Goal: Task Accomplishment & Management: Use online tool/utility

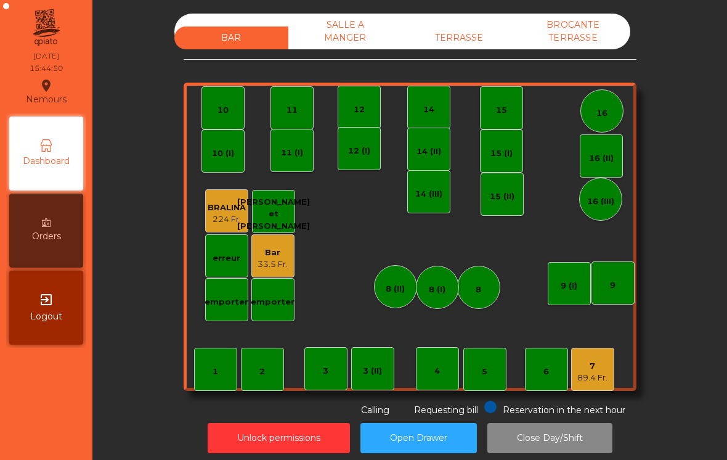
click at [455, 43] on div "TERRASSE" at bounding box center [459, 37] width 114 height 23
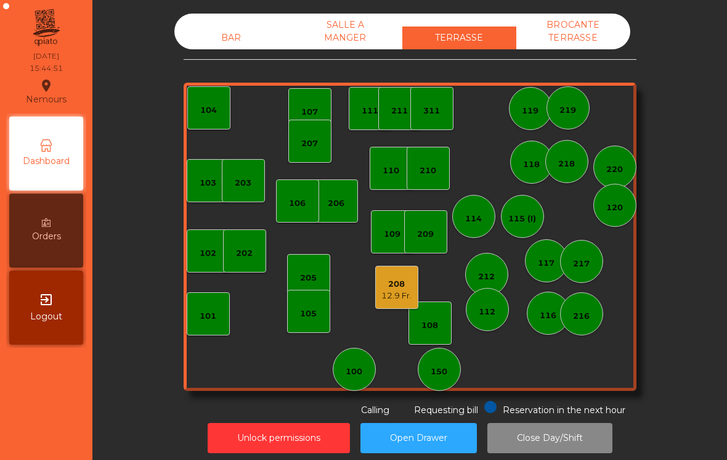
click at [399, 287] on div "208" at bounding box center [396, 284] width 30 height 12
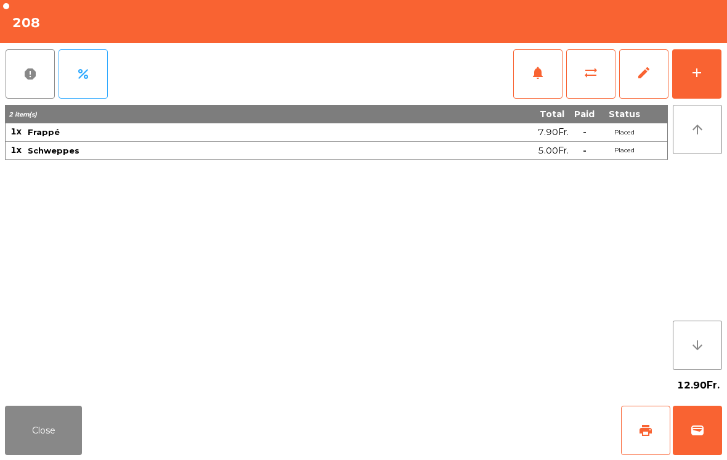
click at [687, 433] on button "wallet" at bounding box center [697, 429] width 49 height 49
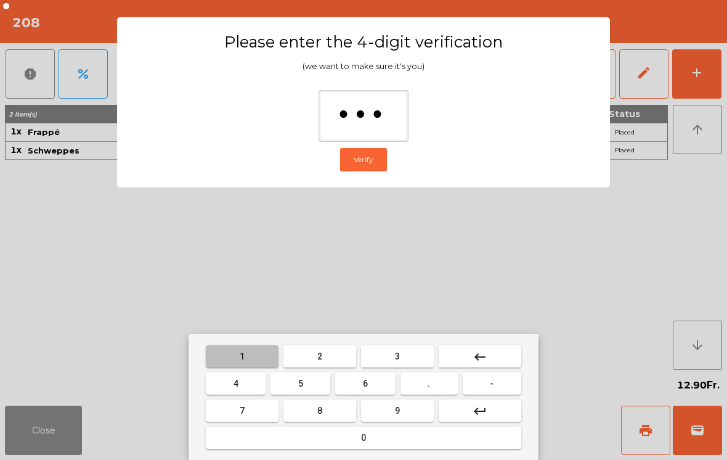
type input "****"
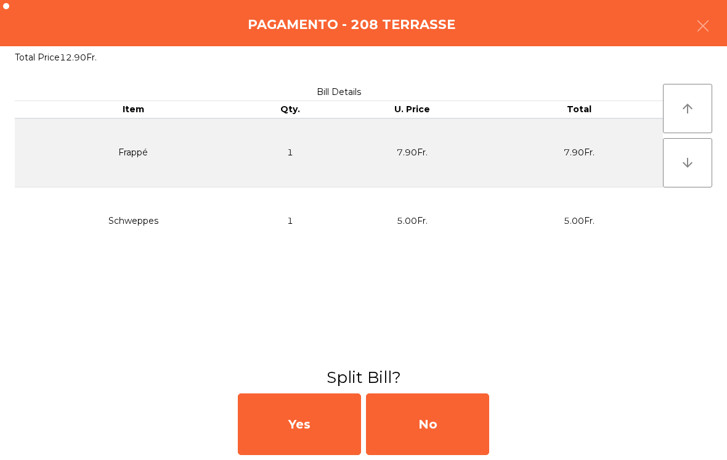
click at [478, 412] on div "No" at bounding box center [427, 424] width 123 height 62
click at [453, 423] on div "No" at bounding box center [427, 424] width 123 height 62
click at [453, 422] on div "No" at bounding box center [427, 424] width 123 height 62
click at [425, 450] on div "No" at bounding box center [427, 424] width 123 height 62
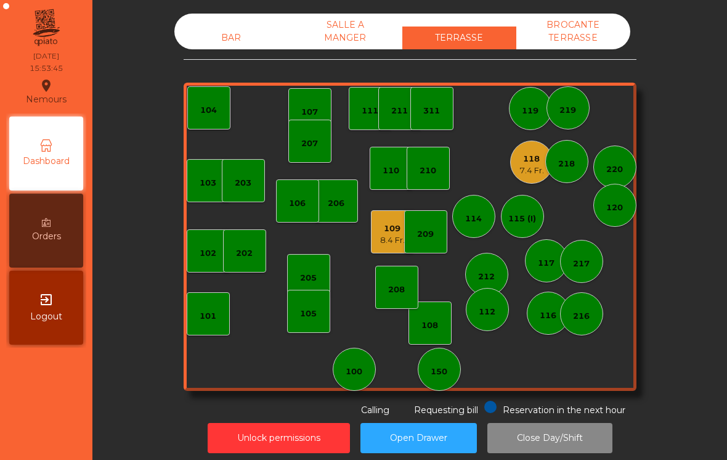
click at [483, 212] on div "114" at bounding box center [473, 216] width 43 height 43
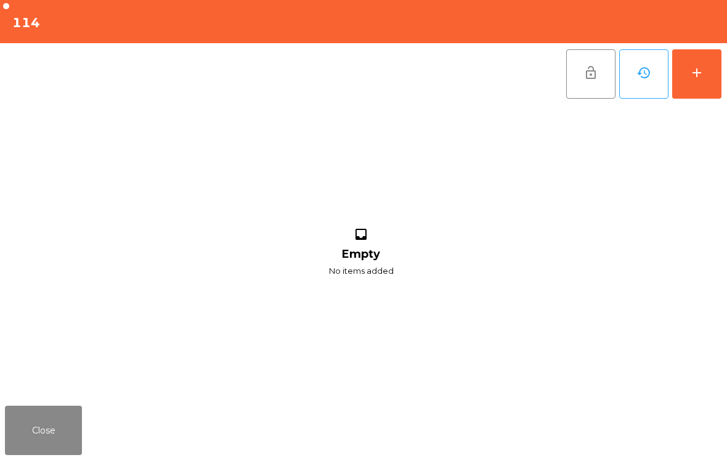
click at [717, 72] on button "add" at bounding box center [696, 73] width 49 height 49
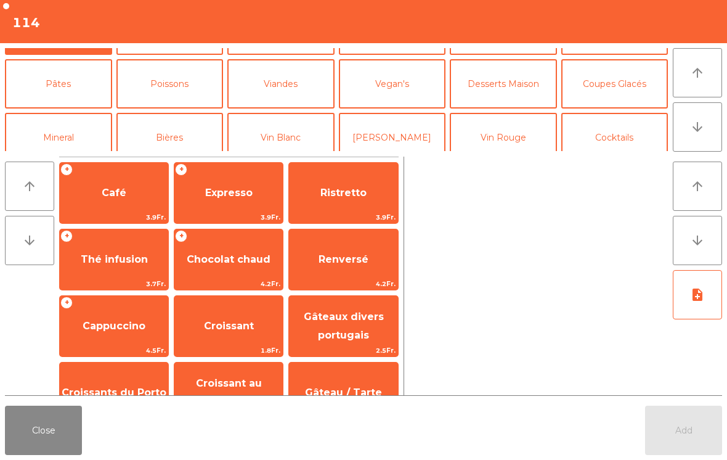
scroll to position [43, 0]
click at [84, 140] on button "Mineral" at bounding box center [58, 136] width 107 height 49
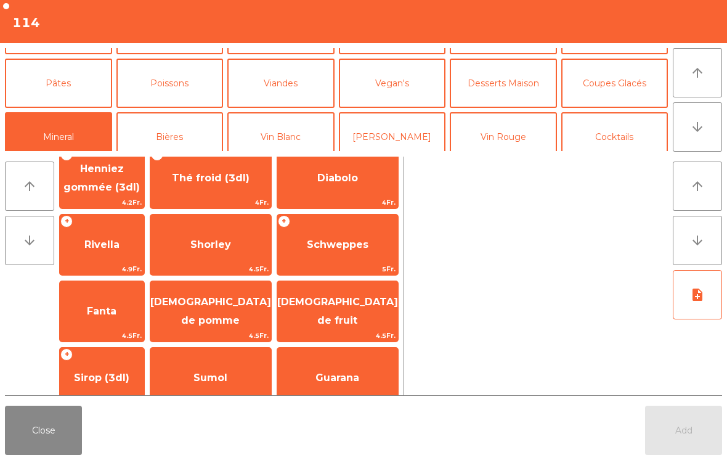
scroll to position [231, 0]
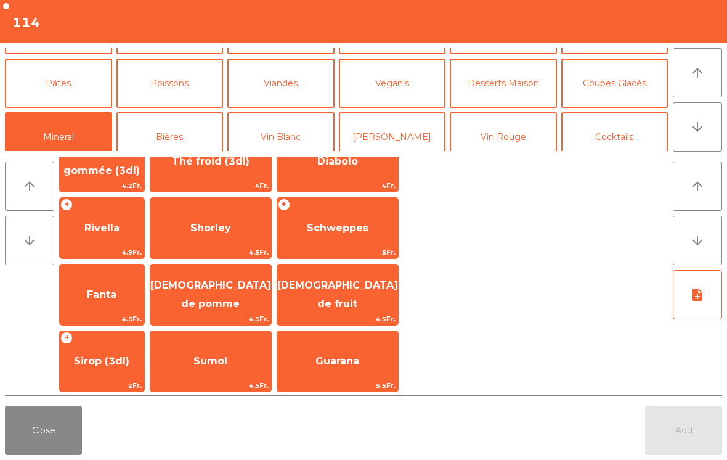
click at [132, 238] on span "Rivella" at bounding box center [102, 227] width 84 height 33
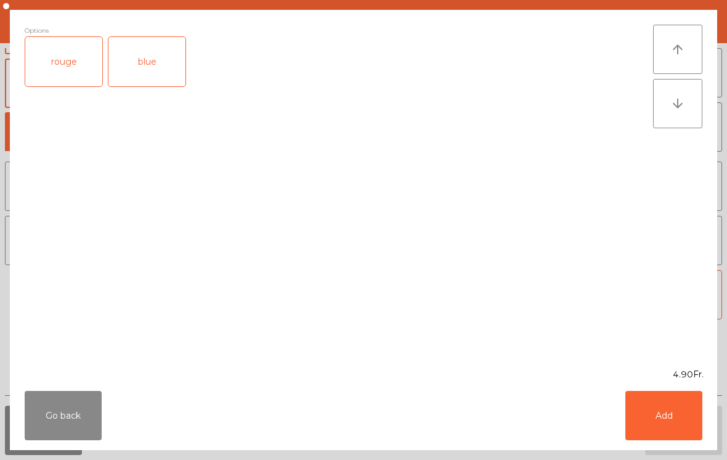
click at [70, 70] on div "rouge" at bounding box center [63, 61] width 77 height 49
click at [675, 412] on button "Add" at bounding box center [663, 415] width 77 height 49
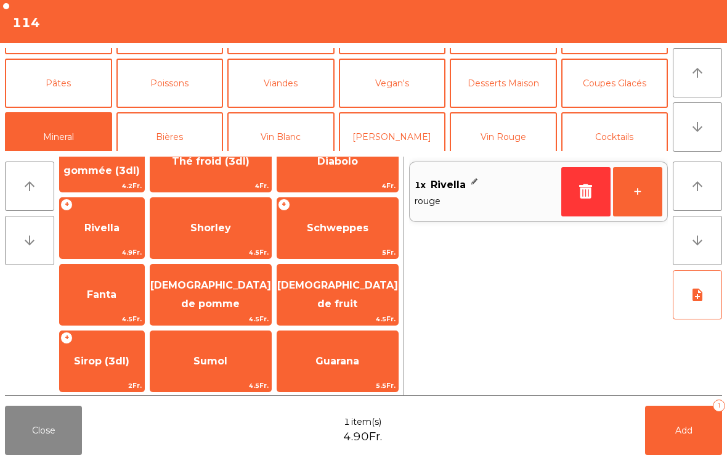
click at [144, 299] on span "Fanta" at bounding box center [102, 294] width 84 height 33
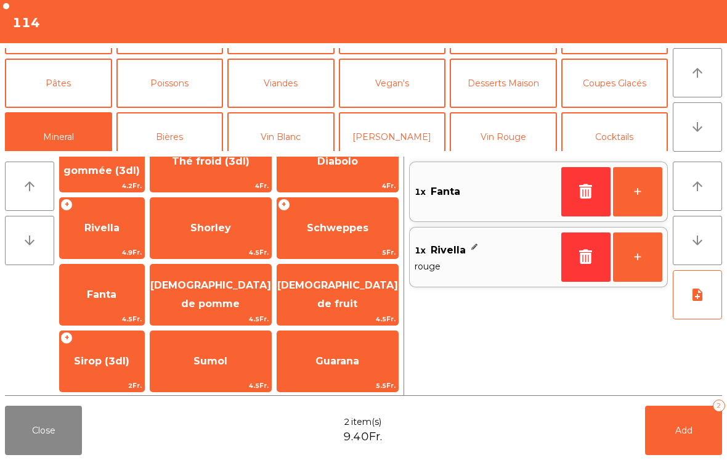
click at [685, 432] on span "Add" at bounding box center [683, 430] width 17 height 11
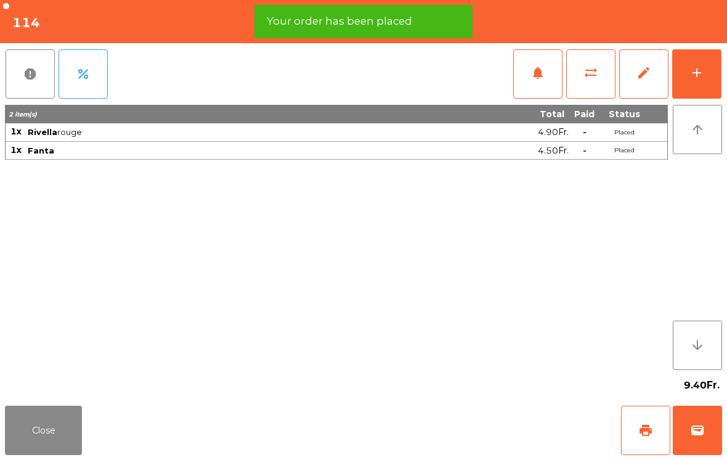
click at [39, 429] on button "Close" at bounding box center [43, 429] width 77 height 49
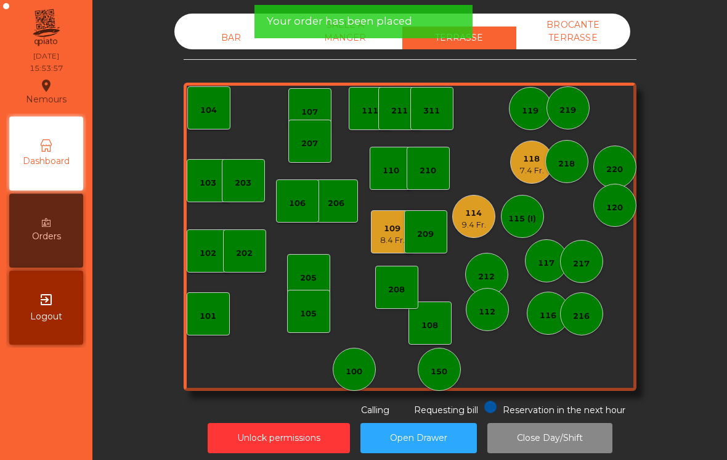
click at [494, 276] on div "212" at bounding box center [486, 276] width 17 height 12
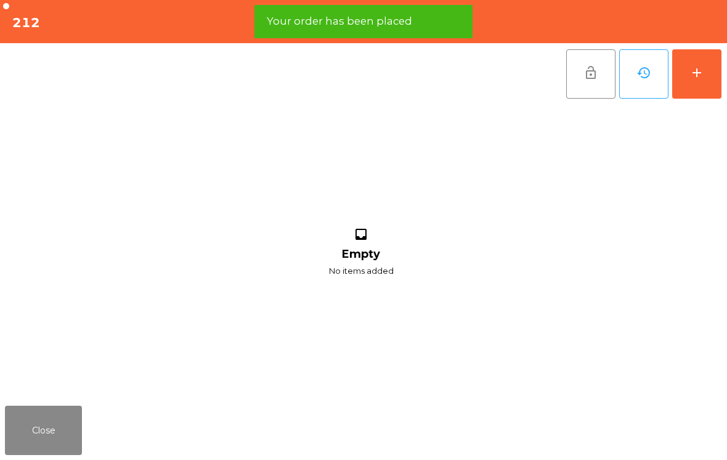
click at [704, 83] on button "add" at bounding box center [696, 73] width 49 height 49
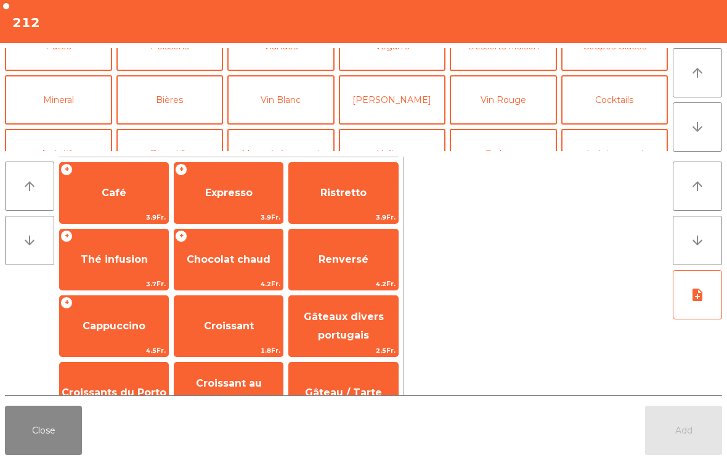
scroll to position [81, 0]
click at [181, 110] on button "Bières" at bounding box center [169, 99] width 107 height 49
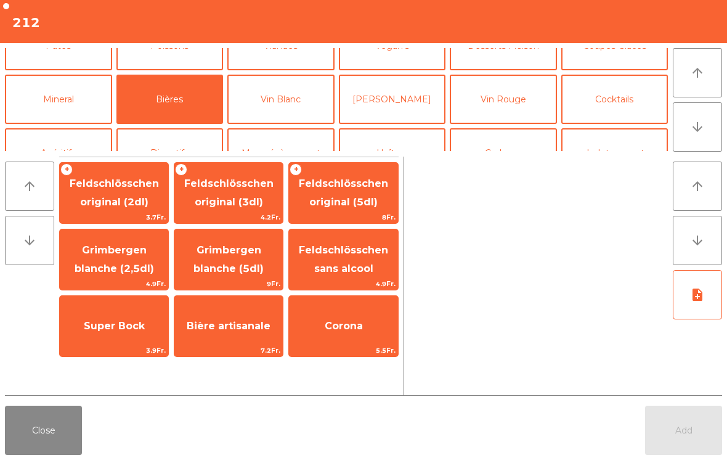
click at [346, 207] on span "Feldschlösschen original (5dl)" at bounding box center [343, 192] width 89 height 30
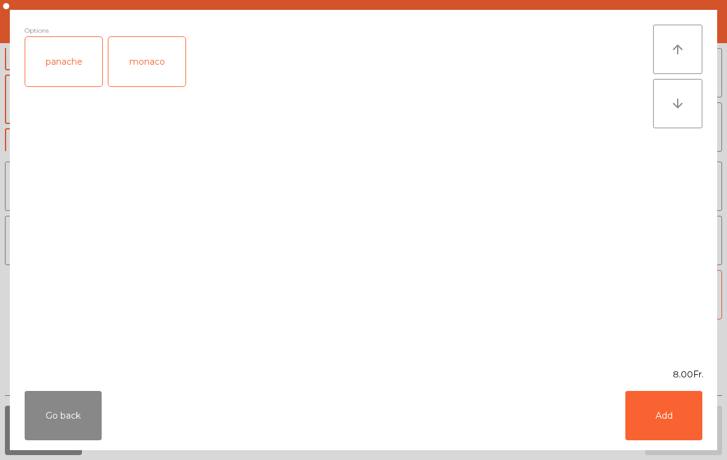
click at [659, 392] on button "Add" at bounding box center [663, 415] width 77 height 49
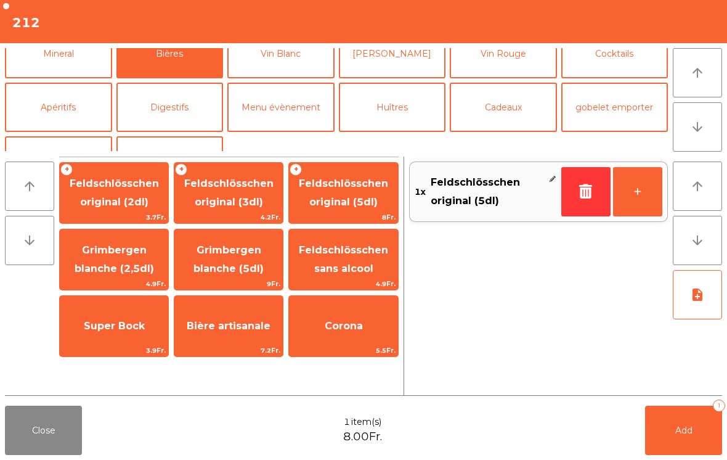
scroll to position [127, 0]
click at [73, 107] on button "Apéritifs" at bounding box center [58, 106] width 107 height 49
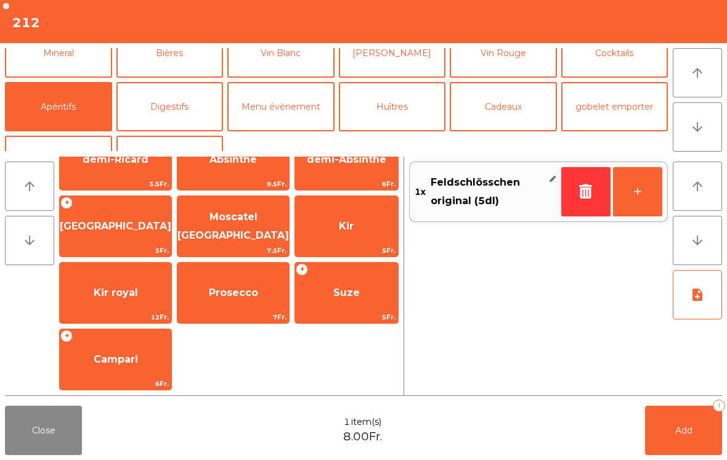
scroll to position [100, 0]
click at [116, 363] on span "Campari" at bounding box center [116, 359] width 44 height 12
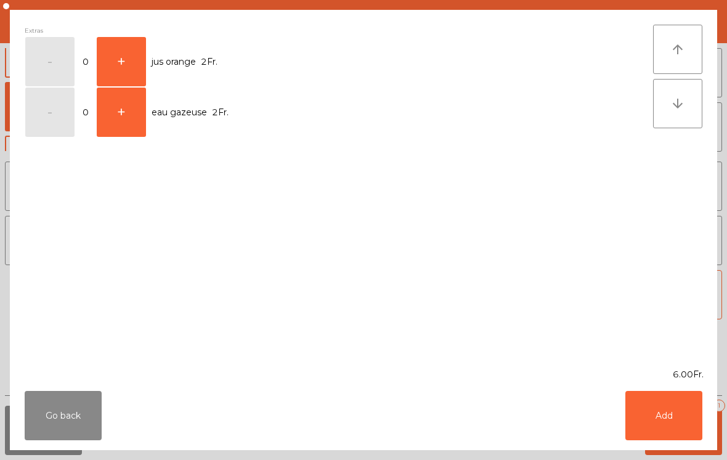
click at [131, 59] on button "+" at bounding box center [121, 61] width 49 height 49
click at [685, 424] on button "Add" at bounding box center [663, 415] width 77 height 49
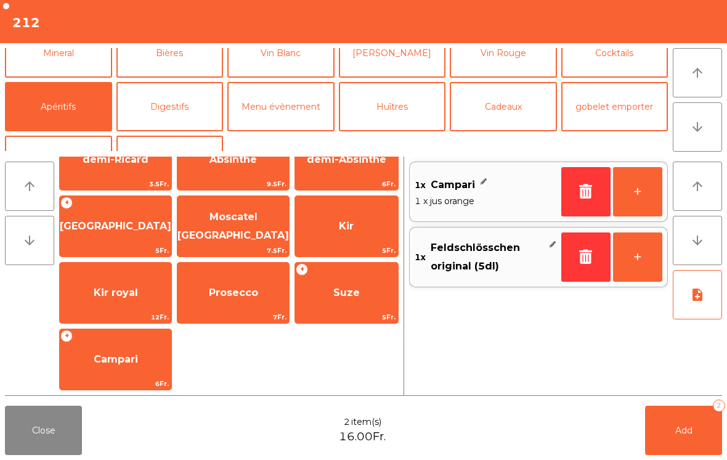
click at [684, 432] on span "Add" at bounding box center [683, 430] width 17 height 11
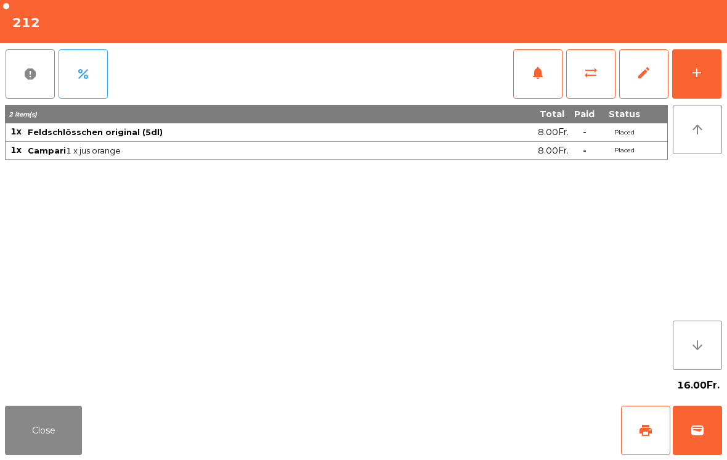
click at [67, 423] on button "Close" at bounding box center [43, 429] width 77 height 49
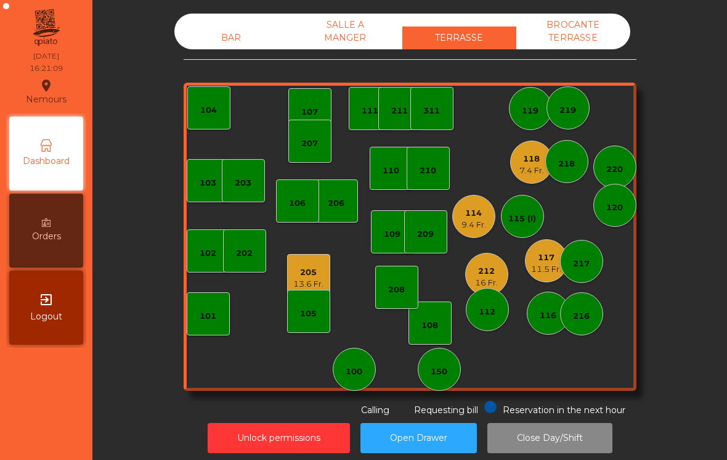
click at [480, 209] on div "114" at bounding box center [473, 213] width 25 height 12
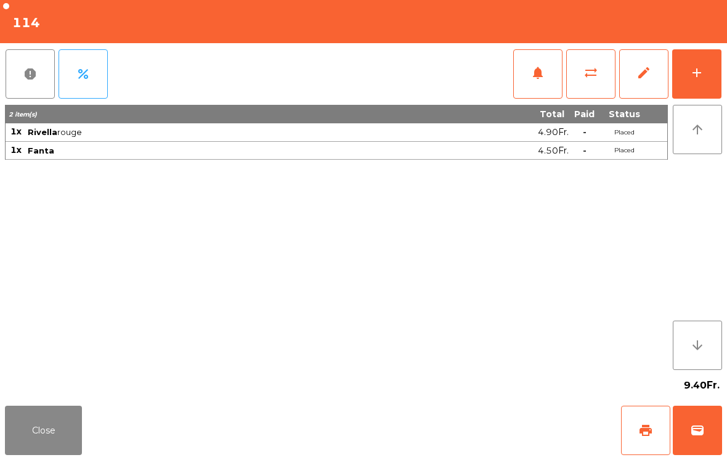
click at [702, 434] on span "wallet" at bounding box center [697, 430] width 15 height 15
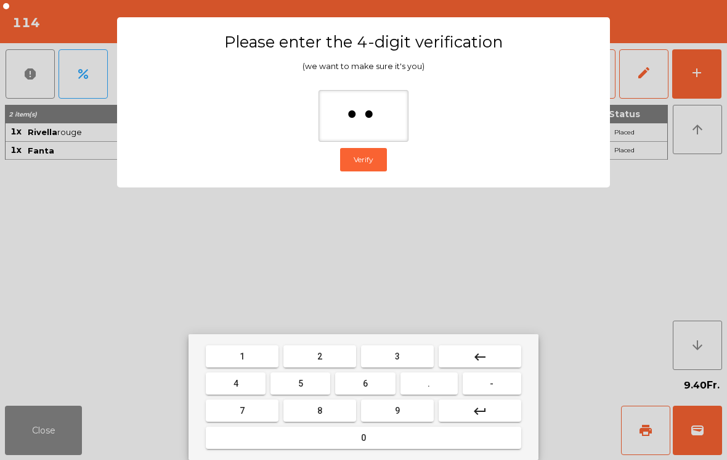
type input "***"
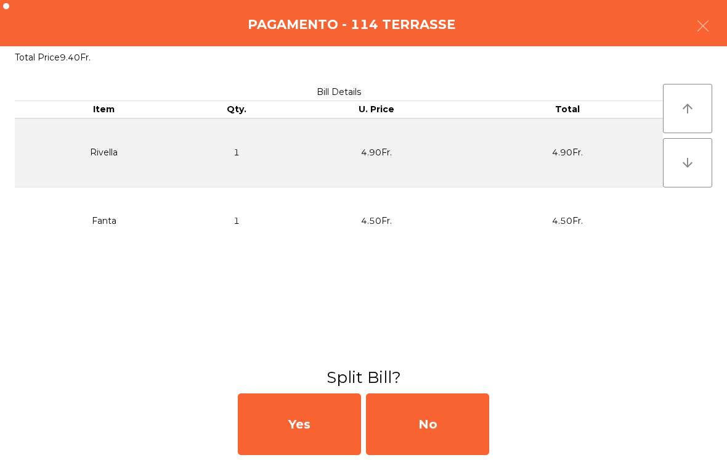
click at [488, 429] on div "No" at bounding box center [427, 424] width 123 height 62
click at [461, 424] on div "MB" at bounding box center [427, 424] width 123 height 62
click at [475, 420] on div "No" at bounding box center [427, 424] width 123 height 62
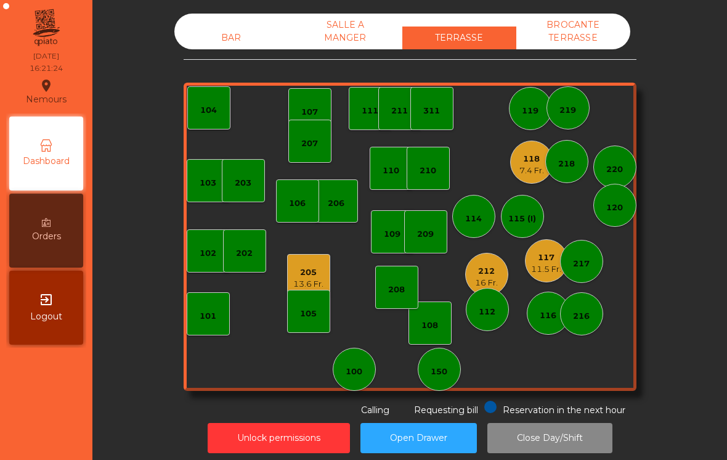
click at [304, 269] on div "205" at bounding box center [308, 272] width 30 height 12
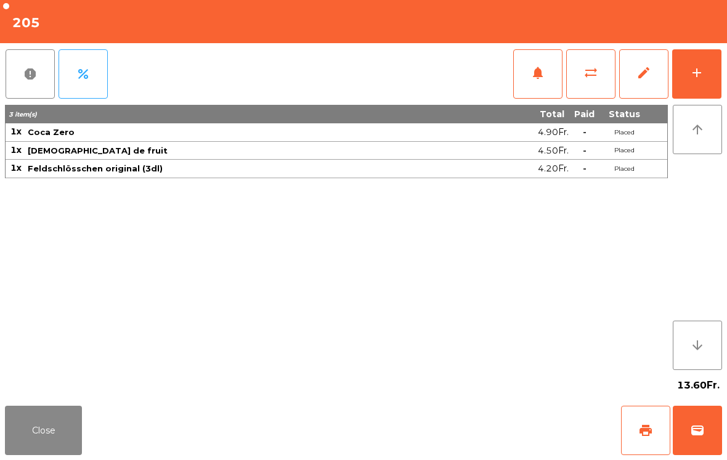
click at [696, 63] on button "add" at bounding box center [696, 73] width 49 height 49
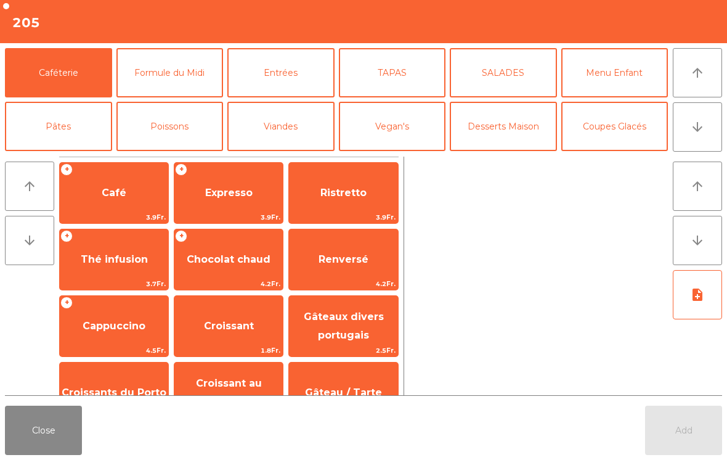
click at [702, 148] on button "arrow_downward" at bounding box center [697, 126] width 49 height 49
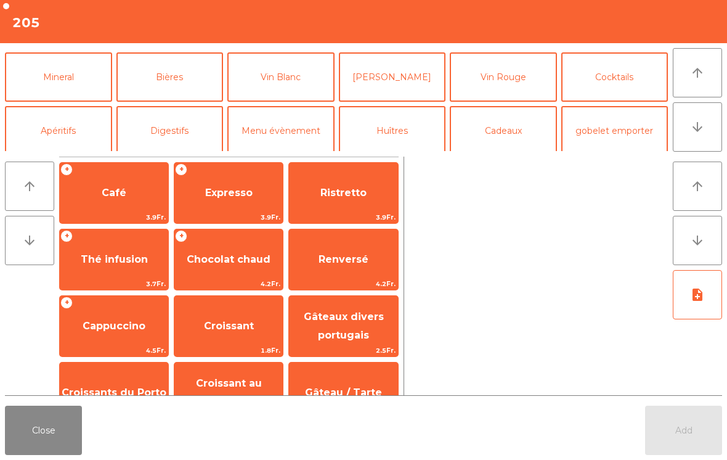
click at [39, 91] on button "Mineral" at bounding box center [58, 76] width 107 height 49
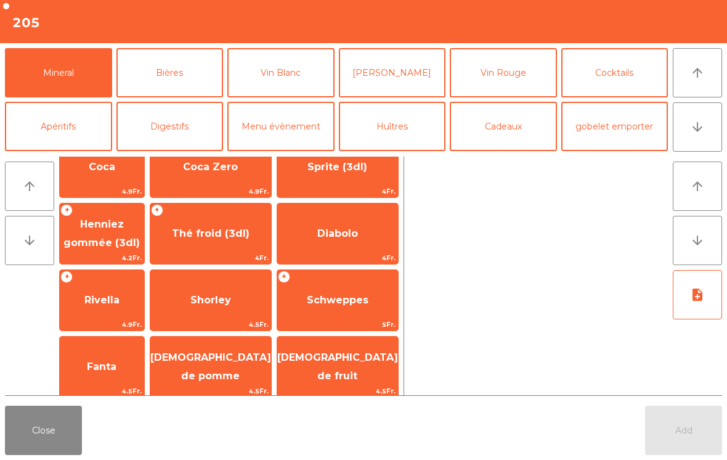
scroll to position [229, 0]
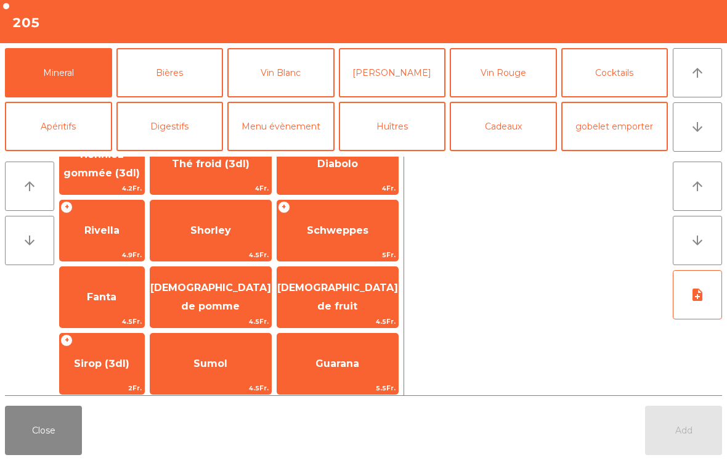
click at [132, 285] on span "Fanta" at bounding box center [102, 296] width 84 height 33
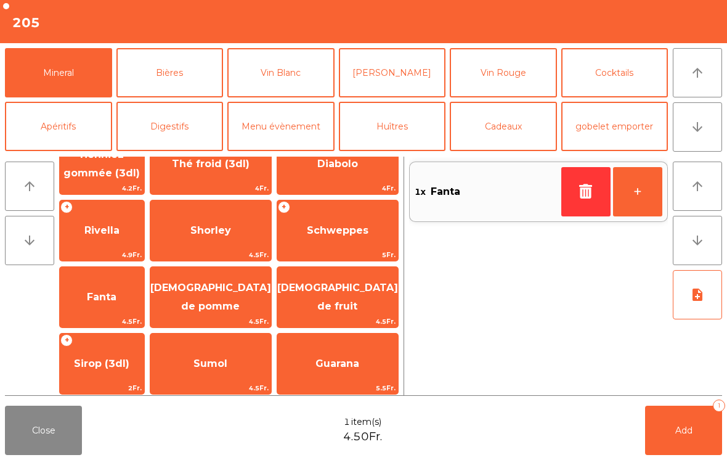
click at [698, 454] on button "Add 1" at bounding box center [683, 429] width 77 height 49
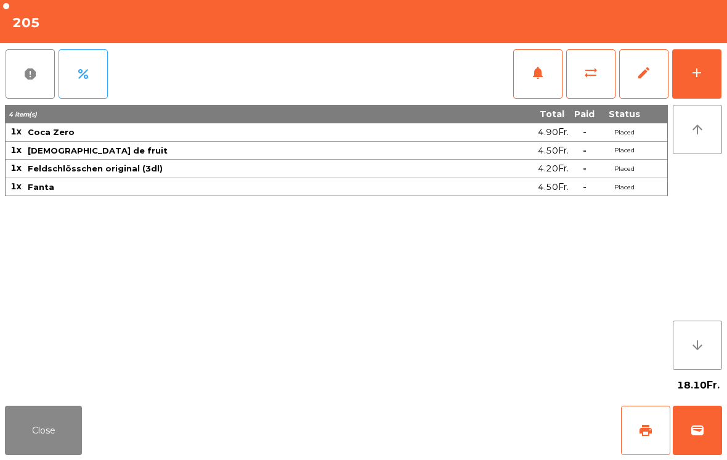
click at [22, 453] on button "Close" at bounding box center [43, 429] width 77 height 49
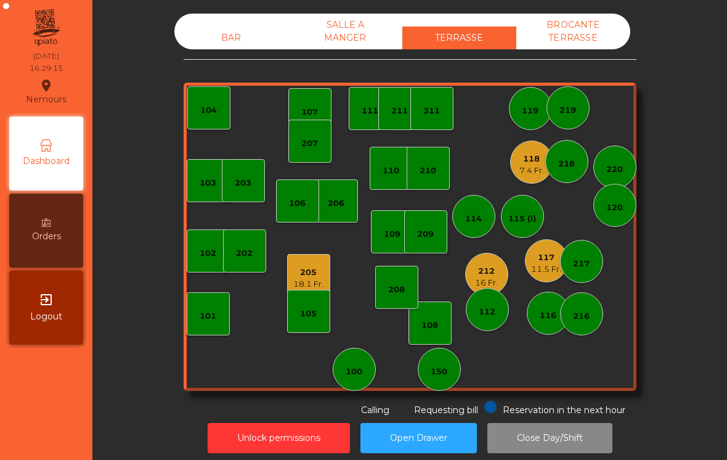
click at [530, 156] on div "118" at bounding box center [531, 159] width 25 height 12
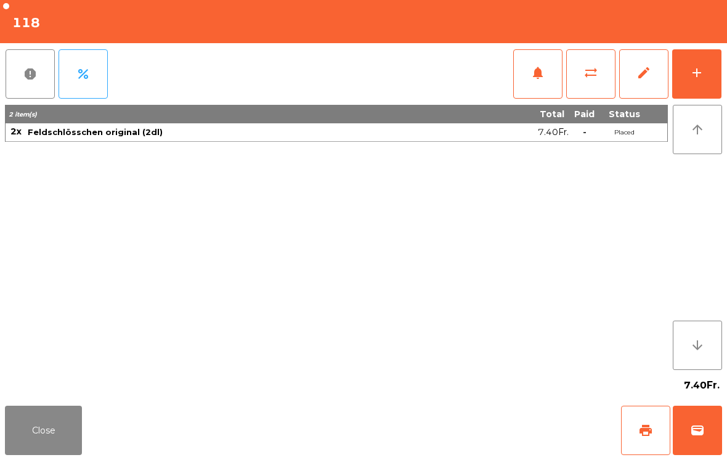
click at [645, 434] on span "print" at bounding box center [645, 430] width 15 height 15
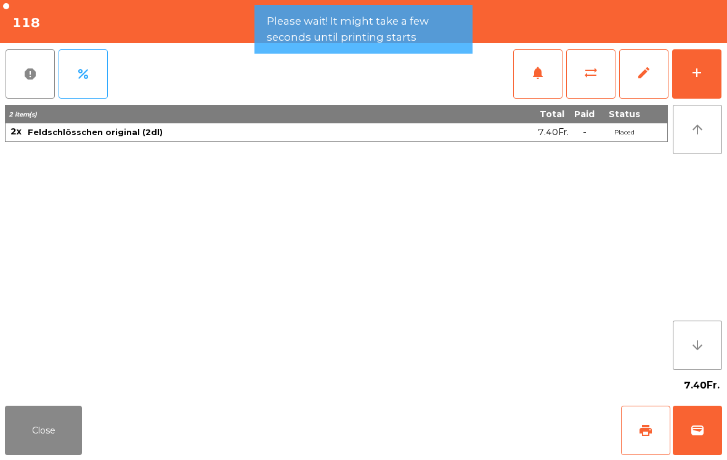
click at [49, 418] on button "Close" at bounding box center [43, 429] width 77 height 49
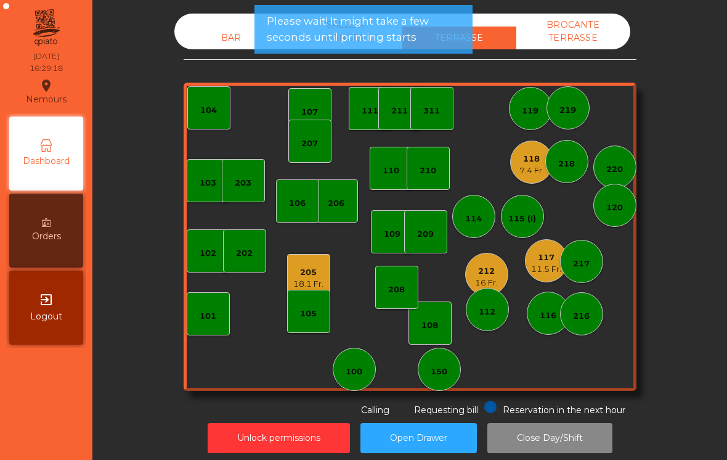
click at [547, 261] on div "117" at bounding box center [546, 257] width 30 height 12
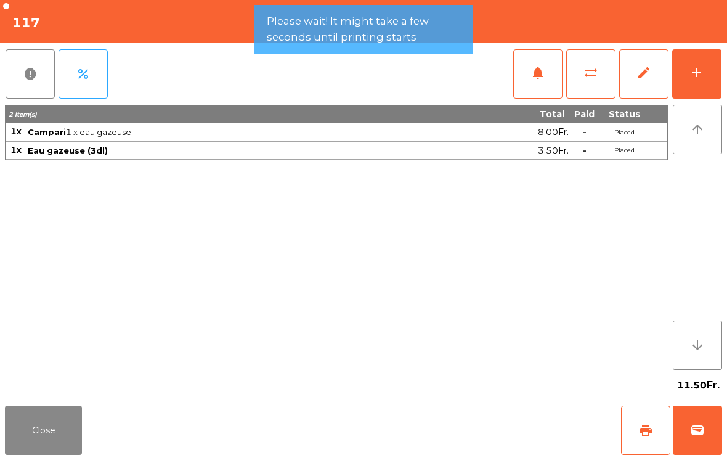
click at [720, 453] on button "wallet" at bounding box center [697, 429] width 49 height 49
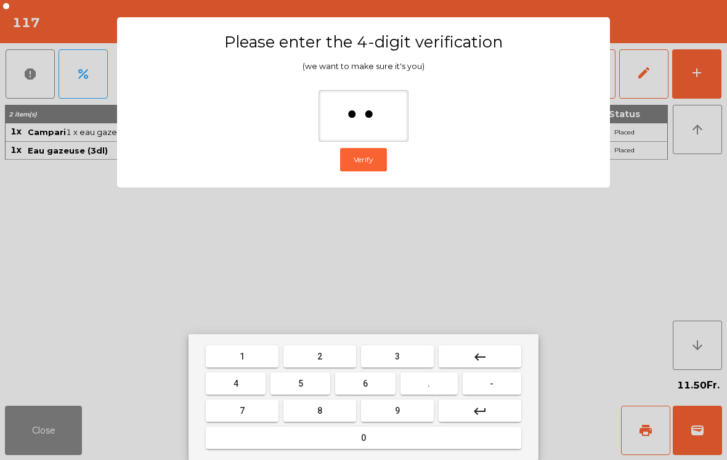
type input "***"
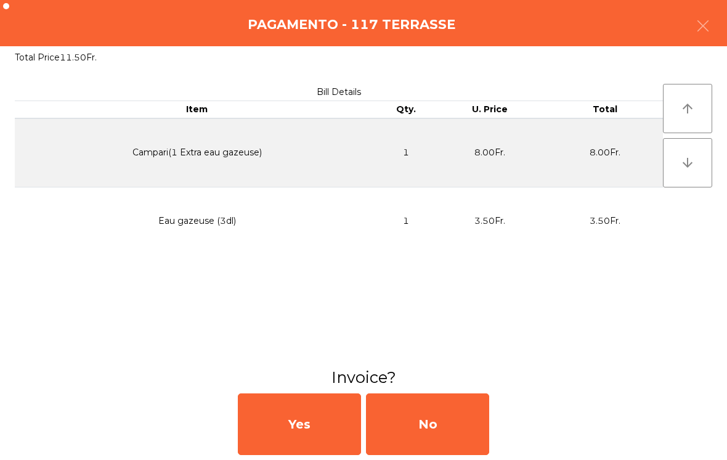
click at [454, 422] on div "No" at bounding box center [427, 424] width 123 height 62
click at [454, 421] on div "No" at bounding box center [427, 424] width 123 height 62
click at [444, 425] on div "No" at bounding box center [427, 424] width 123 height 62
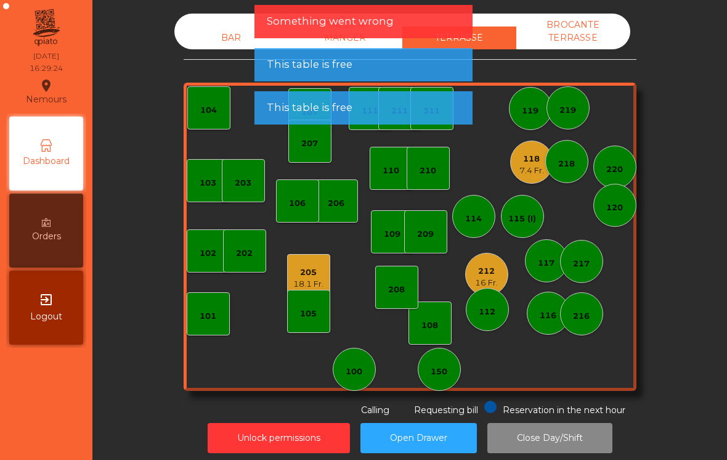
click at [487, 256] on div "212 16 Fr." at bounding box center [486, 274] width 43 height 43
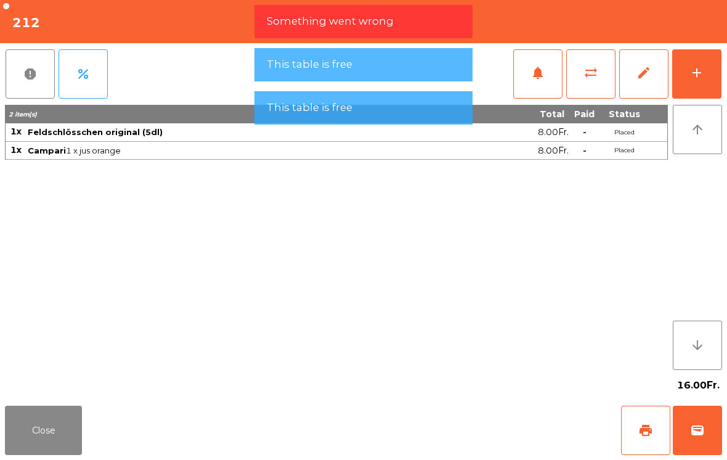
click at [719, 430] on button "wallet" at bounding box center [697, 429] width 49 height 49
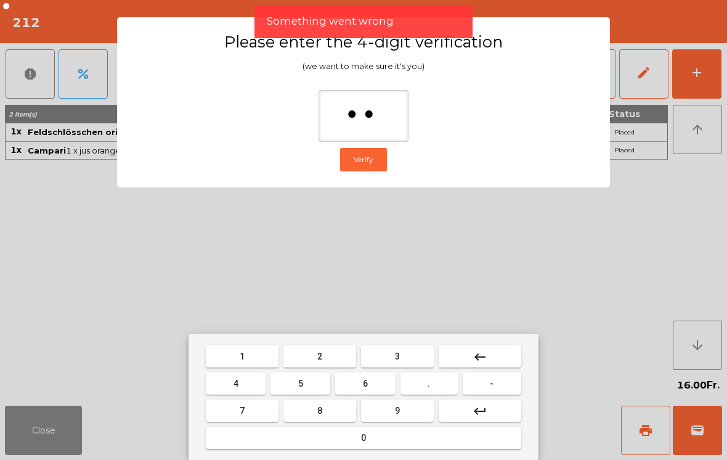
type input "***"
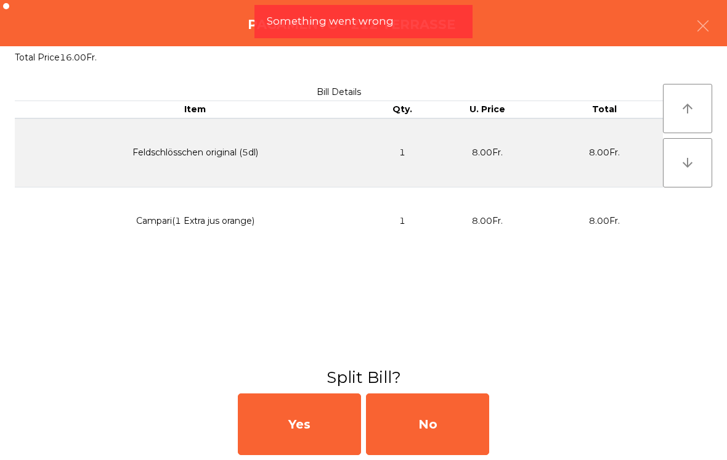
click at [469, 419] on div "No" at bounding box center [427, 424] width 123 height 62
click at [463, 421] on div "MB" at bounding box center [427, 424] width 123 height 62
click at [460, 424] on div "No" at bounding box center [427, 424] width 123 height 62
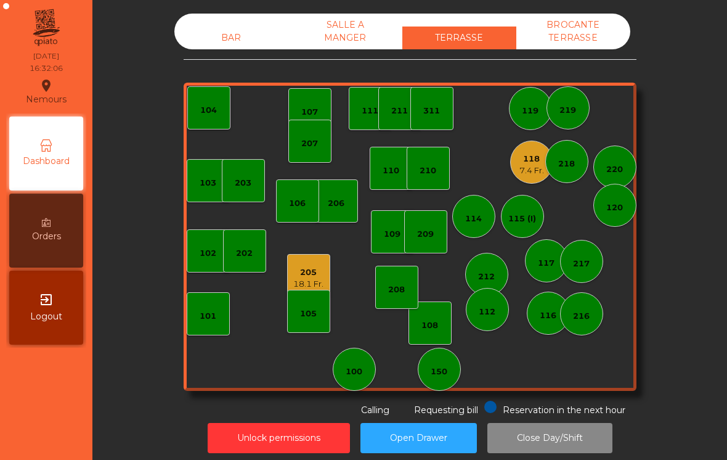
click at [529, 269] on div "117" at bounding box center [546, 260] width 43 height 43
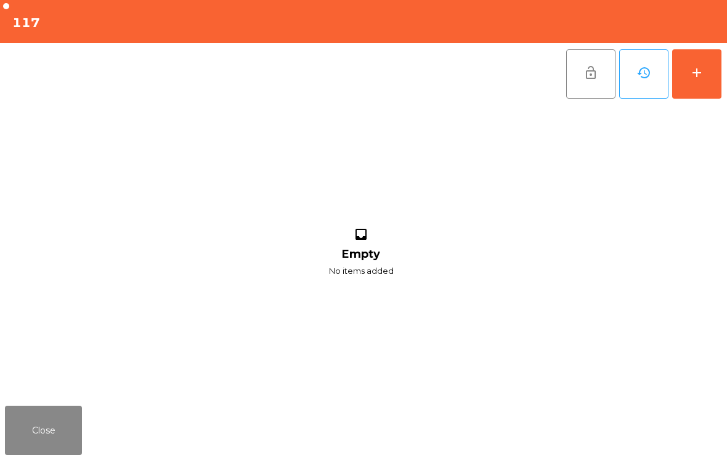
click at [696, 76] on div "add" at bounding box center [696, 72] width 15 height 15
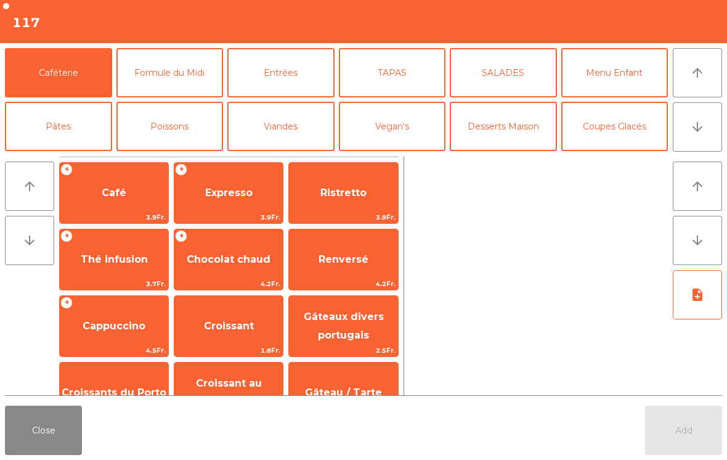
click at [67, 434] on button "Close" at bounding box center [43, 429] width 77 height 49
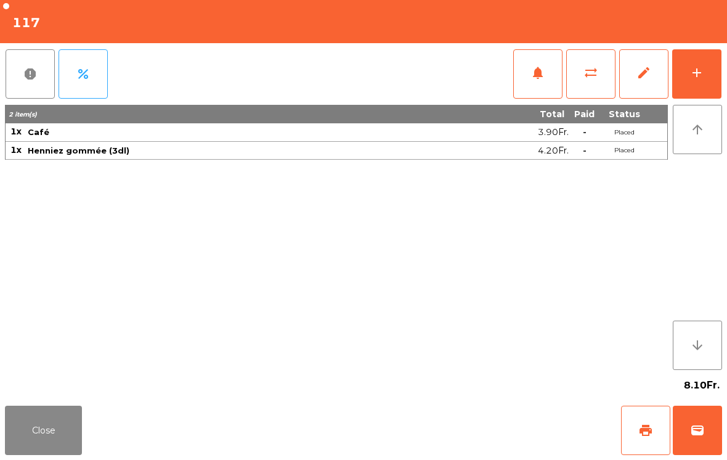
click at [27, 454] on button "Close" at bounding box center [43, 429] width 77 height 49
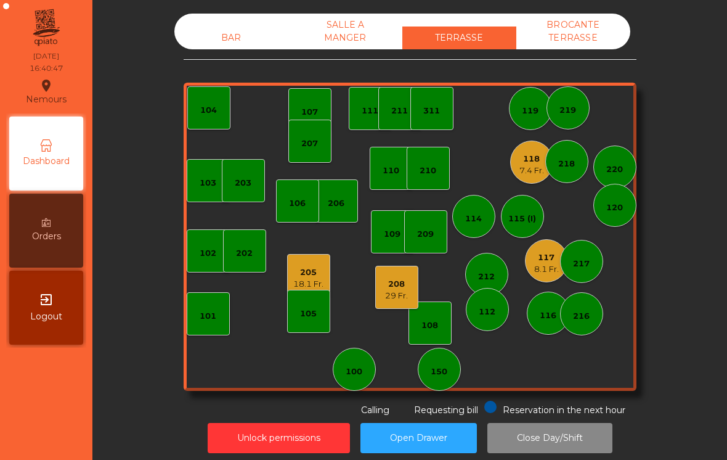
click at [421, 238] on div "209" at bounding box center [425, 234] width 17 height 12
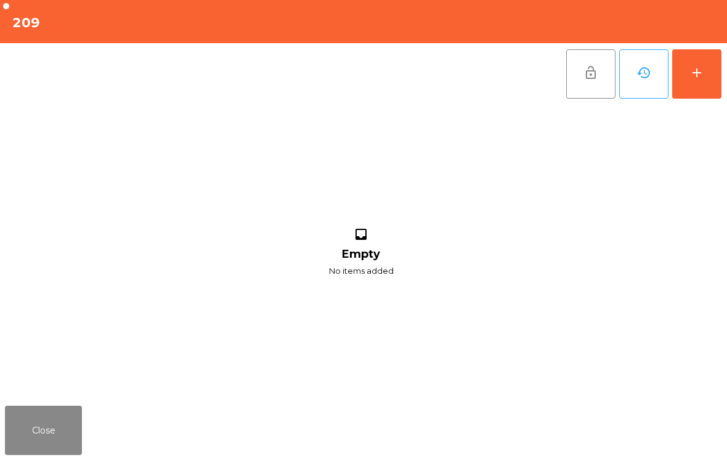
click at [702, 84] on button "add" at bounding box center [696, 73] width 49 height 49
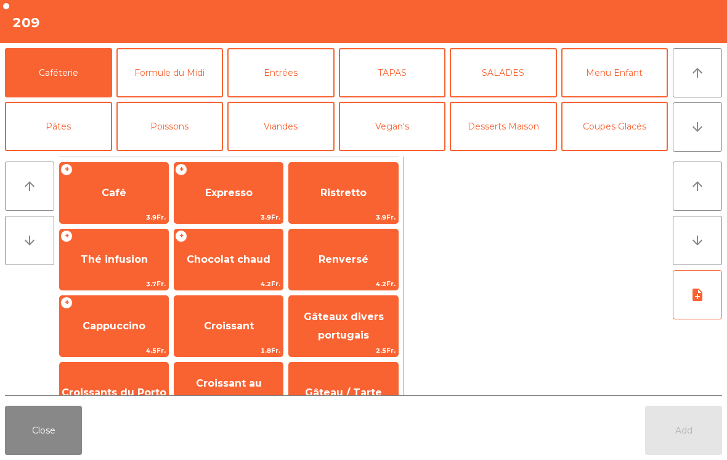
click at [701, 131] on icon "arrow_downward" at bounding box center [697, 127] width 15 height 15
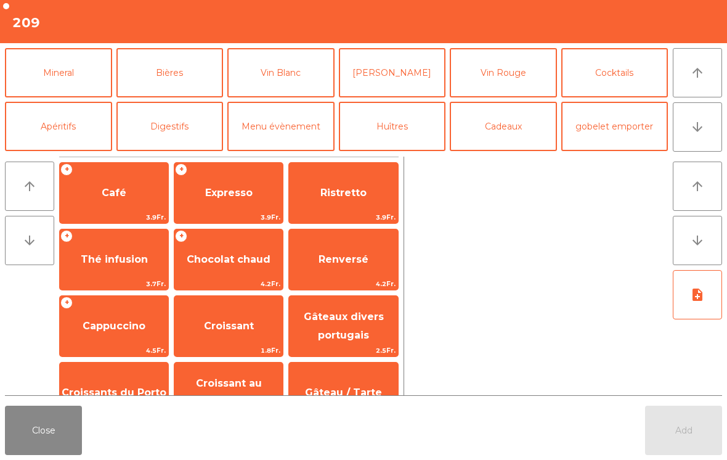
click at [187, 76] on button "Bières" at bounding box center [169, 72] width 107 height 49
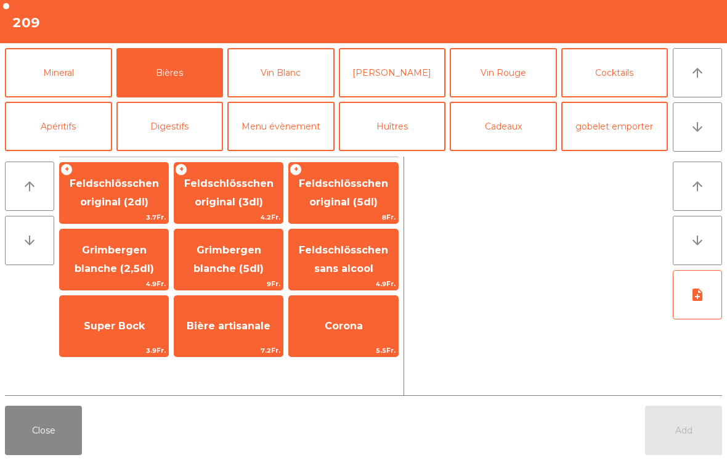
click at [235, 205] on span "Feldschlösschen original (3dl)" at bounding box center [228, 192] width 89 height 30
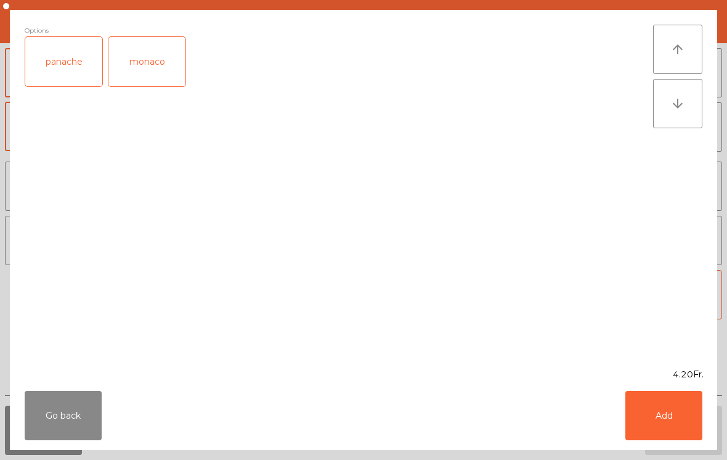
click at [672, 404] on button "Add" at bounding box center [663, 415] width 77 height 49
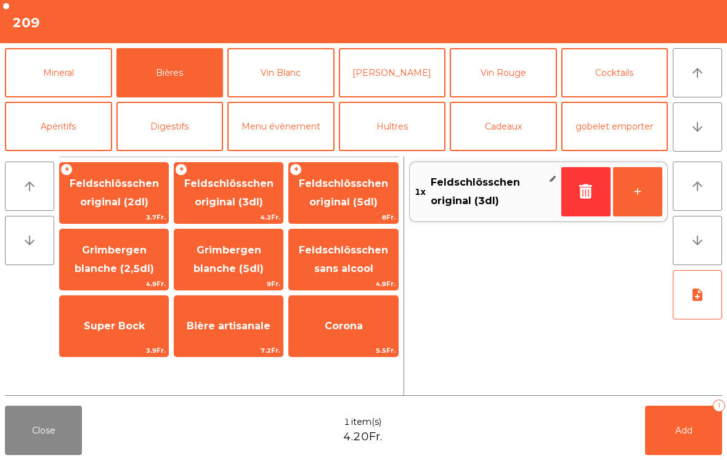
click at [638, 186] on button "+" at bounding box center [637, 191] width 49 height 49
click at [637, 186] on button "+" at bounding box center [637, 191] width 49 height 49
click at [83, 71] on button "Mineral" at bounding box center [58, 72] width 107 height 49
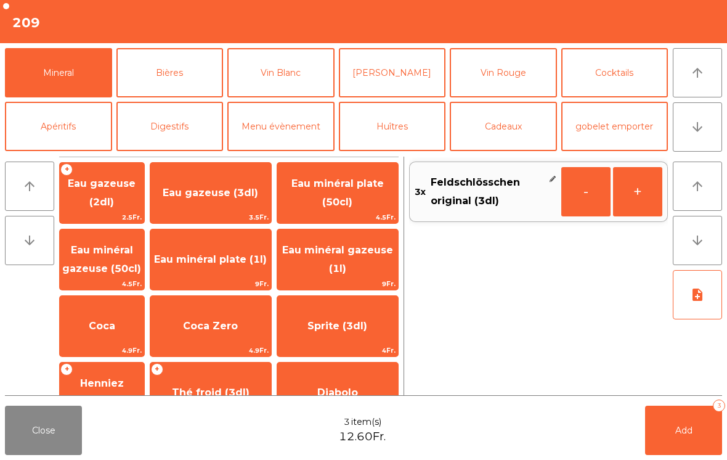
scroll to position [307, 0]
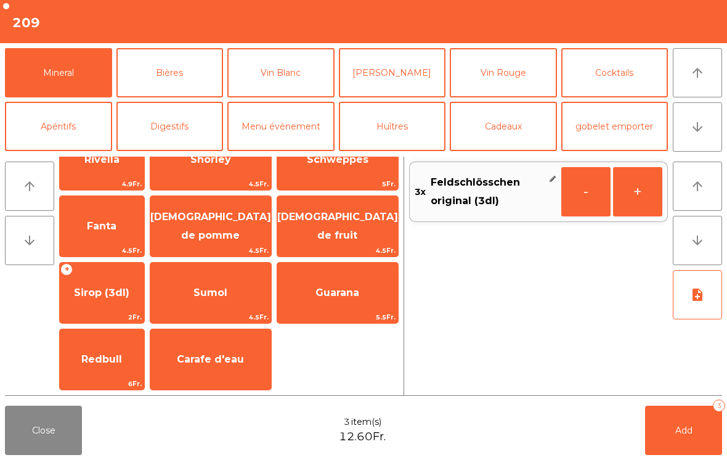
click at [129, 290] on span "Sirop (3dl)" at bounding box center [101, 293] width 55 height 12
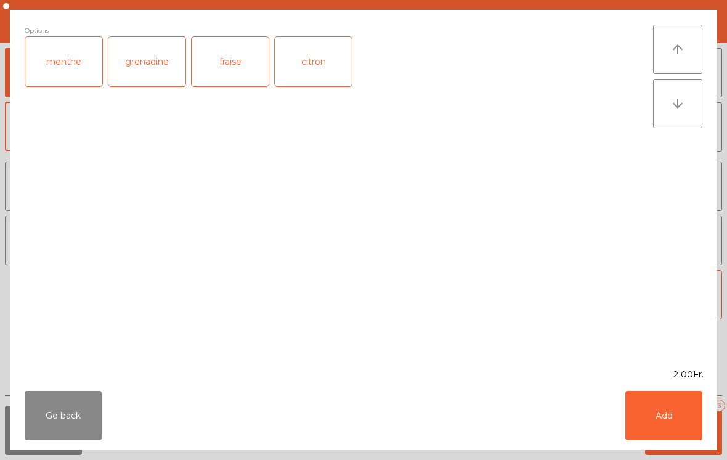
scroll to position [299, 0]
click at [685, 422] on button "Add" at bounding box center [663, 415] width 77 height 49
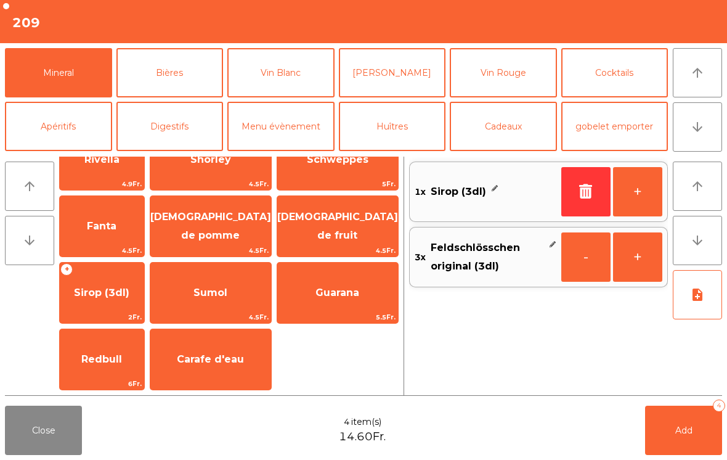
click at [642, 189] on button "+" at bounding box center [637, 191] width 49 height 49
click at [695, 425] on button "Add 6" at bounding box center [683, 429] width 77 height 49
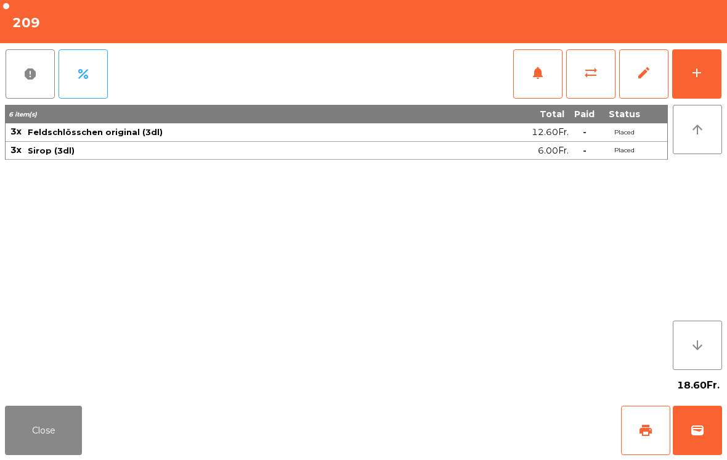
click at [41, 427] on button "Close" at bounding box center [43, 429] width 77 height 49
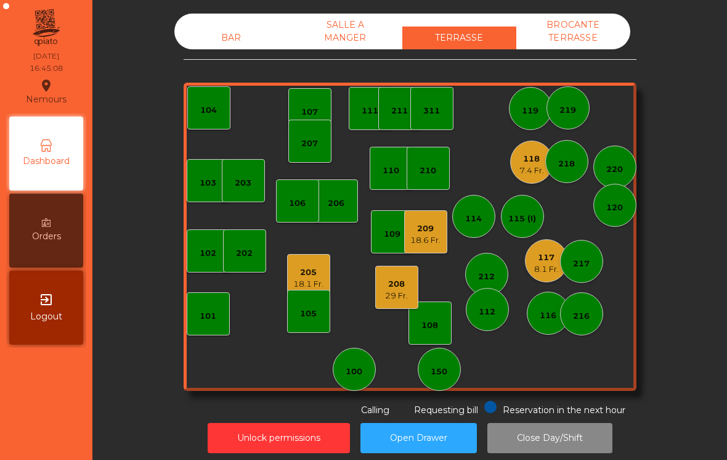
click at [328, 208] on div "206" at bounding box center [336, 203] width 17 height 12
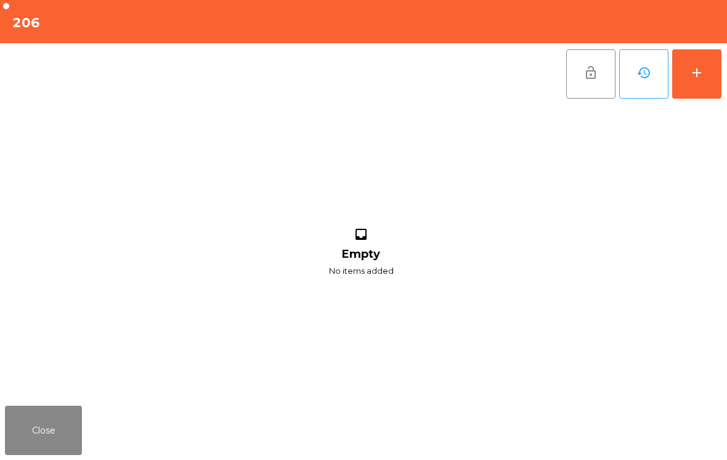
click at [696, 51] on button "add" at bounding box center [696, 73] width 49 height 49
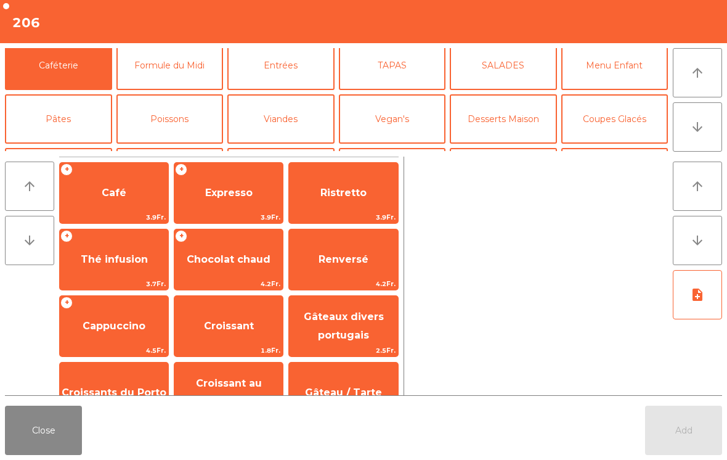
scroll to position [100, 0]
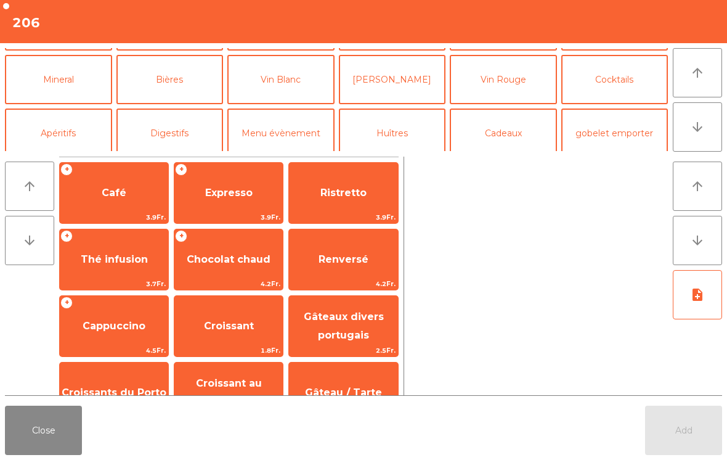
click at [179, 92] on button "Bières" at bounding box center [169, 79] width 107 height 49
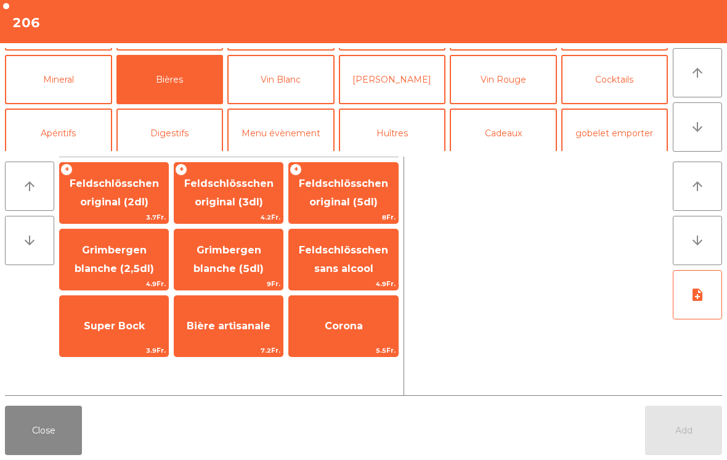
click at [366, 277] on span "Feldschlösschen sans alcool" at bounding box center [343, 260] width 108 height 52
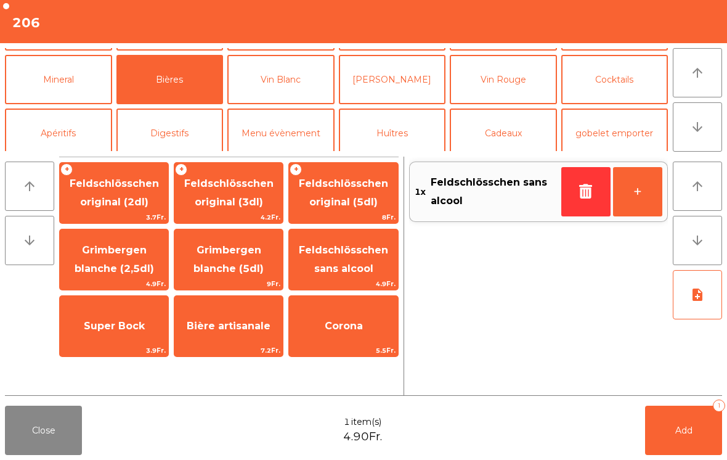
click at [366, 277] on span "Feldschlösschen sans alcool" at bounding box center [343, 260] width 108 height 52
click at [694, 433] on button "Add 2" at bounding box center [683, 429] width 77 height 49
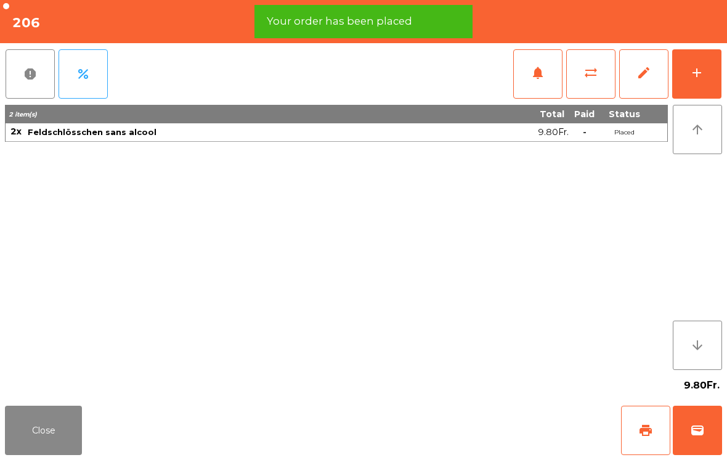
click at [646, 422] on button "print" at bounding box center [645, 429] width 49 height 49
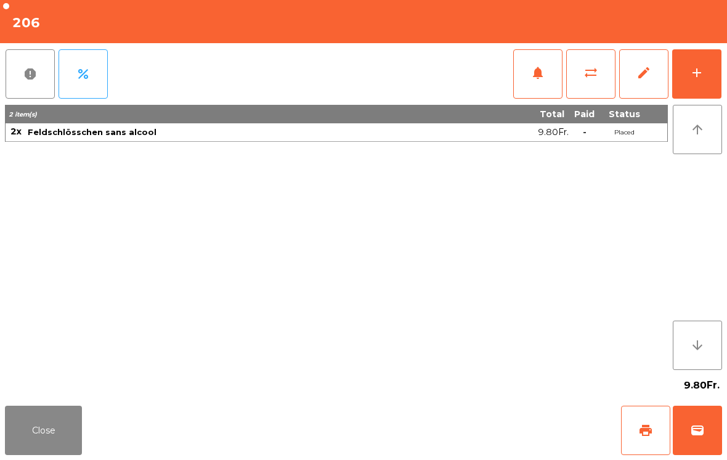
click at [51, 407] on button "Close" at bounding box center [43, 429] width 77 height 49
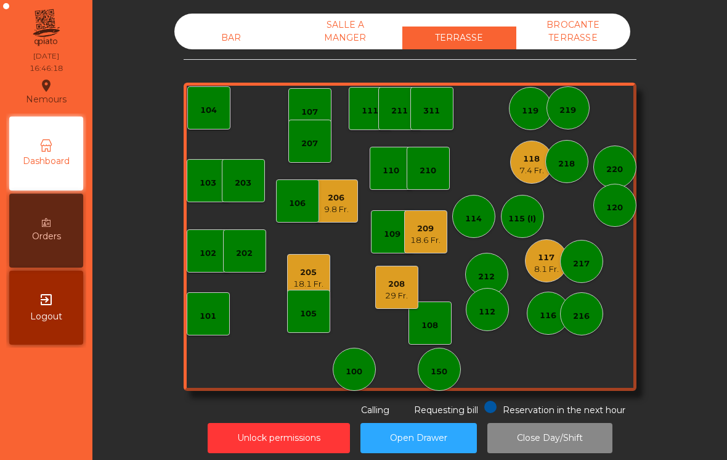
click at [433, 246] on div "209 18.6 Fr." at bounding box center [425, 231] width 43 height 43
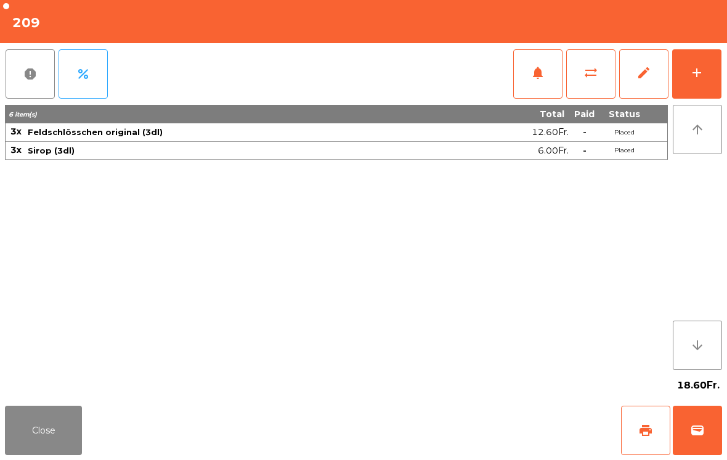
click at [639, 439] on button "print" at bounding box center [645, 429] width 49 height 49
click at [718, 436] on button "wallet" at bounding box center [697, 429] width 49 height 49
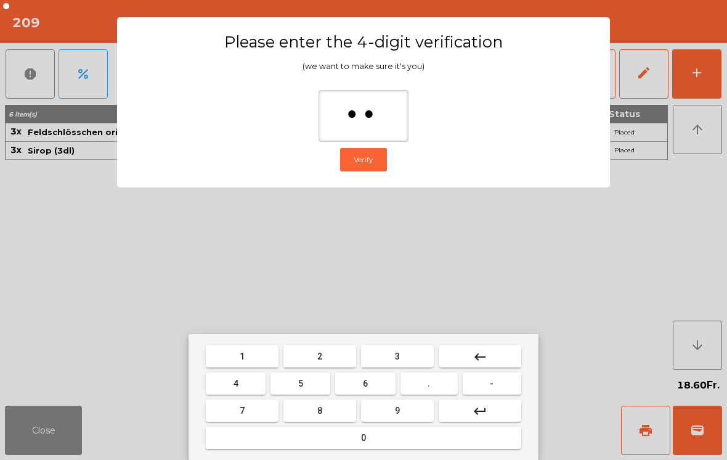
type input "***"
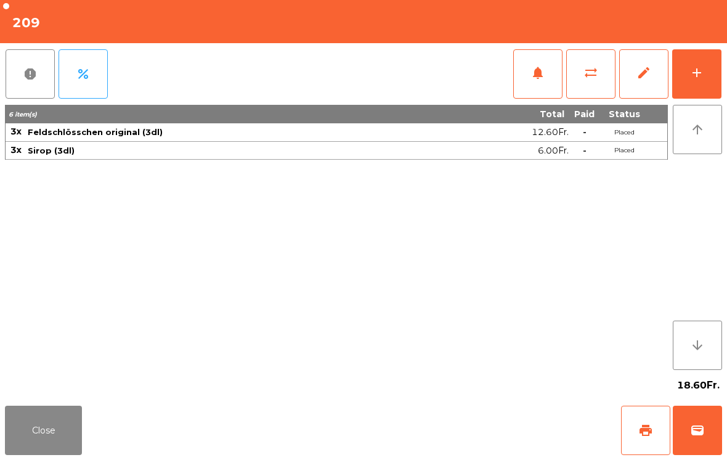
click at [458, 422] on div "Close print wallet" at bounding box center [363, 429] width 727 height 59
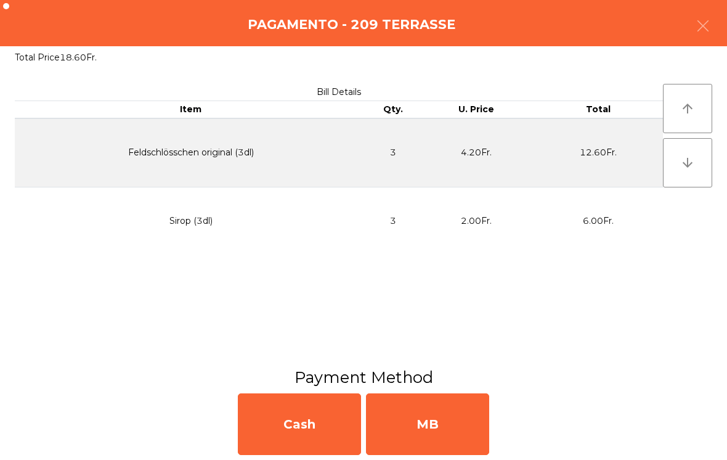
click at [447, 422] on div "MB" at bounding box center [427, 424] width 123 height 62
click at [407, 418] on div "No" at bounding box center [427, 424] width 123 height 62
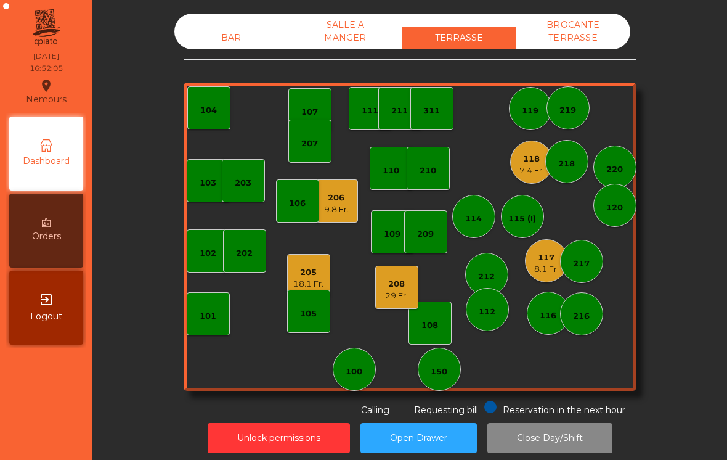
click at [537, 276] on div "117 8.1 Fr." at bounding box center [546, 260] width 43 height 43
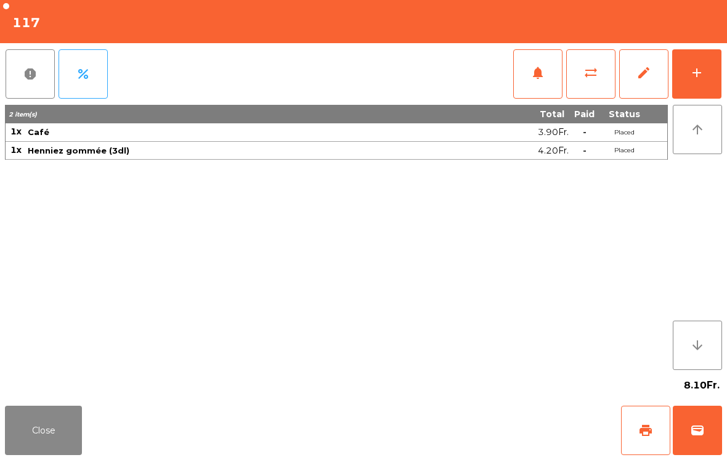
click at [699, 429] on span "wallet" at bounding box center [697, 430] width 15 height 15
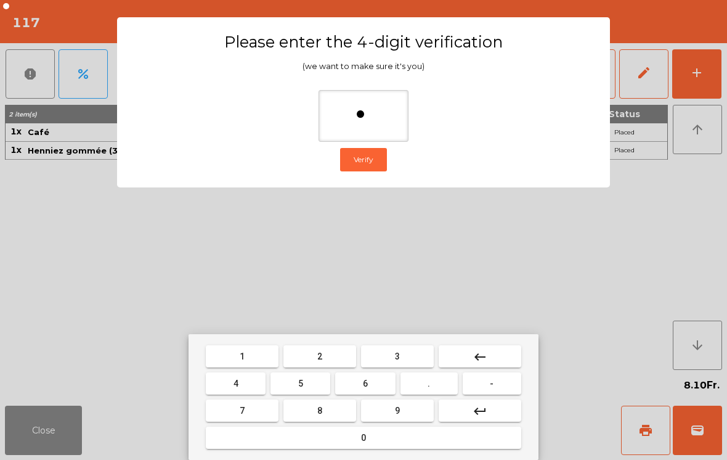
type input "**"
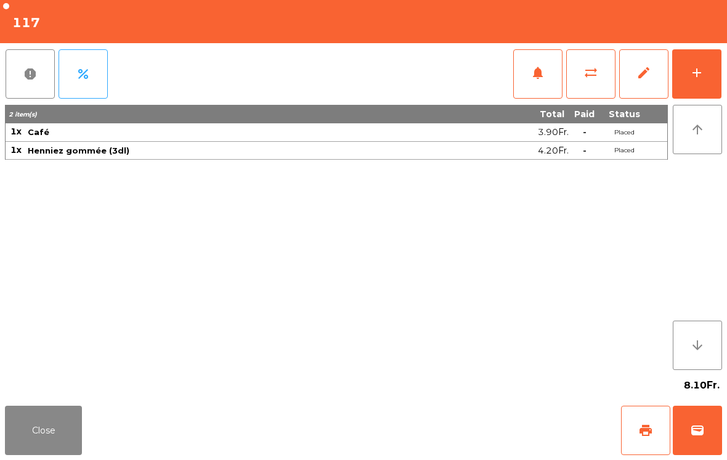
click at [443, 426] on div "Close print wallet" at bounding box center [363, 429] width 727 height 59
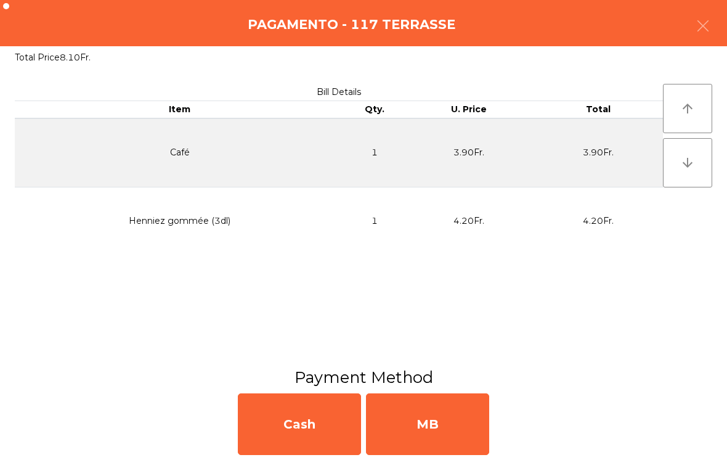
click at [423, 418] on div "MB" at bounding box center [427, 424] width 123 height 62
click at [408, 412] on div "No" at bounding box center [427, 424] width 123 height 62
click at [418, 422] on div "No" at bounding box center [427, 424] width 123 height 62
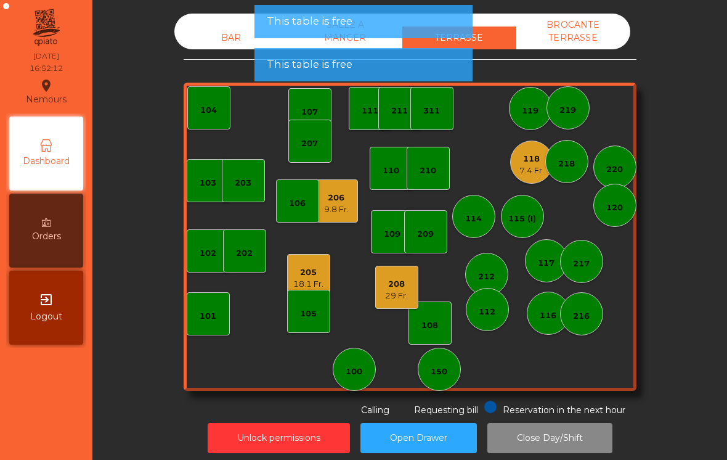
click at [527, 168] on div "7.4 Fr." at bounding box center [531, 171] width 25 height 12
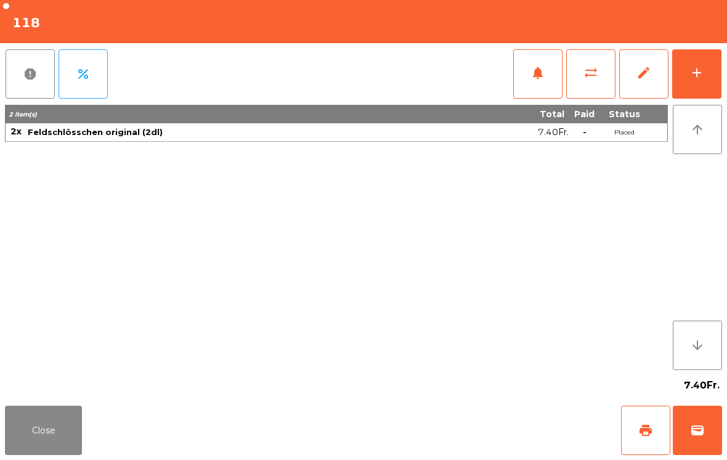
click at [709, 434] on button "wallet" at bounding box center [697, 429] width 49 height 49
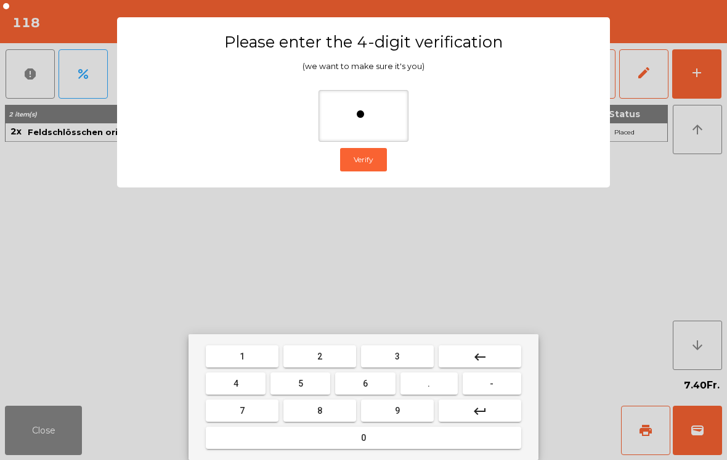
type input "**"
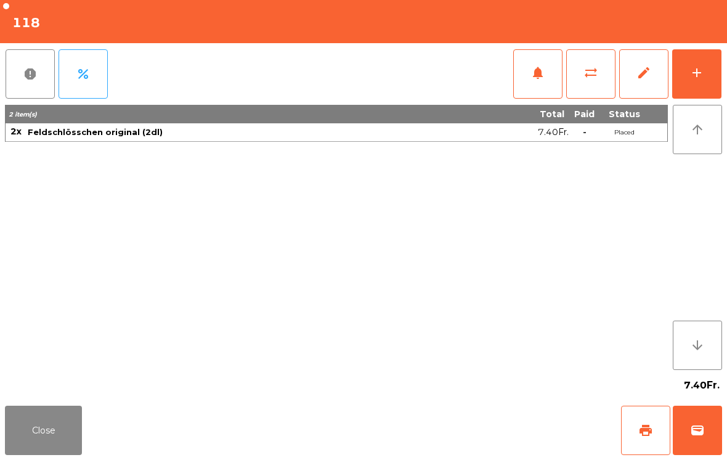
click at [417, 431] on div "Close print wallet" at bounding box center [363, 429] width 727 height 59
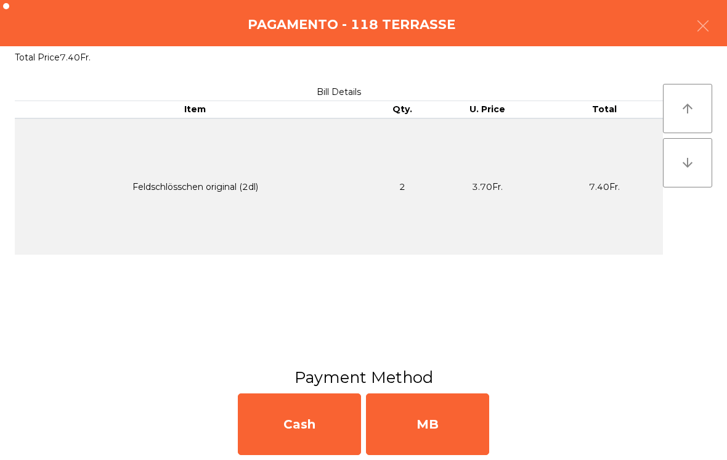
click at [421, 435] on div "MB" at bounding box center [427, 424] width 123 height 62
click at [418, 439] on div "No" at bounding box center [427, 424] width 123 height 62
click at [435, 430] on div "No" at bounding box center [427, 424] width 123 height 62
click at [438, 433] on div "No" at bounding box center [427, 424] width 123 height 62
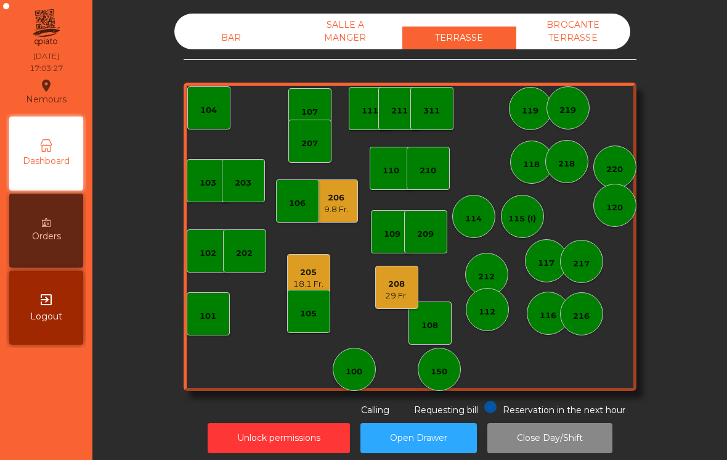
click at [437, 409] on span "Requesting bill" at bounding box center [446, 409] width 64 height 11
click at [443, 365] on div "150" at bounding box center [439, 371] width 17 height 12
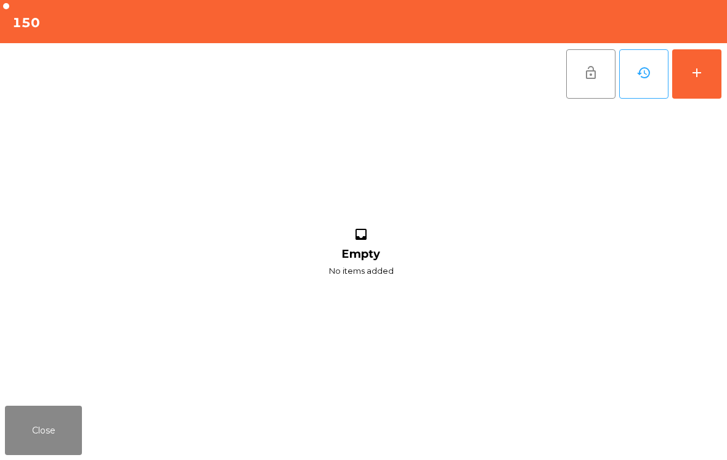
click at [701, 81] on button "add" at bounding box center [696, 73] width 49 height 49
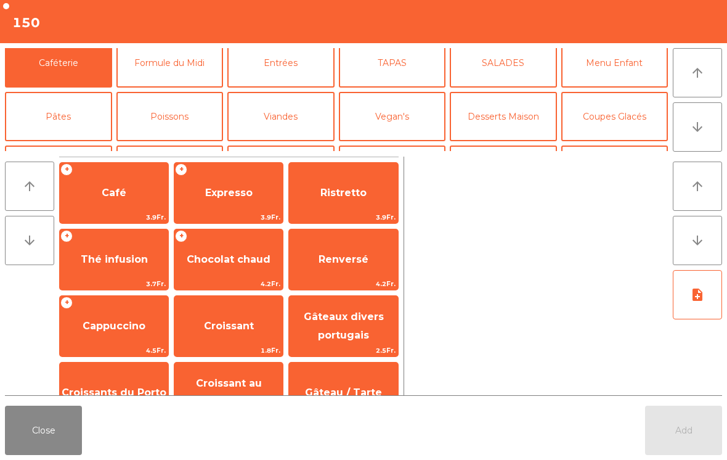
scroll to position [71, 0]
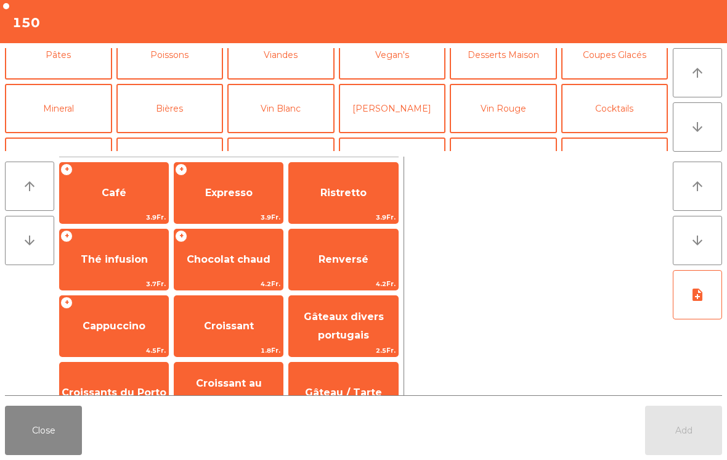
click at [73, 95] on button "Mineral" at bounding box center [58, 108] width 107 height 49
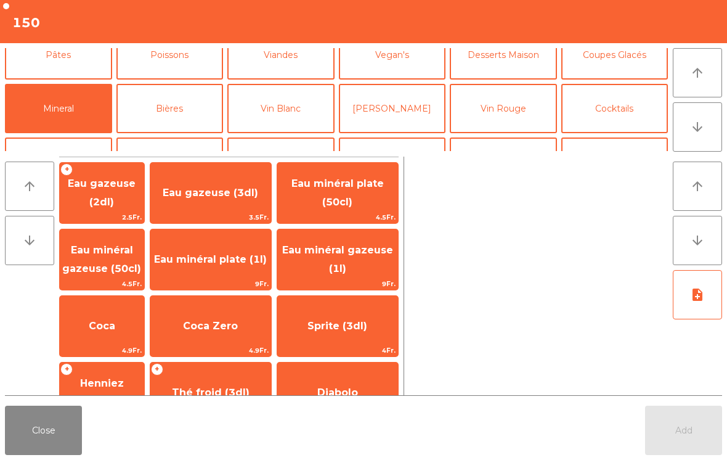
click at [122, 259] on span "Eau minéral gazeuse (50cl)" at bounding box center [102, 260] width 84 height 52
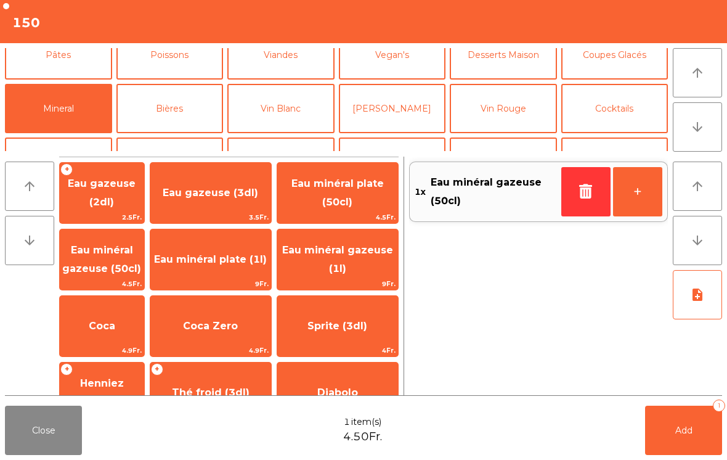
click at [674, 430] on button "Add 1" at bounding box center [683, 429] width 77 height 49
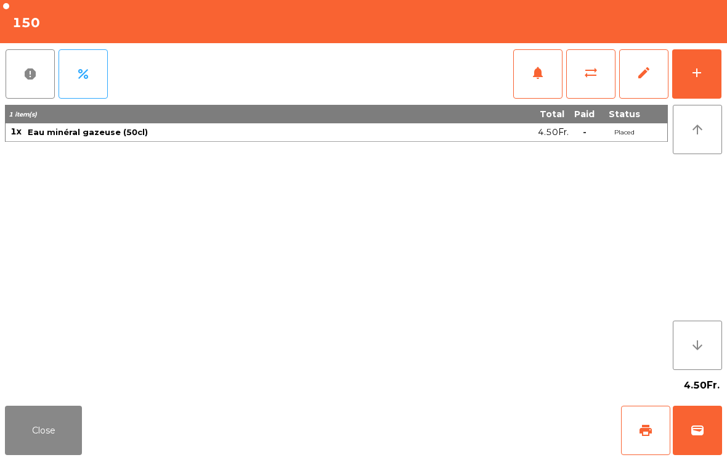
click at [15, 453] on button "Close" at bounding box center [43, 429] width 77 height 49
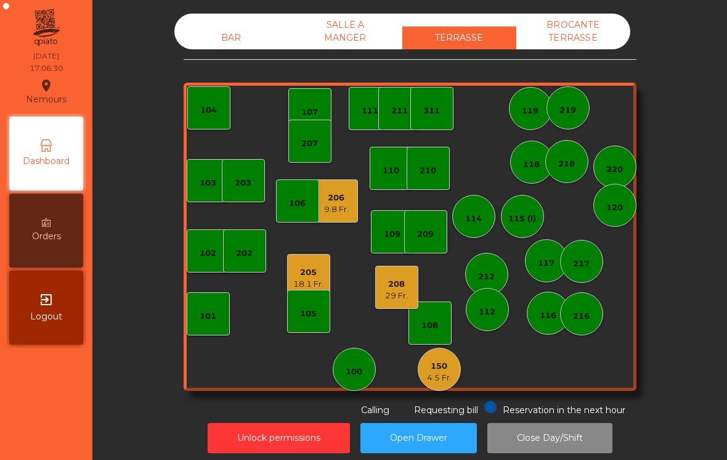
click at [211, 38] on div "BAR" at bounding box center [231, 37] width 114 height 23
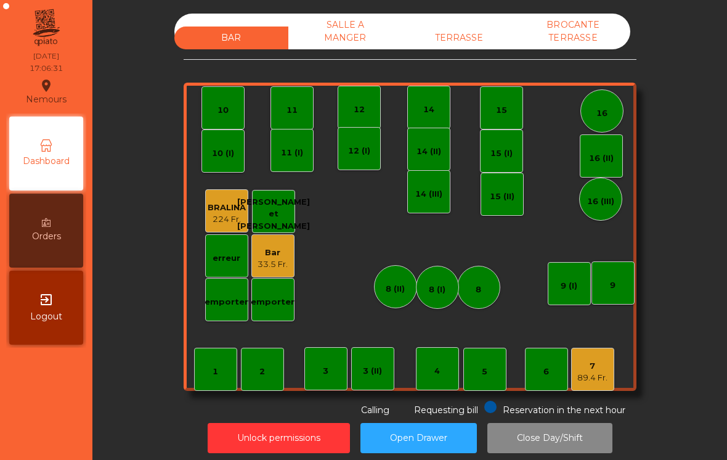
click at [450, 364] on div "4" at bounding box center [437, 368] width 43 height 43
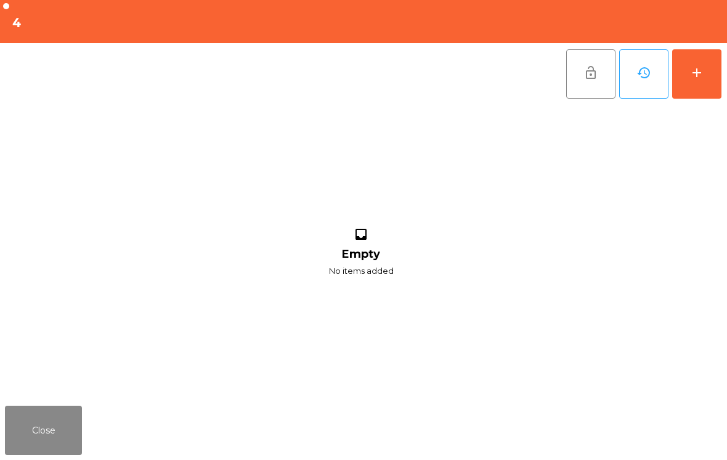
click at [690, 78] on div "add" at bounding box center [696, 72] width 15 height 15
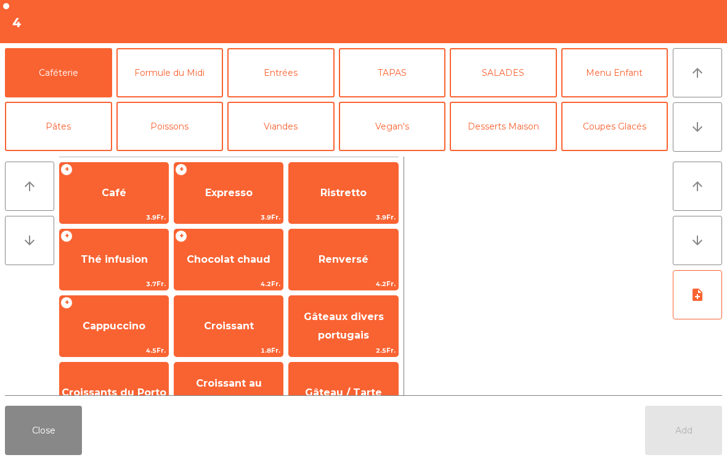
scroll to position [41, 0]
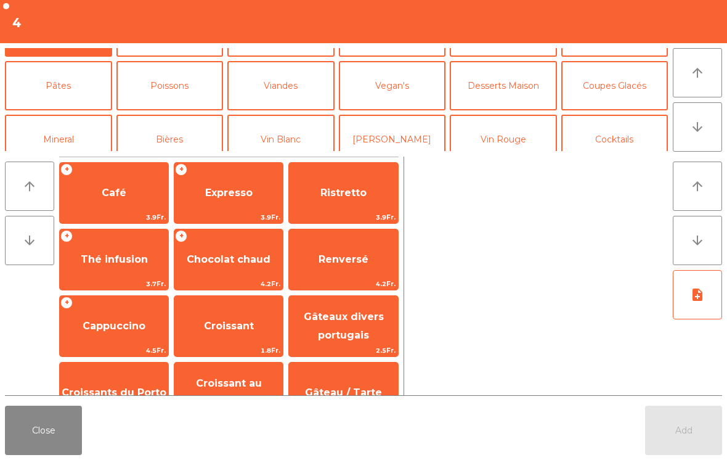
click at [182, 118] on button "Bières" at bounding box center [169, 139] width 107 height 49
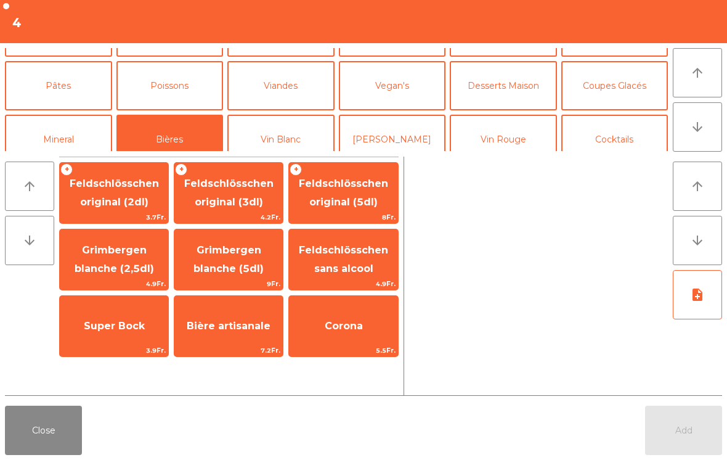
click at [133, 340] on span "Super Bock" at bounding box center [114, 325] width 108 height 33
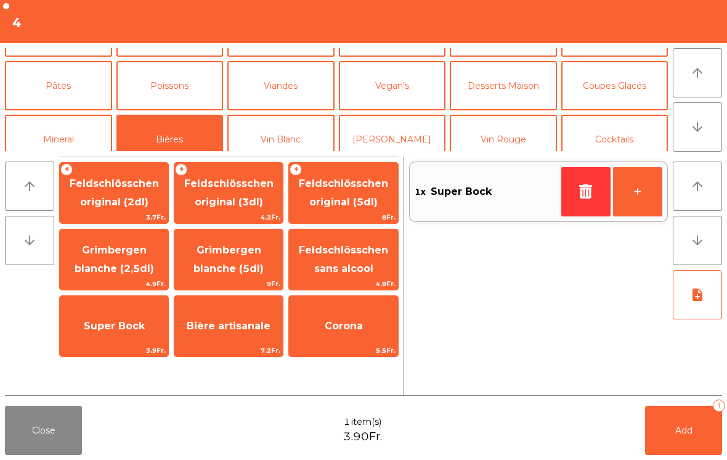
click at [123, 337] on span "Super Bock" at bounding box center [114, 325] width 108 height 33
click at [706, 431] on button "Add 2" at bounding box center [683, 429] width 77 height 49
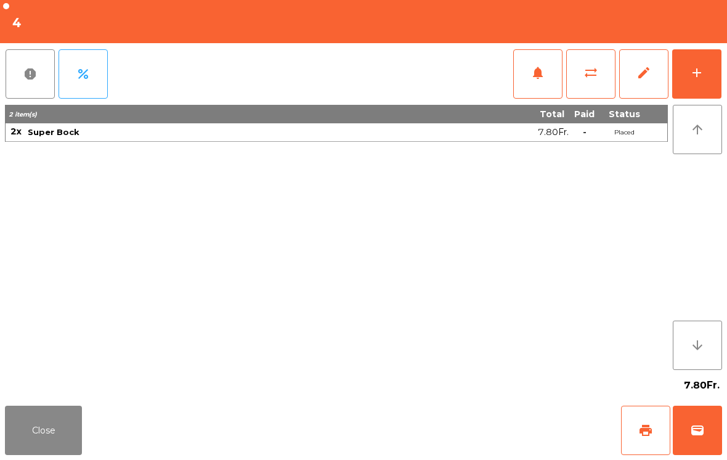
click at [52, 423] on button "Close" at bounding box center [43, 429] width 77 height 49
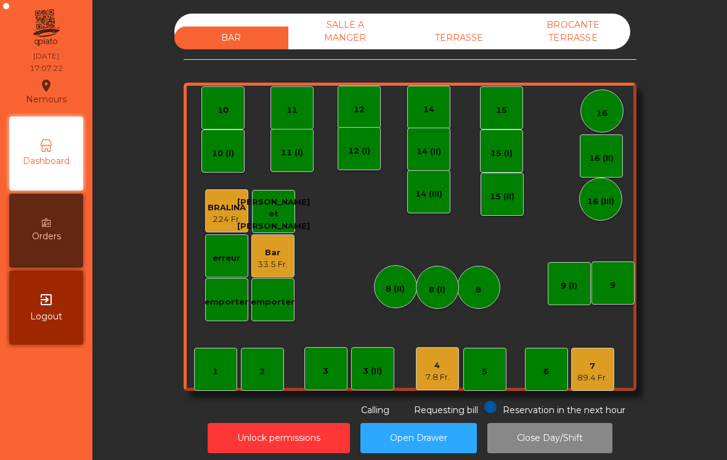
click at [471, 39] on div "TERRASSE" at bounding box center [459, 37] width 114 height 23
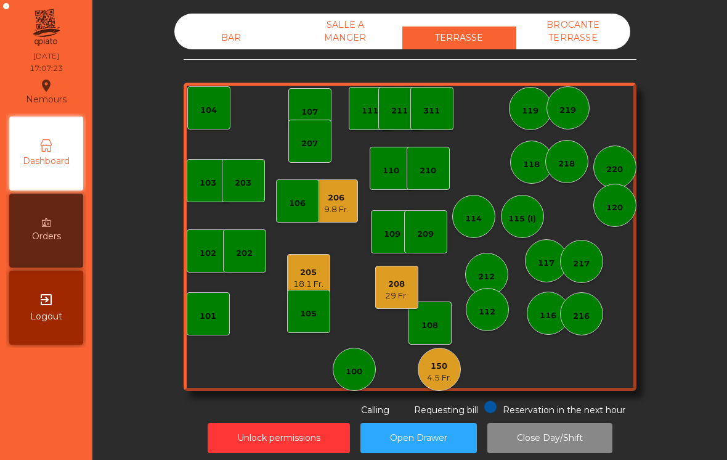
click at [439, 367] on div "150" at bounding box center [439, 366] width 25 height 12
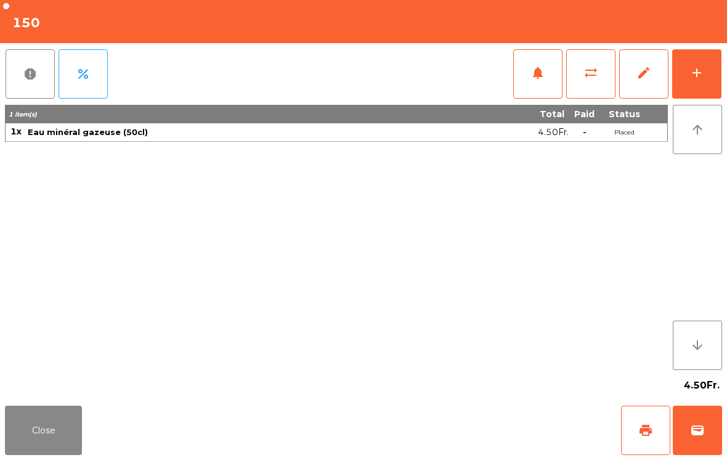
click at [720, 60] on button "add" at bounding box center [696, 73] width 49 height 49
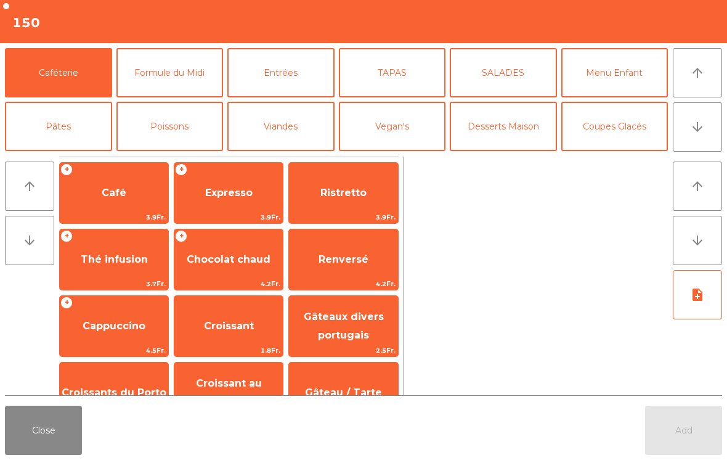
click at [698, 123] on icon "arrow_downward" at bounding box center [697, 127] width 15 height 15
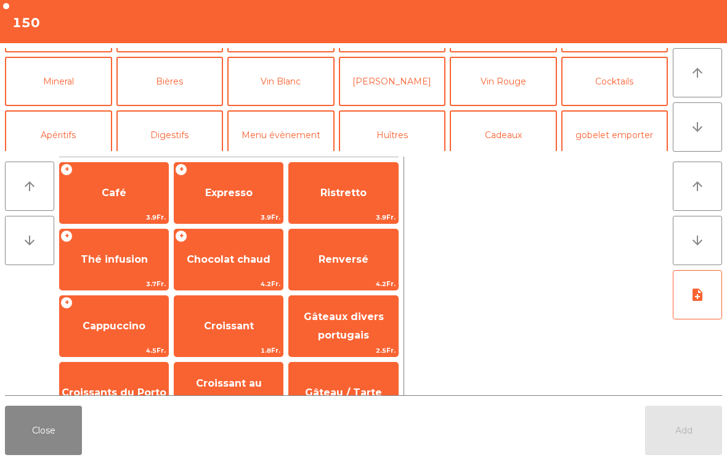
click at [67, 84] on button "Mineral" at bounding box center [58, 81] width 107 height 49
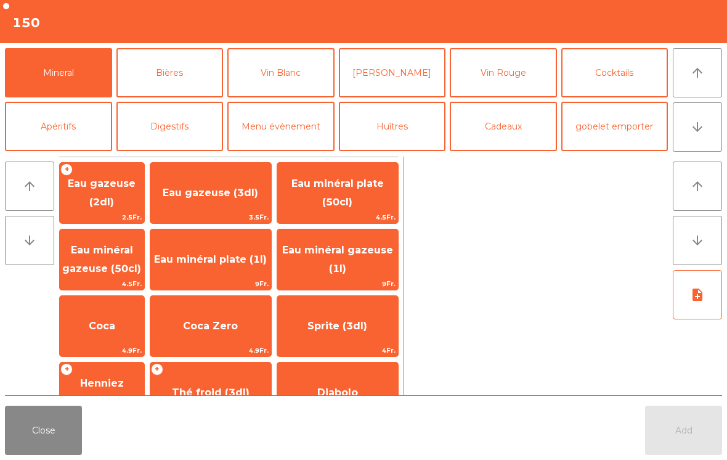
scroll to position [59, 0]
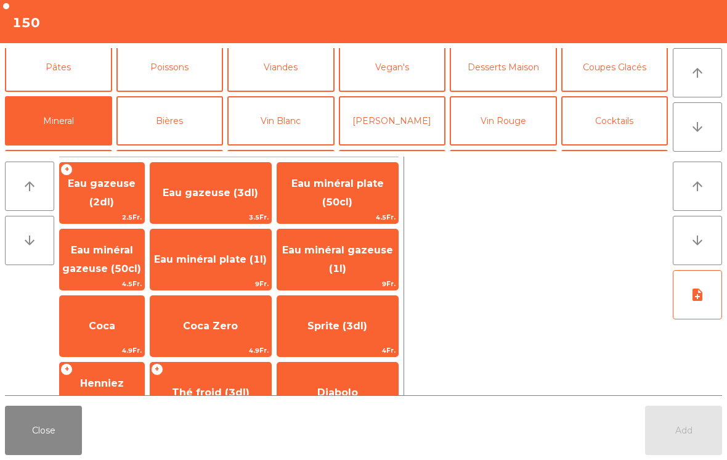
click at [630, 79] on button "Coupes Glacés" at bounding box center [614, 67] width 107 height 49
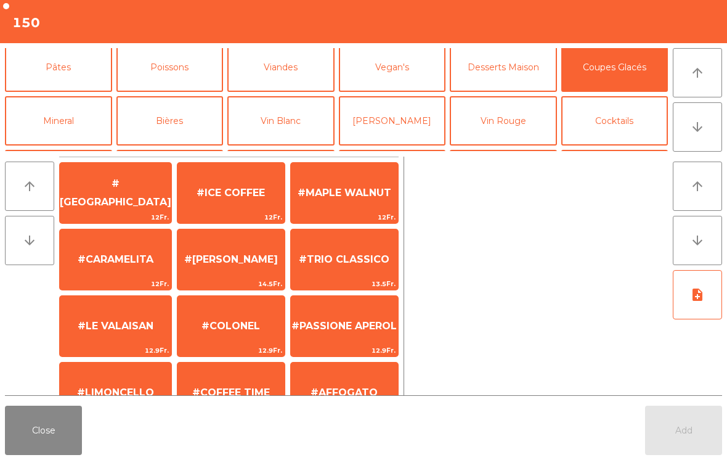
scroll to position [238, 0]
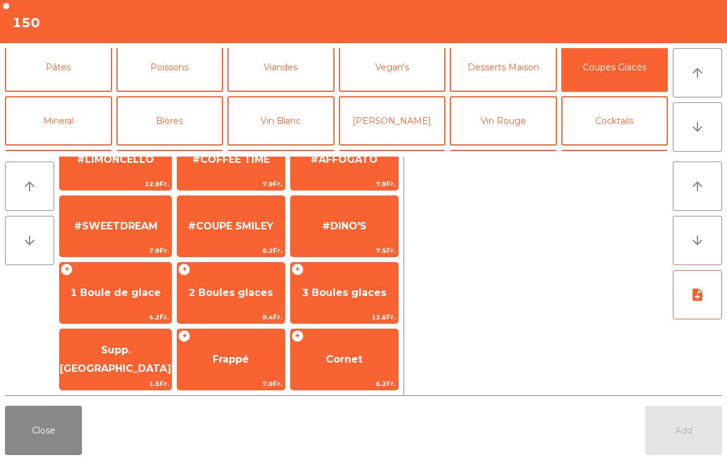
click at [227, 298] on span "2 Boules glaces" at bounding box center [231, 293] width 84 height 12
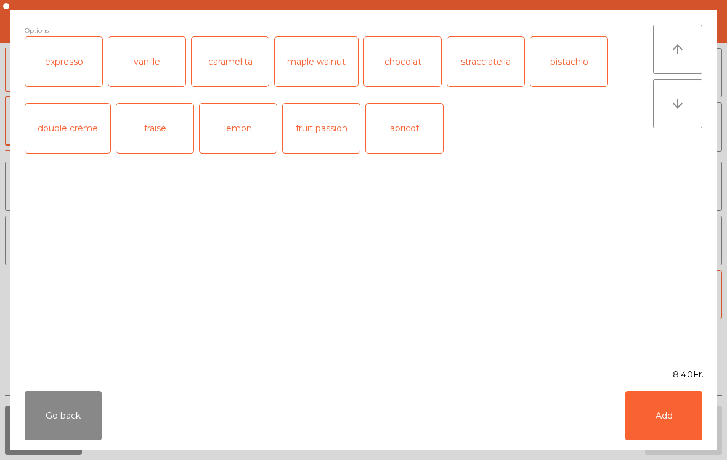
scroll to position [233, 0]
click at [648, 426] on button "Add" at bounding box center [663, 415] width 77 height 49
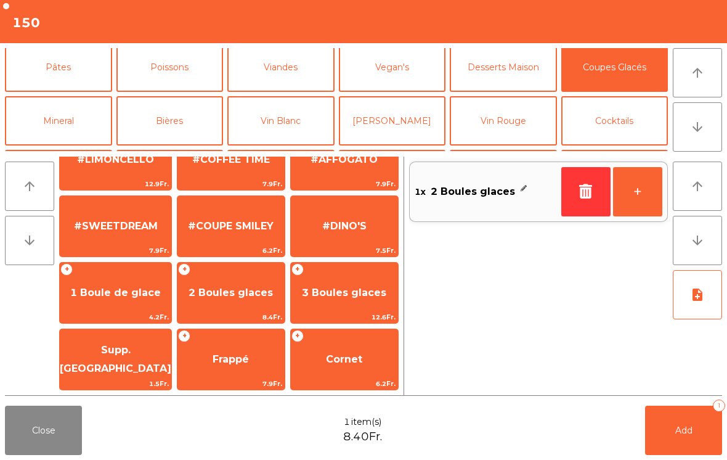
click at [259, 297] on span "2 Boules glaces" at bounding box center [231, 293] width 84 height 12
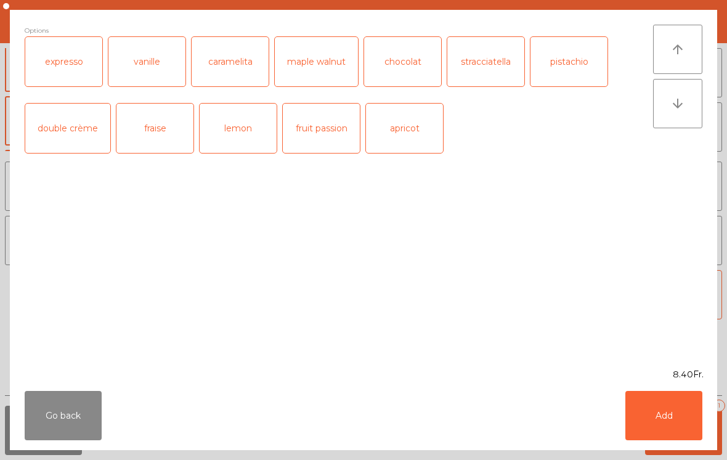
click at [677, 425] on button "Add" at bounding box center [663, 415] width 77 height 49
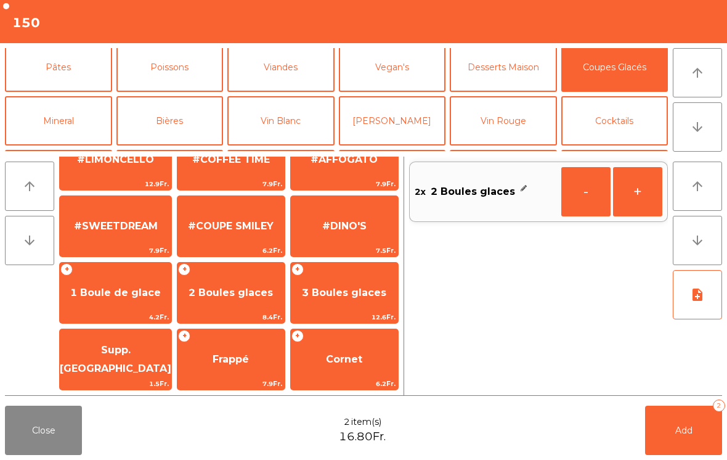
click at [115, 358] on span "Supp. [GEOGRAPHIC_DATA]" at bounding box center [116, 359] width 112 height 30
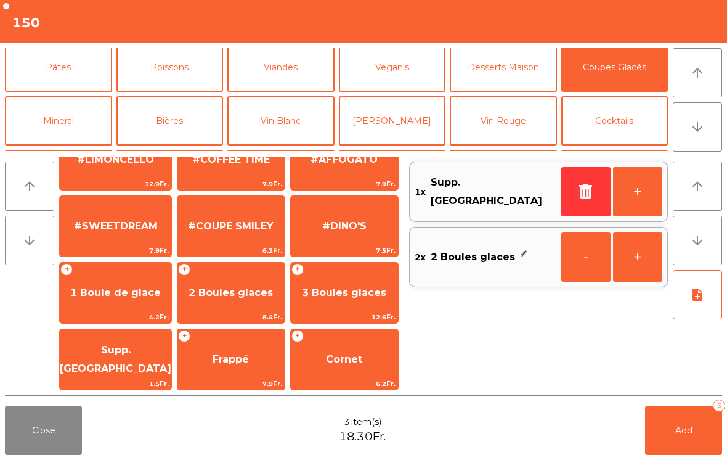
click at [115, 357] on span "Supp. [GEOGRAPHIC_DATA]" at bounding box center [116, 359] width 112 height 30
click at [670, 429] on button "Add 4" at bounding box center [683, 429] width 77 height 49
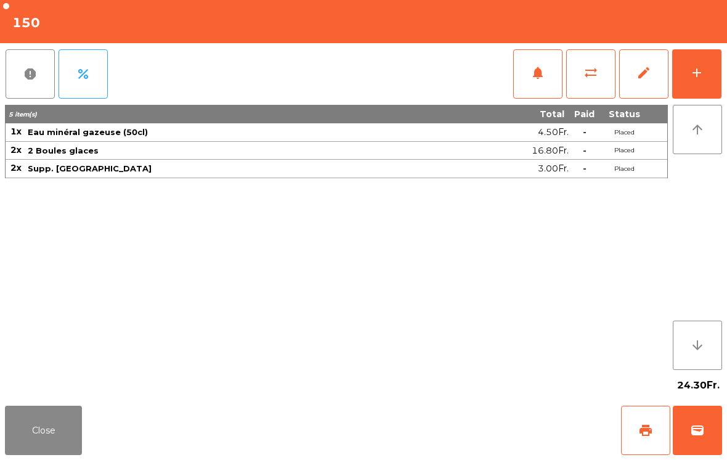
click at [31, 453] on button "Close" at bounding box center [43, 429] width 77 height 49
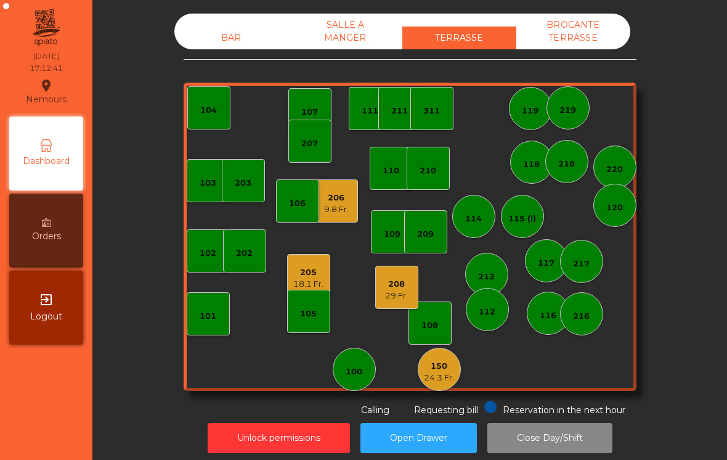
click at [350, 203] on div "206 9.8 Fr." at bounding box center [336, 200] width 43 height 43
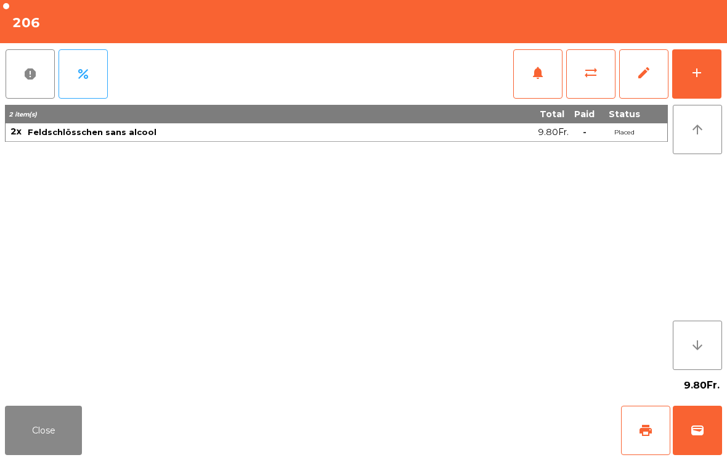
click at [651, 433] on span "print" at bounding box center [645, 430] width 15 height 15
click at [38, 436] on button "Close" at bounding box center [43, 429] width 77 height 49
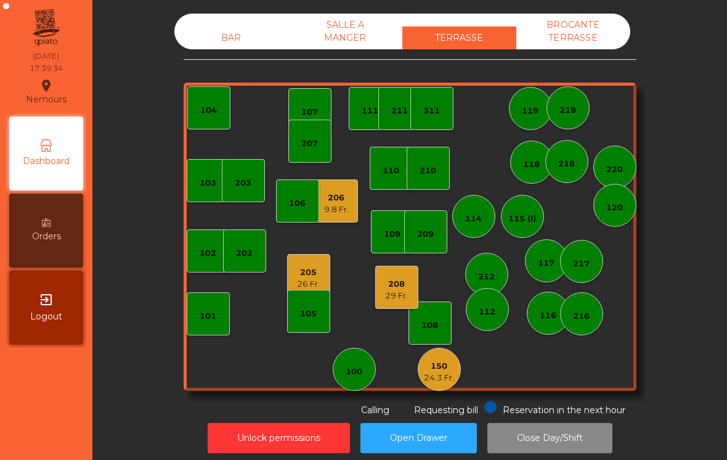
click at [232, 28] on div "BAR" at bounding box center [231, 37] width 114 height 23
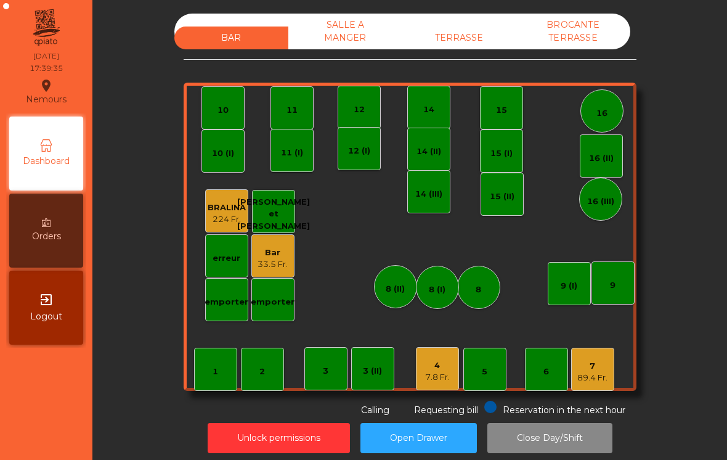
click at [432, 368] on div "4" at bounding box center [437, 365] width 25 height 12
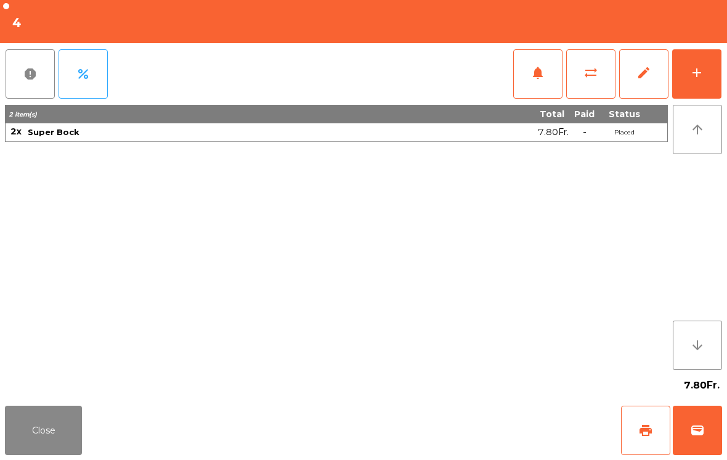
click at [717, 80] on button "add" at bounding box center [696, 73] width 49 height 49
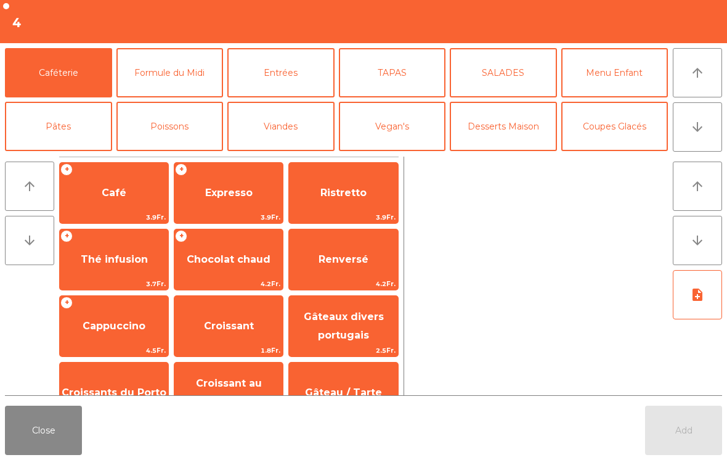
scroll to position [9, 0]
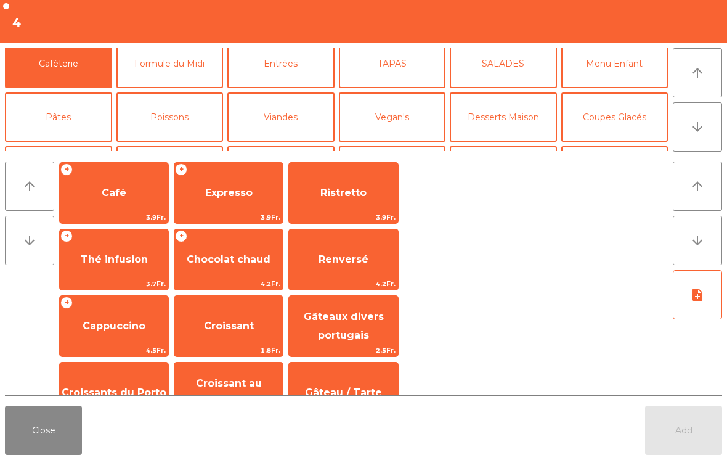
click at [191, 146] on button "Bières" at bounding box center [169, 170] width 107 height 49
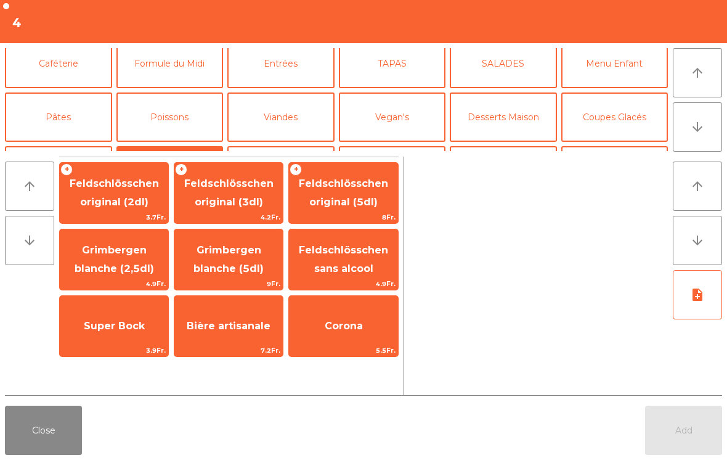
scroll to position [84, 0]
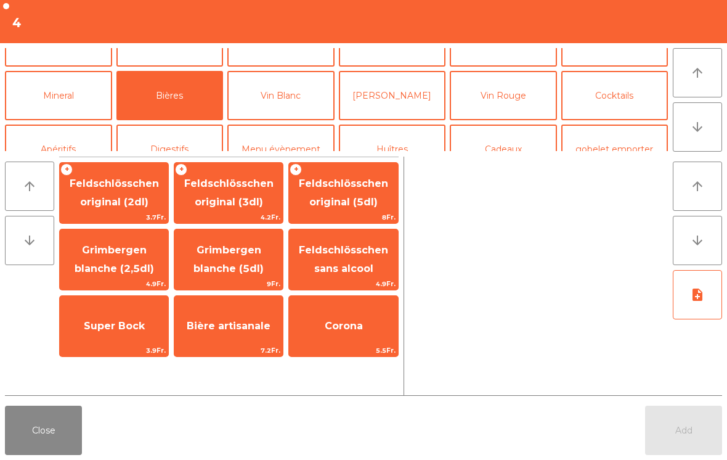
click at [149, 333] on span "Super Bock" at bounding box center [114, 325] width 108 height 33
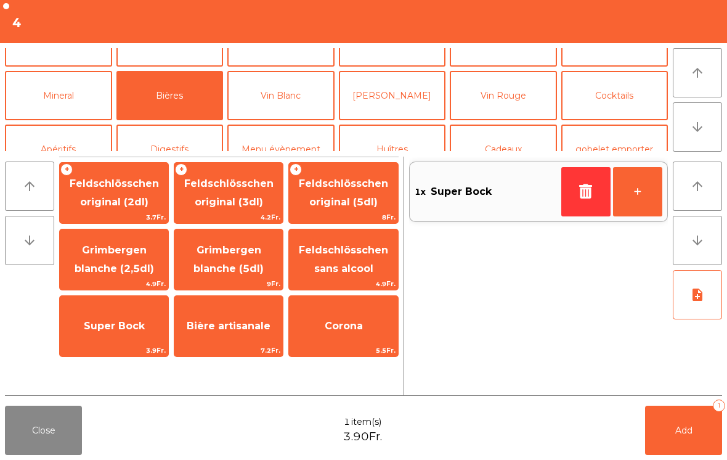
click at [149, 333] on span "Super Bock" at bounding box center [114, 325] width 108 height 33
click at [664, 433] on button "Add 2" at bounding box center [683, 429] width 77 height 49
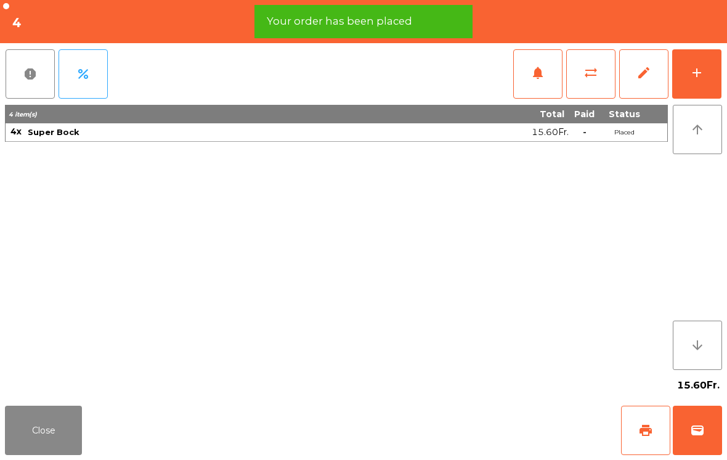
click at [43, 441] on button "Close" at bounding box center [43, 429] width 77 height 49
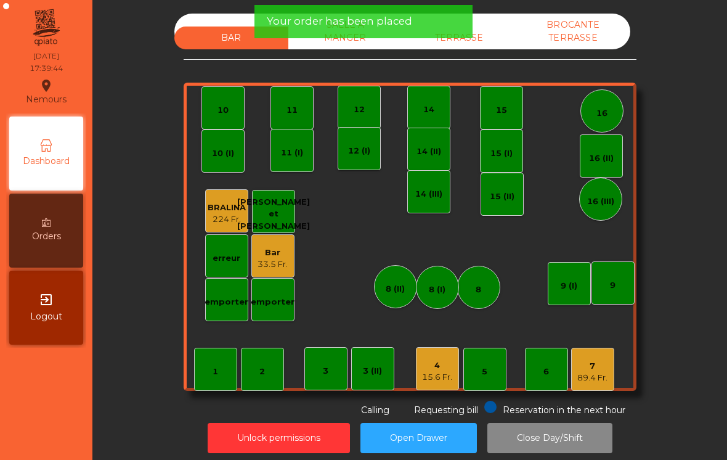
click at [482, 48] on div "TERRASSE" at bounding box center [459, 37] width 114 height 23
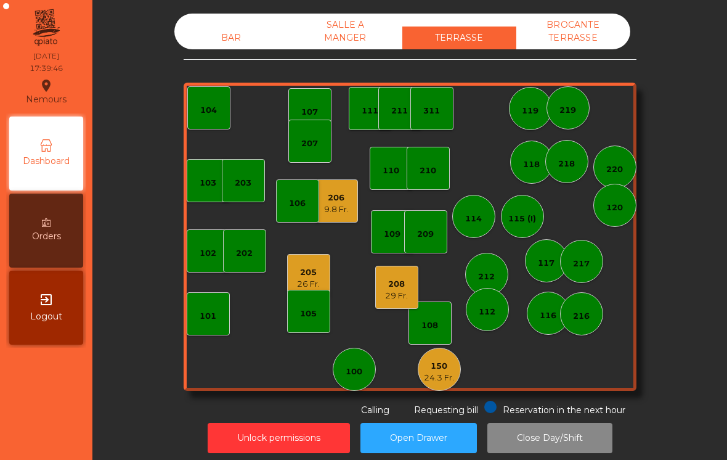
click at [343, 197] on div "206" at bounding box center [336, 198] width 25 height 12
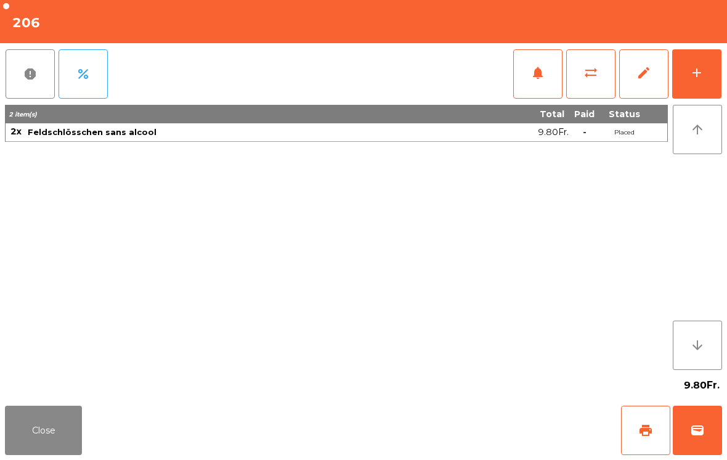
click at [701, 434] on span "wallet" at bounding box center [697, 430] width 15 height 15
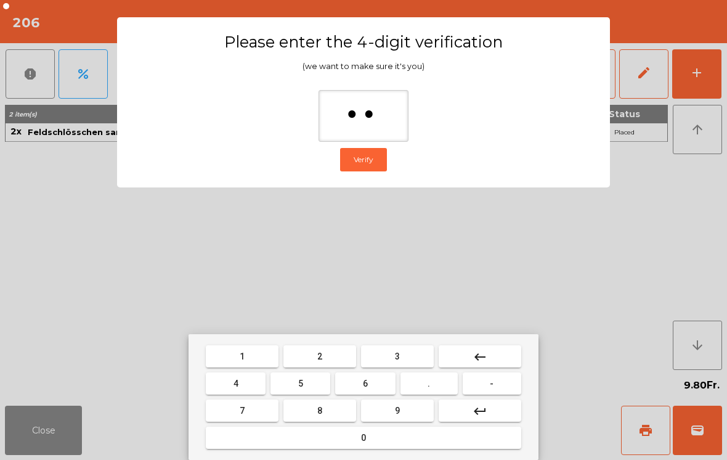
type input "***"
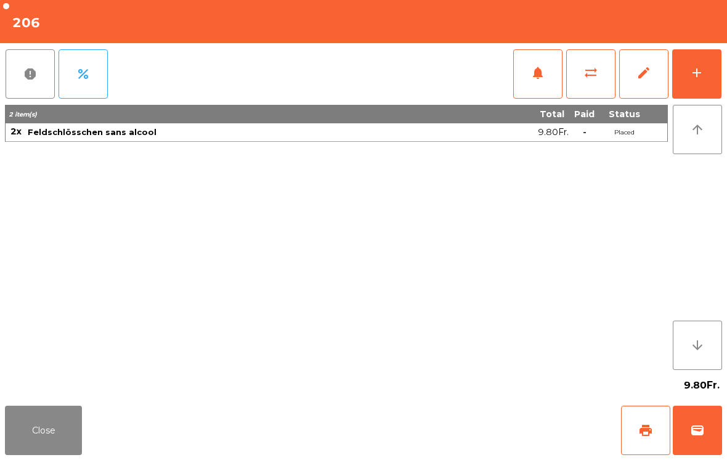
click at [455, 441] on div "Close print wallet" at bounding box center [363, 429] width 727 height 59
click at [433, 434] on div "Close print wallet" at bounding box center [363, 429] width 727 height 59
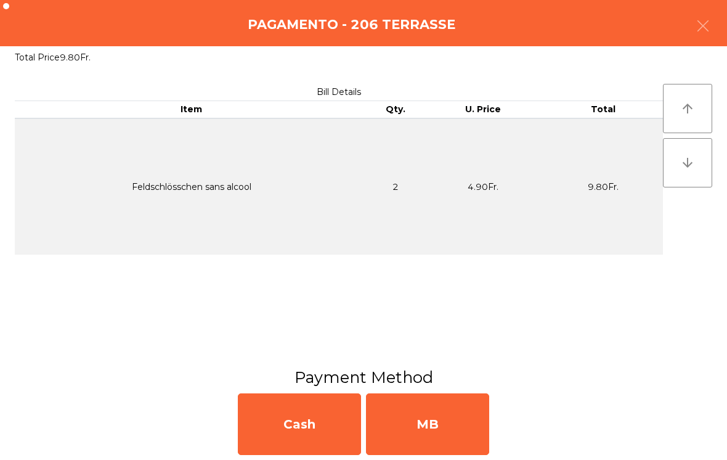
click at [456, 395] on div "MB" at bounding box center [427, 424] width 123 height 62
click at [445, 410] on div "No" at bounding box center [427, 424] width 123 height 62
click at [442, 414] on div "No" at bounding box center [427, 424] width 123 height 62
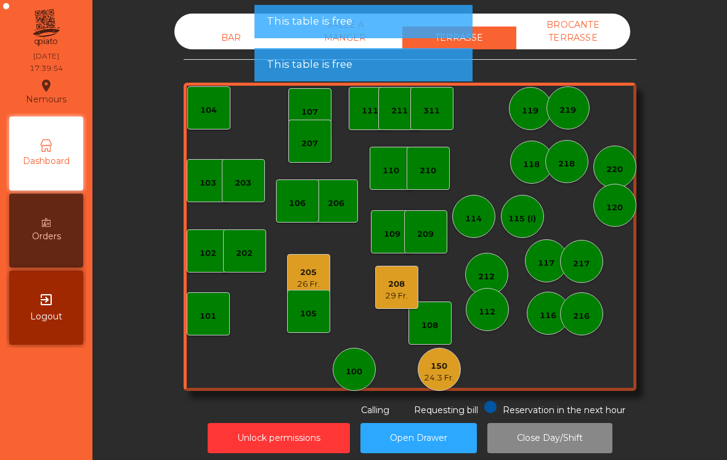
click at [316, 278] on div "26 Fr." at bounding box center [308, 284] width 23 height 12
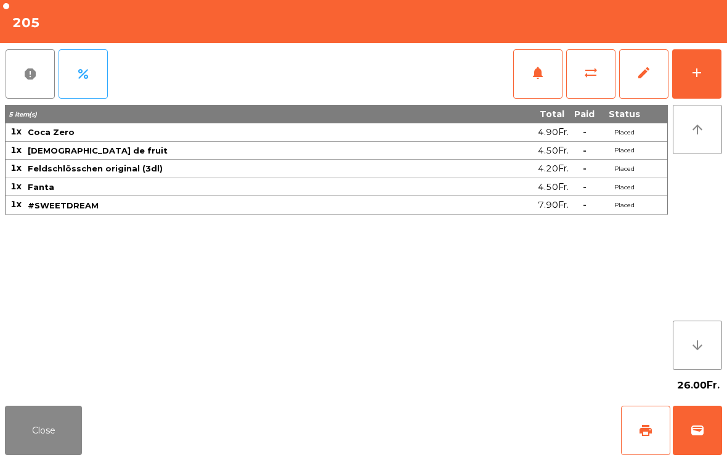
click at [711, 439] on button "wallet" at bounding box center [697, 429] width 49 height 49
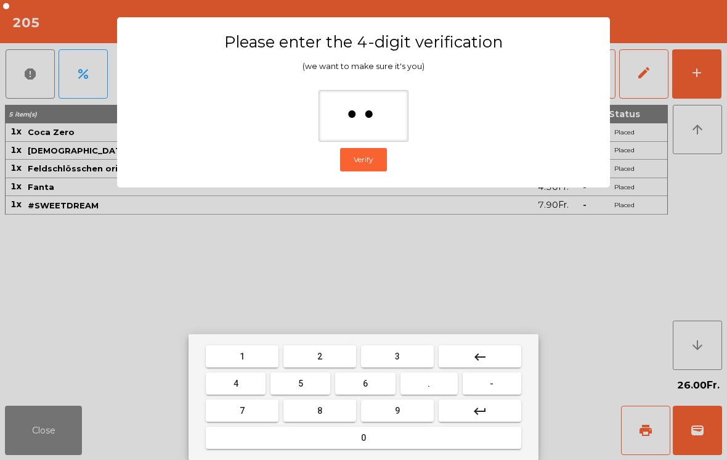
type input "***"
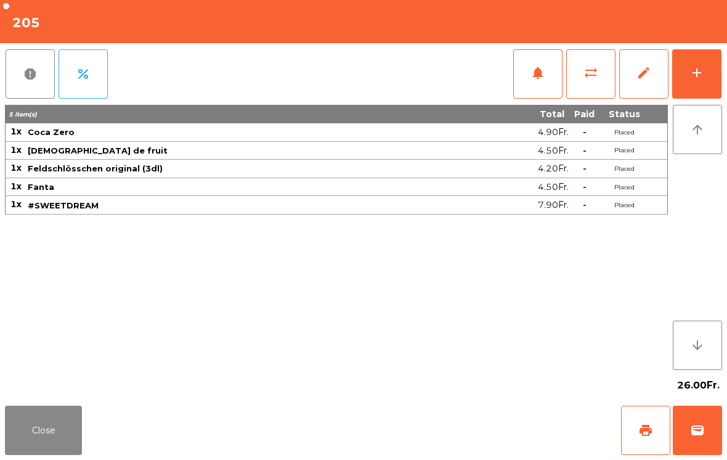
click at [408, 442] on div "Close print wallet" at bounding box center [363, 429] width 727 height 59
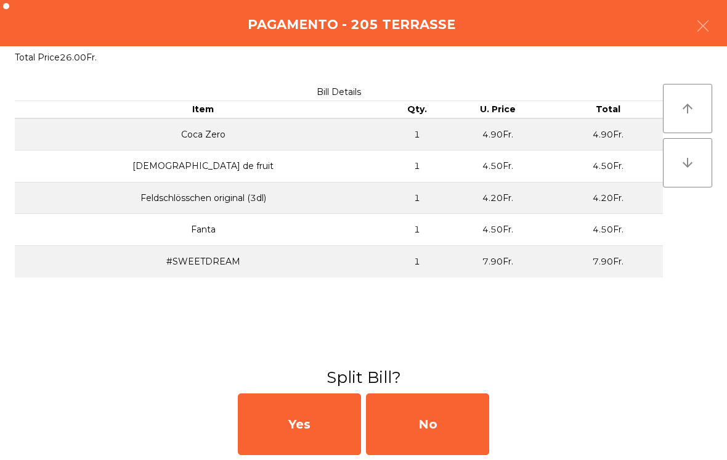
click at [457, 434] on div "No" at bounding box center [427, 424] width 123 height 62
click at [458, 421] on div "No" at bounding box center [427, 424] width 123 height 62
click at [457, 418] on div "No" at bounding box center [427, 424] width 123 height 62
click at [457, 442] on div "No" at bounding box center [427, 424] width 123 height 62
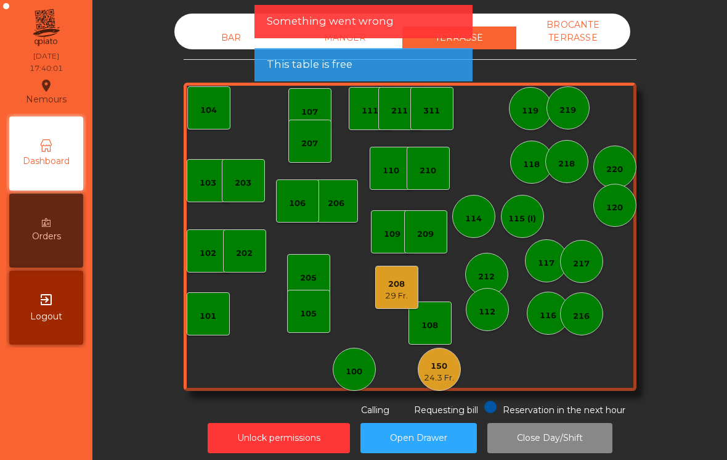
click at [458, 430] on button "Open Drawer" at bounding box center [418, 438] width 116 height 30
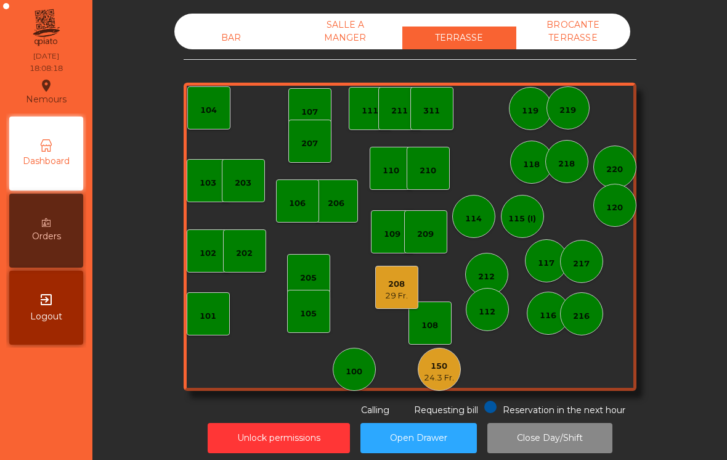
click at [365, 366] on div "100" at bounding box center [354, 369] width 43 height 43
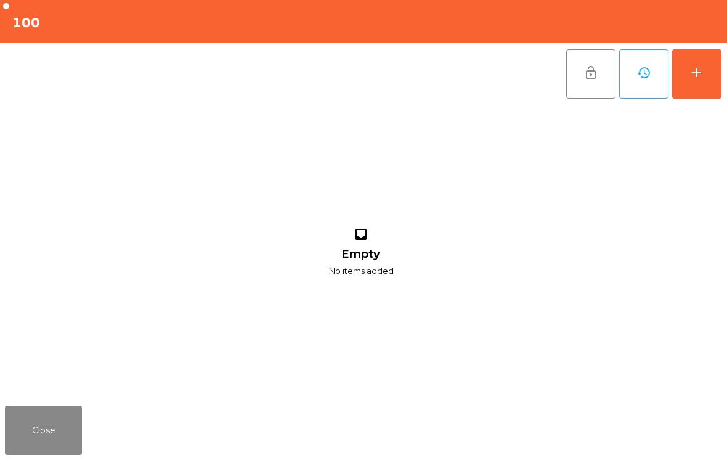
click at [701, 80] on button "add" at bounding box center [696, 73] width 49 height 49
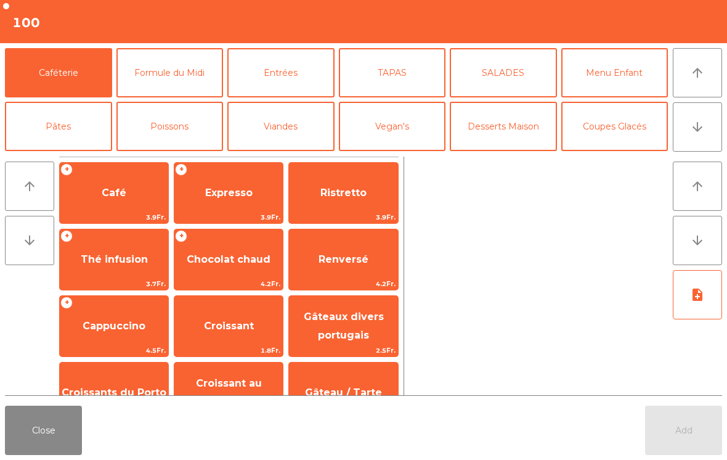
click at [697, 112] on button "arrow_downward" at bounding box center [697, 126] width 49 height 49
click at [70, 155] on button "Mineral" at bounding box center [58, 179] width 107 height 49
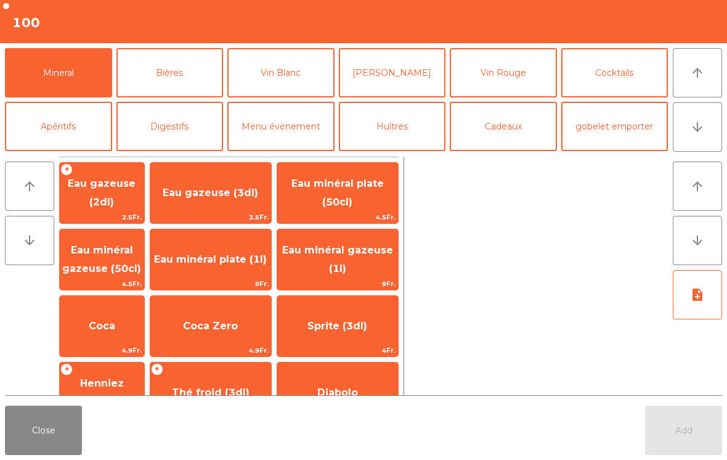
click at [69, 121] on button "Apéritifs" at bounding box center [58, 126] width 107 height 49
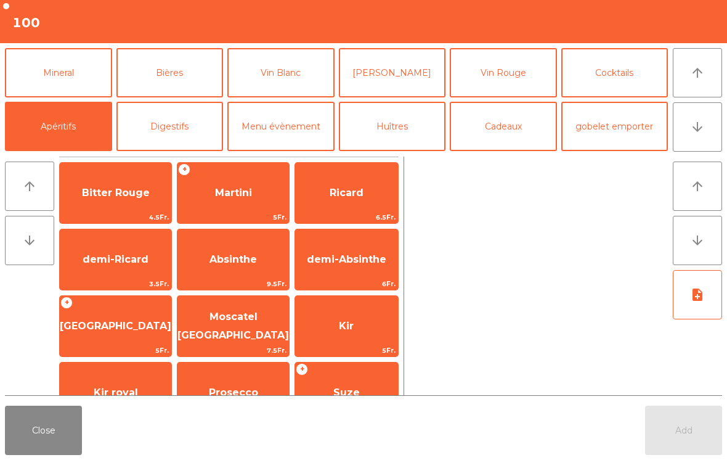
click at [131, 192] on span "Bitter Rouge" at bounding box center [116, 193] width 68 height 12
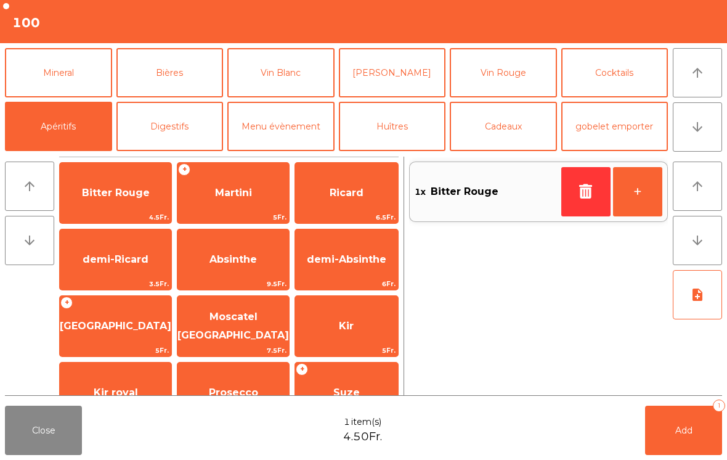
click at [629, 195] on button "+" at bounding box center [637, 191] width 49 height 49
click at [680, 448] on button "Add 2" at bounding box center [683, 429] width 77 height 49
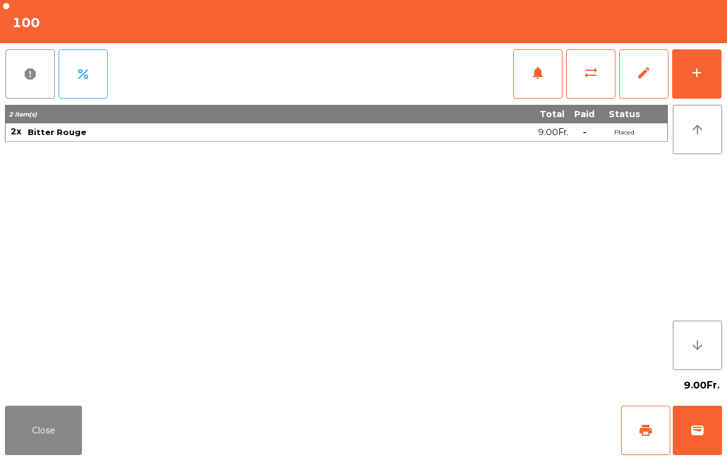
click at [31, 442] on button "Close" at bounding box center [43, 429] width 77 height 49
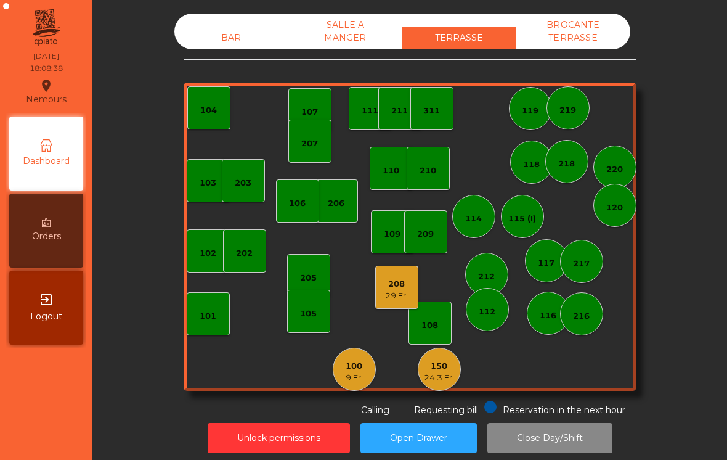
click at [441, 372] on div "24.3 Fr." at bounding box center [439, 378] width 30 height 12
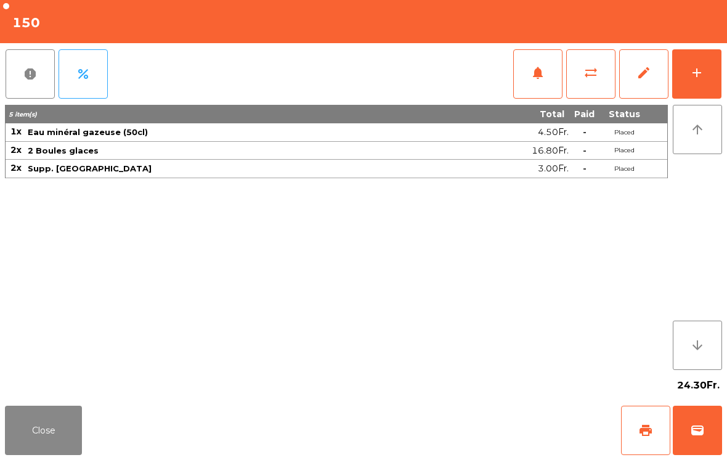
click at [690, 431] on span "wallet" at bounding box center [697, 430] width 15 height 15
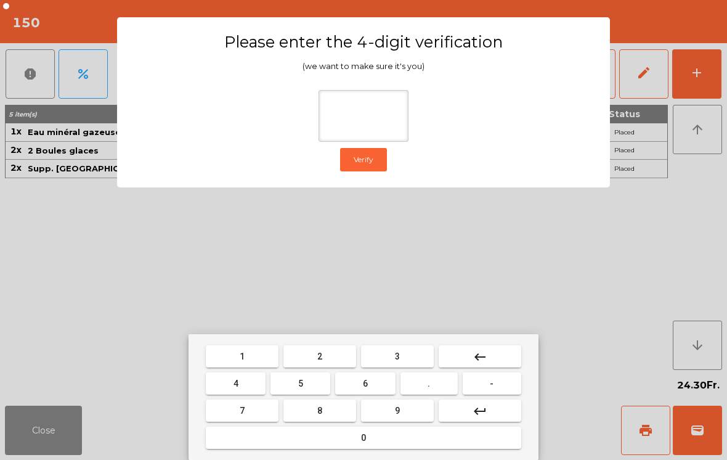
type input "*"
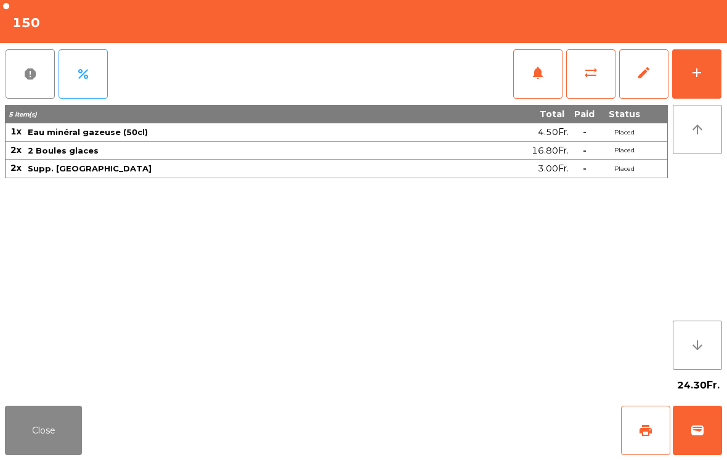
click at [453, 437] on div "Close print wallet" at bounding box center [363, 429] width 727 height 59
click at [453, 436] on div "Close print wallet" at bounding box center [363, 429] width 727 height 59
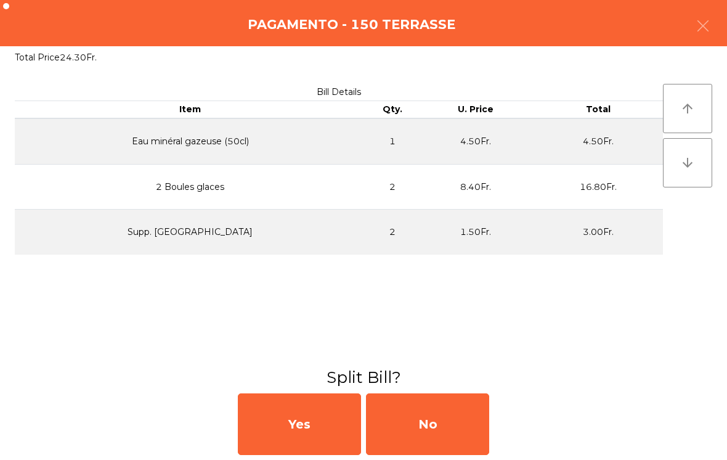
click at [428, 431] on div "No" at bounding box center [427, 424] width 123 height 62
click at [417, 431] on div "MB" at bounding box center [427, 424] width 123 height 62
click at [425, 432] on div "No" at bounding box center [427, 424] width 123 height 62
click at [426, 421] on div "No" at bounding box center [427, 424] width 123 height 62
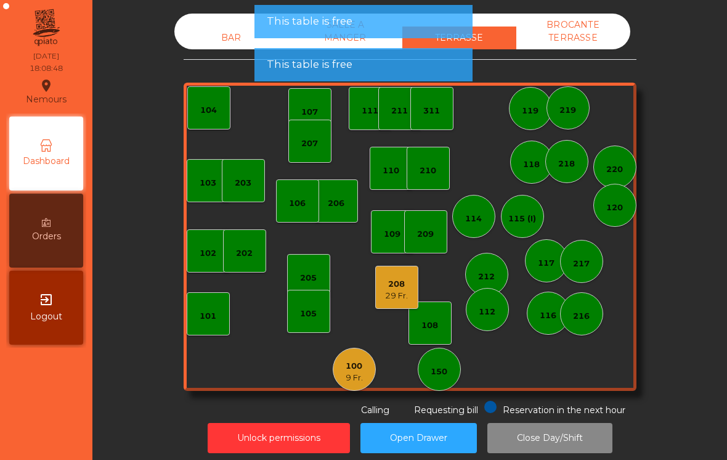
click at [351, 371] on div "100" at bounding box center [354, 366] width 17 height 12
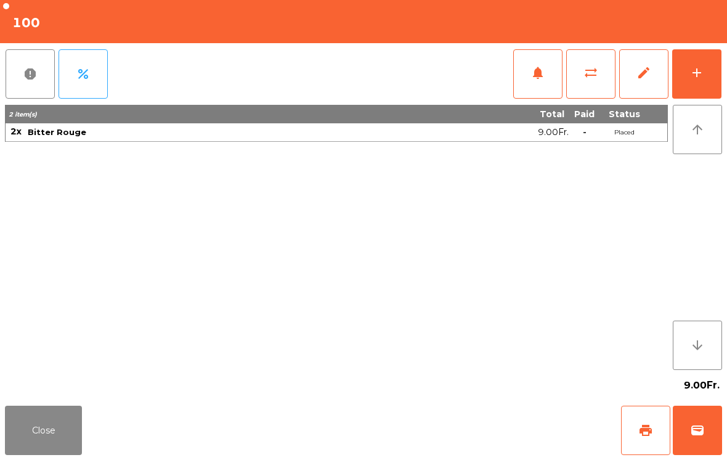
click at [52, 438] on button "Close" at bounding box center [43, 429] width 77 height 49
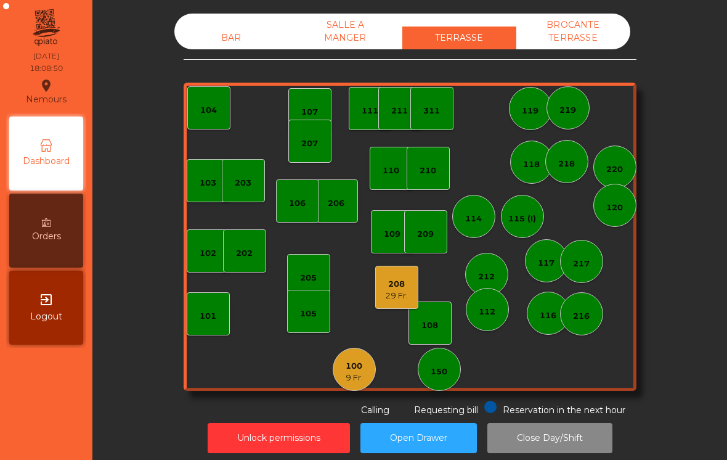
click at [397, 301] on div "208 29 Fr." at bounding box center [396, 287] width 43 height 43
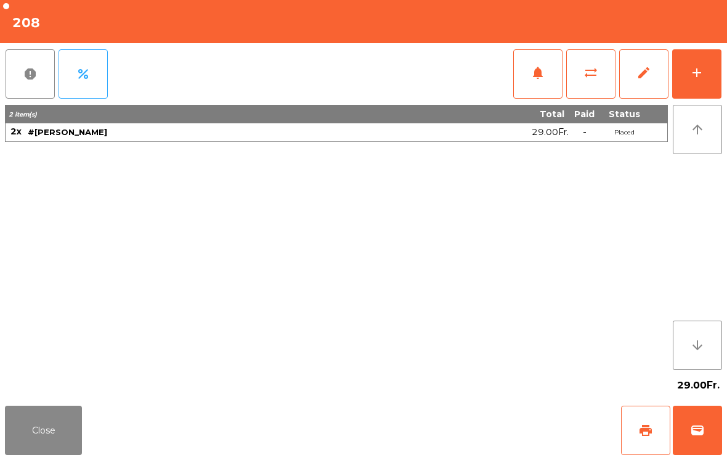
click at [697, 454] on button "wallet" at bounding box center [697, 429] width 49 height 49
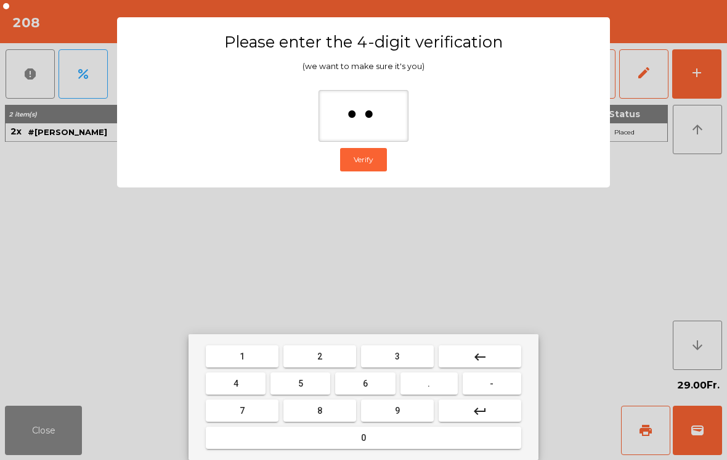
type input "***"
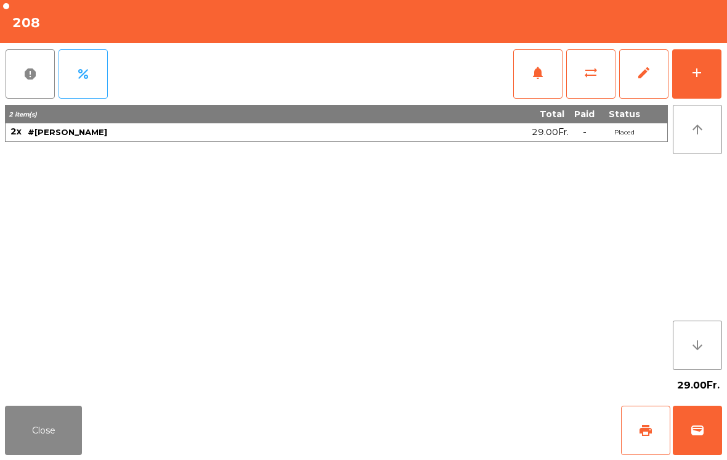
click at [696, 428] on span "wallet" at bounding box center [697, 430] width 15 height 15
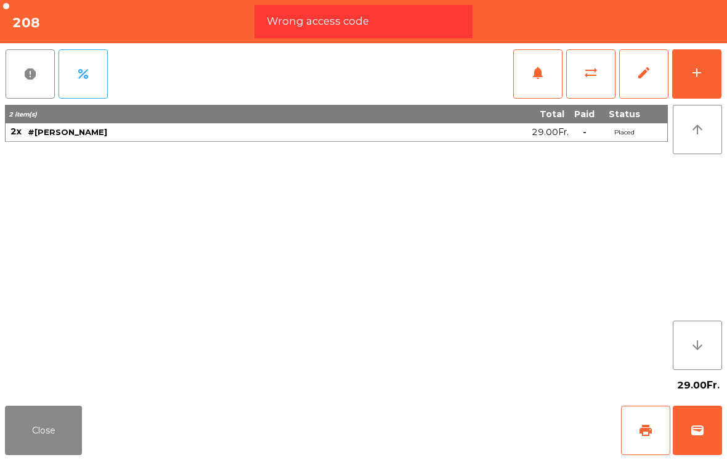
click at [438, 429] on div "Close print wallet" at bounding box center [363, 429] width 727 height 59
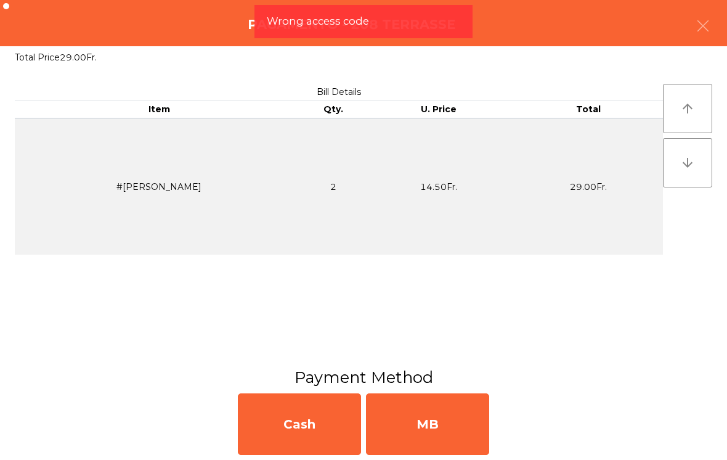
click at [445, 425] on div "MB" at bounding box center [427, 424] width 123 height 62
click at [441, 421] on div "No" at bounding box center [427, 424] width 123 height 62
click at [437, 412] on div "No" at bounding box center [427, 424] width 123 height 62
click at [437, 411] on div "No" at bounding box center [427, 424] width 123 height 62
click at [443, 399] on div "No" at bounding box center [427, 424] width 123 height 62
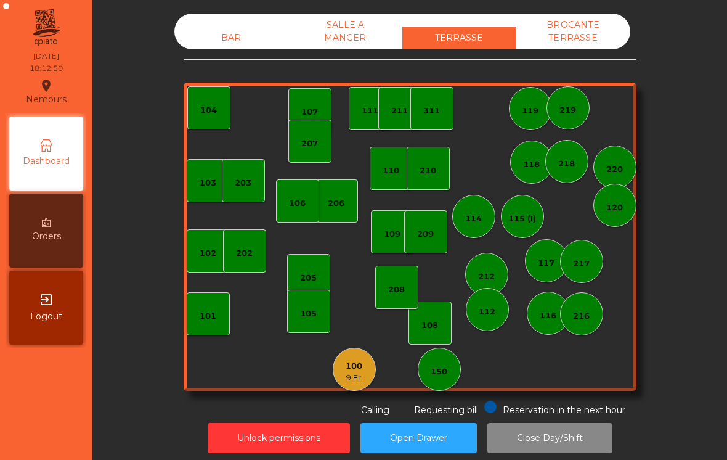
click at [308, 278] on div "205" at bounding box center [308, 278] width 17 height 12
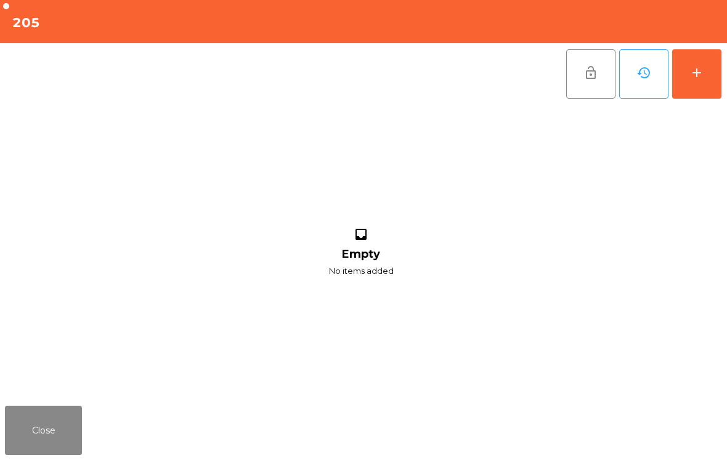
click at [690, 59] on button "add" at bounding box center [696, 73] width 49 height 49
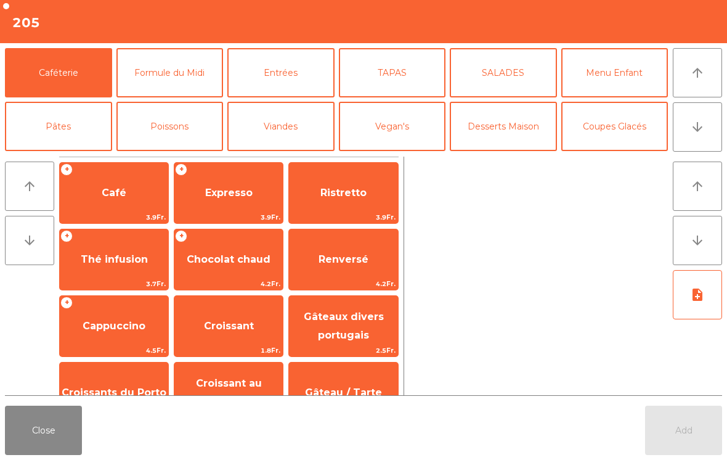
click at [689, 135] on button "arrow_downward" at bounding box center [697, 126] width 49 height 49
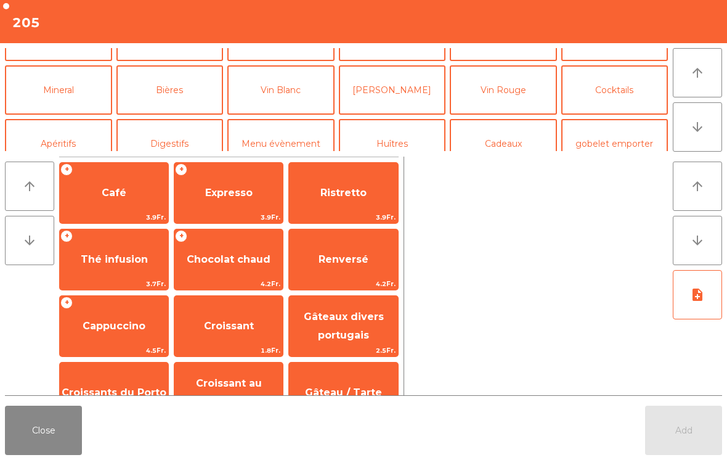
click at [403, 78] on button "[PERSON_NAME]" at bounding box center [392, 89] width 107 height 49
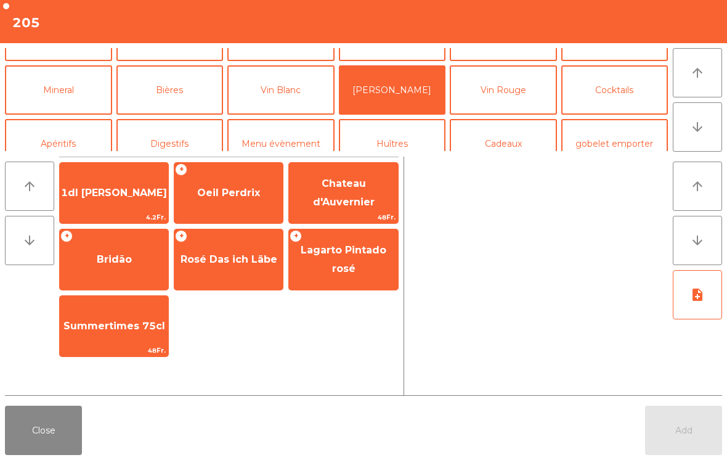
click at [137, 190] on span "1dl [PERSON_NAME]" at bounding box center [114, 193] width 106 height 12
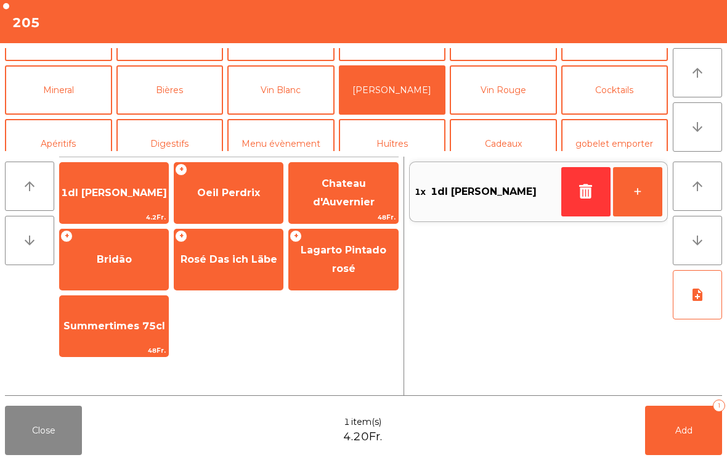
scroll to position [107, 0]
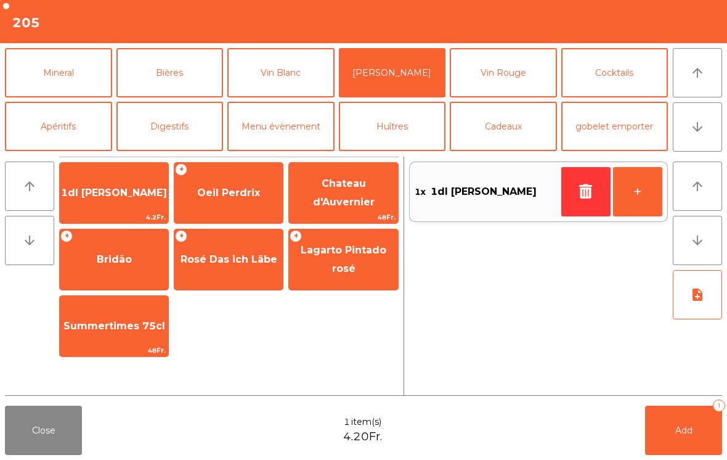
click at [184, 81] on button "Bières" at bounding box center [169, 72] width 107 height 49
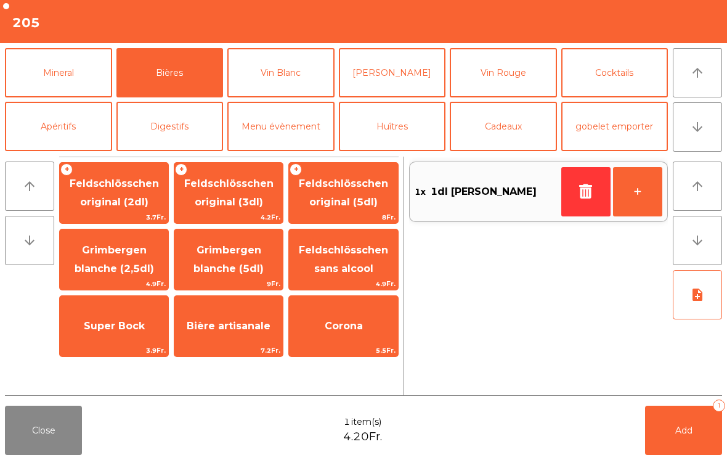
click at [243, 193] on span "Feldschlösschen original (3dl)" at bounding box center [228, 193] width 108 height 52
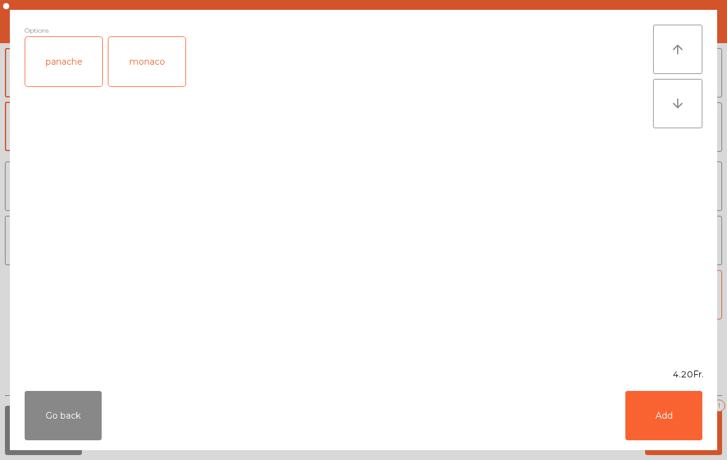
click at [681, 424] on button "Add" at bounding box center [663, 415] width 77 height 49
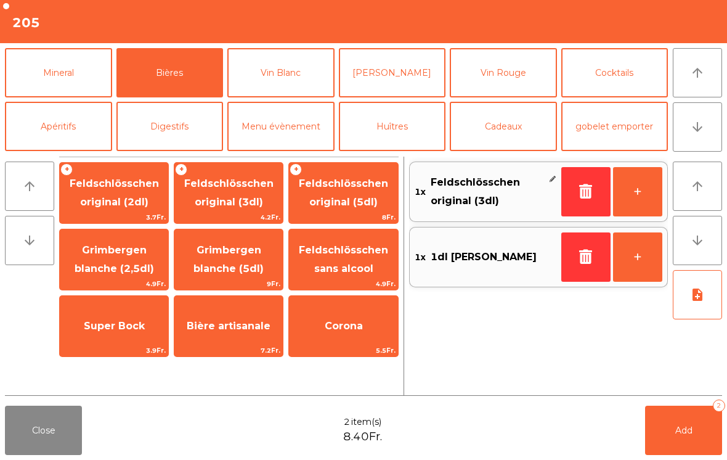
click at [681, 423] on button "Add 2" at bounding box center [683, 429] width 77 height 49
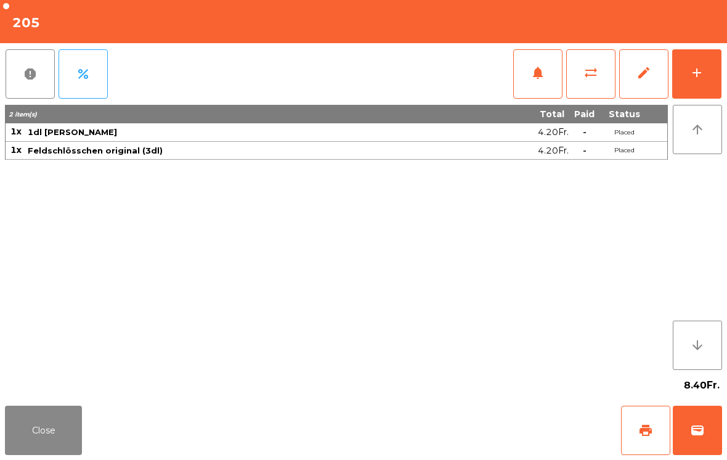
click at [44, 438] on button "Close" at bounding box center [43, 429] width 77 height 49
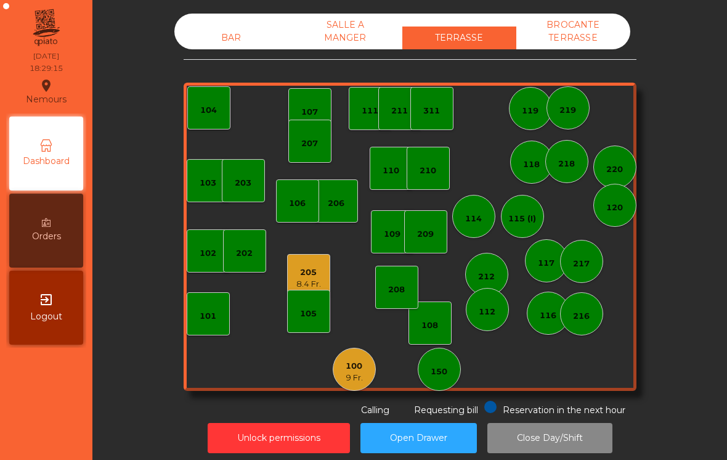
click at [359, 375] on div "9 Fr." at bounding box center [354, 378] width 17 height 12
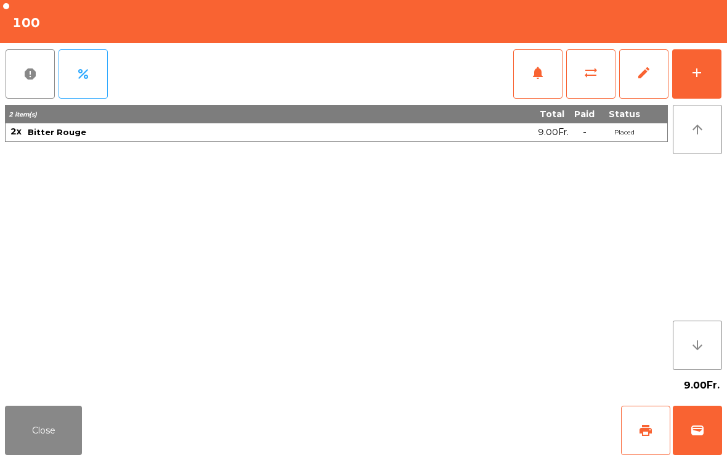
click at [638, 432] on button "print" at bounding box center [645, 429] width 49 height 49
click at [44, 448] on button "Close" at bounding box center [43, 429] width 77 height 49
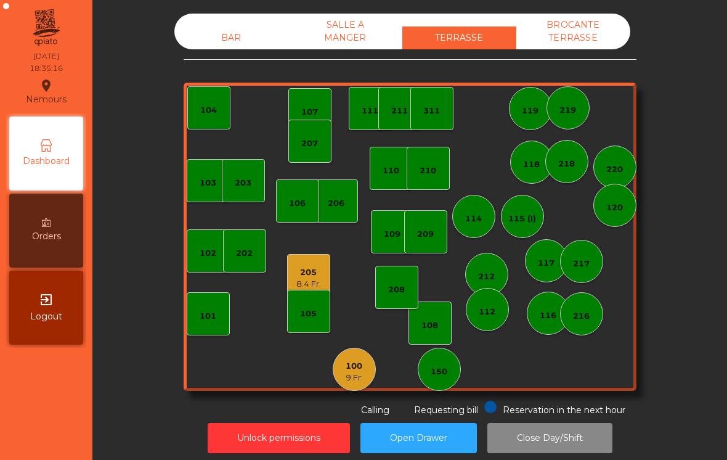
click at [428, 329] on div "108" at bounding box center [429, 325] width 17 height 12
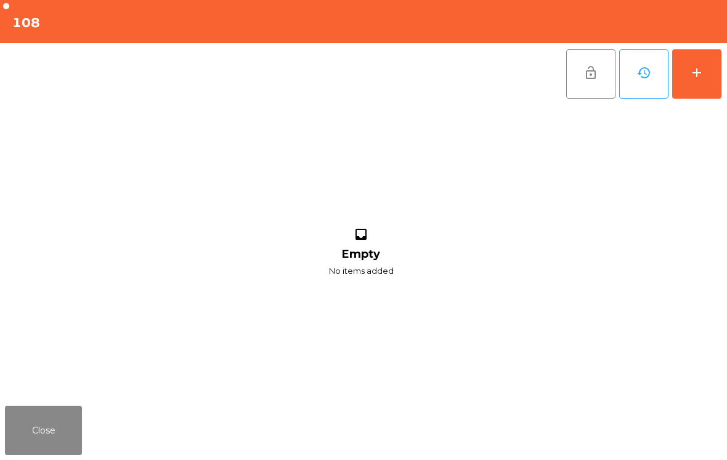
click at [697, 75] on div "add" at bounding box center [696, 72] width 15 height 15
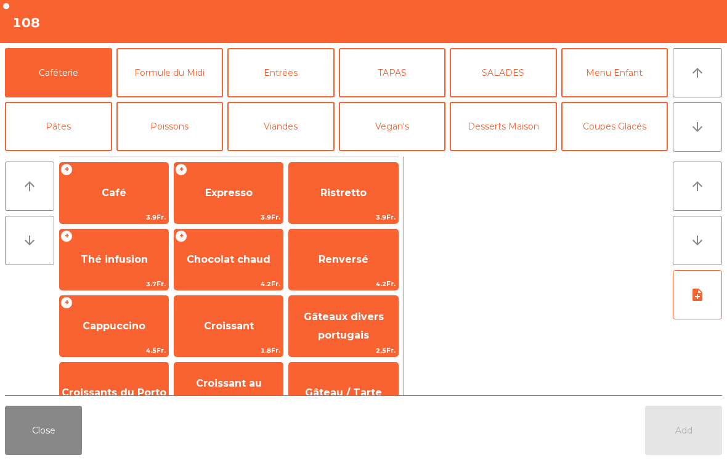
click at [187, 155] on button "Bières" at bounding box center [169, 179] width 107 height 49
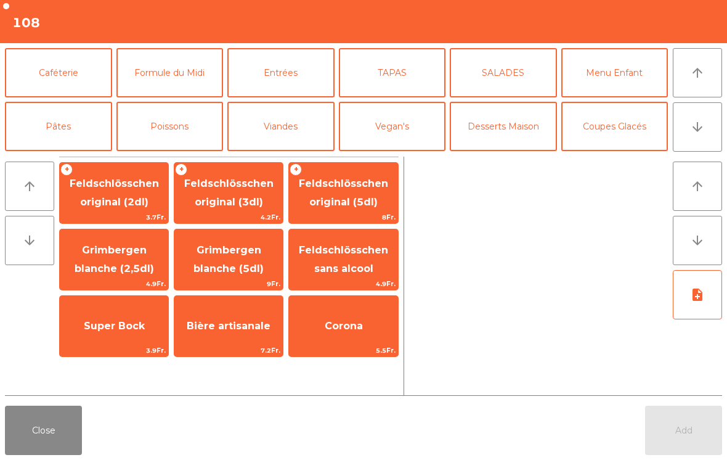
scroll to position [65, 0]
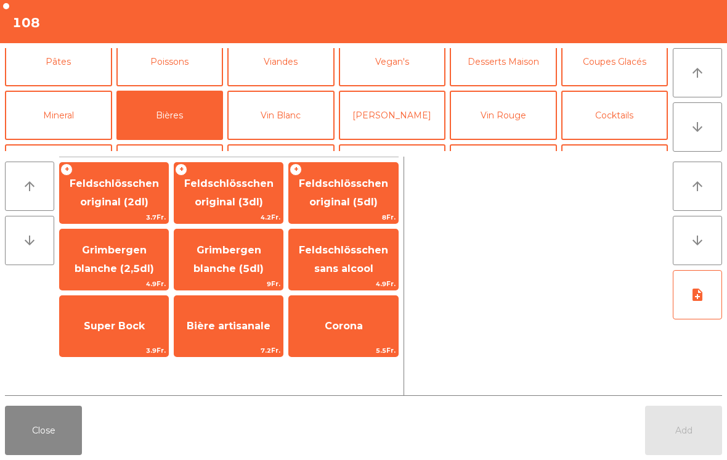
click at [239, 208] on span "Feldschlösschen original (3dl)" at bounding box center [228, 192] width 89 height 30
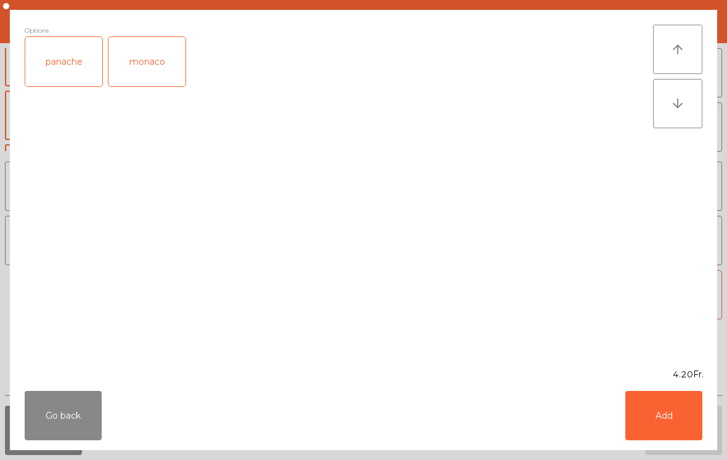
click at [659, 435] on button "Add" at bounding box center [663, 415] width 77 height 49
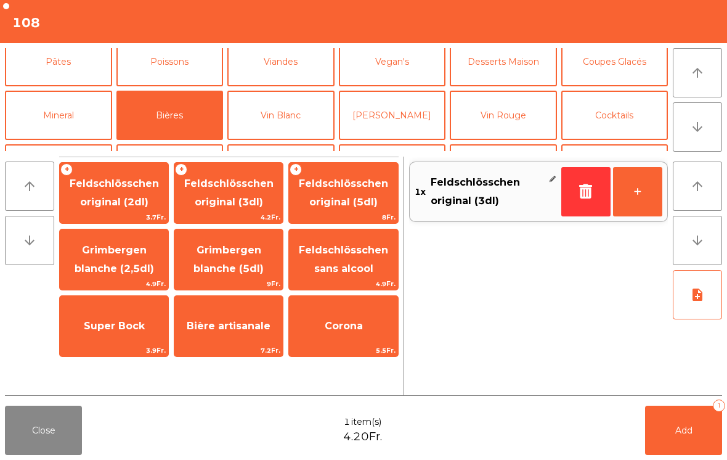
click at [659, 192] on button "+" at bounding box center [637, 191] width 49 height 49
click at [311, 112] on button "Vin Blanc" at bounding box center [280, 115] width 107 height 49
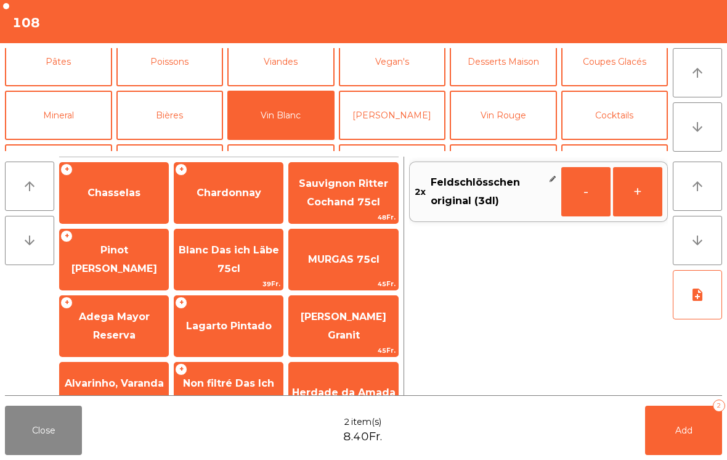
click at [121, 197] on span "Chasselas" at bounding box center [113, 193] width 53 height 12
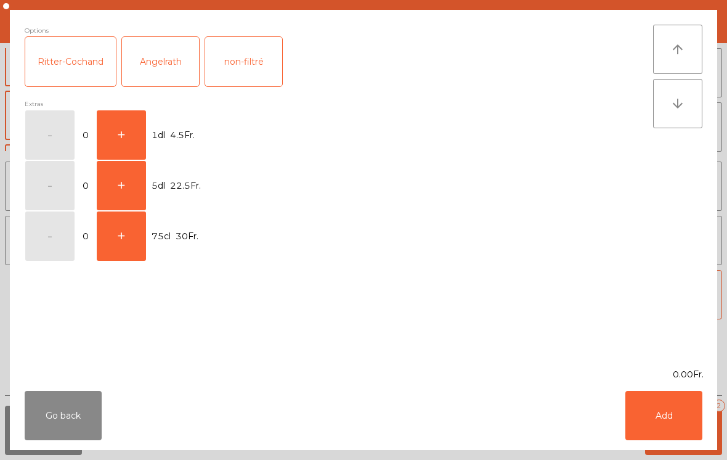
click at [128, 132] on button "+" at bounding box center [121, 134] width 49 height 49
click at [666, 417] on button "Add" at bounding box center [663, 415] width 77 height 49
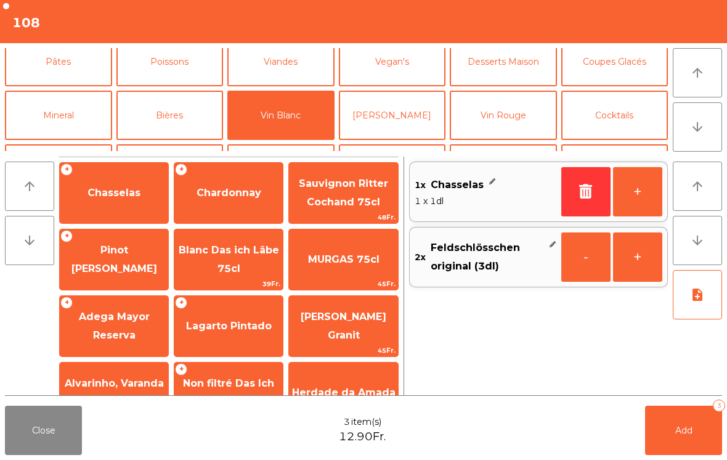
click at [641, 187] on button "+" at bounding box center [637, 191] width 49 height 49
click at [640, 186] on button "+" at bounding box center [637, 191] width 49 height 49
click at [700, 433] on button "Add 5" at bounding box center [683, 429] width 77 height 49
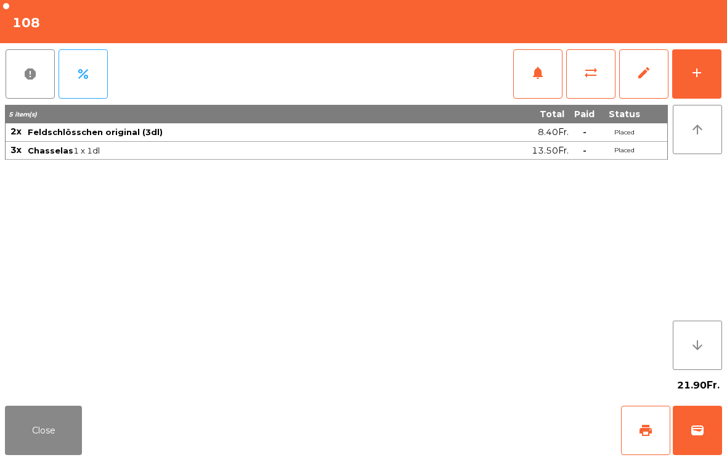
click at [71, 442] on button "Close" at bounding box center [43, 429] width 77 height 49
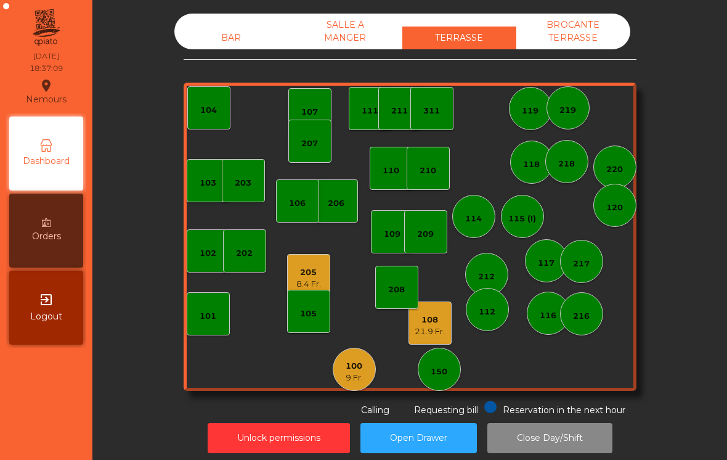
click at [322, 277] on div "205 8.4 Fr." at bounding box center [308, 275] width 43 height 43
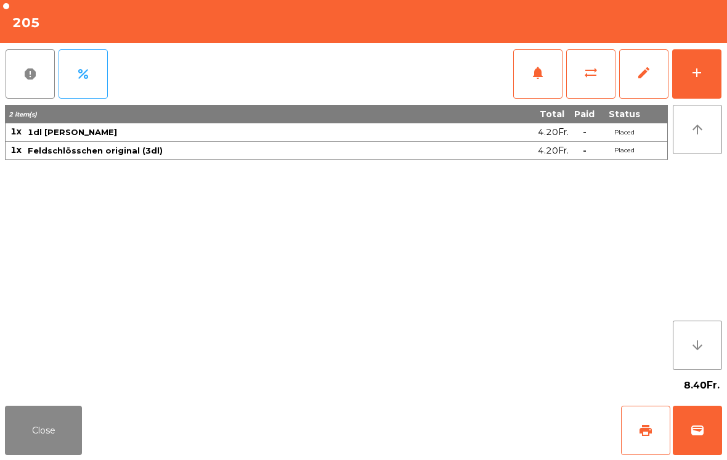
click at [652, 429] on span "print" at bounding box center [645, 430] width 15 height 15
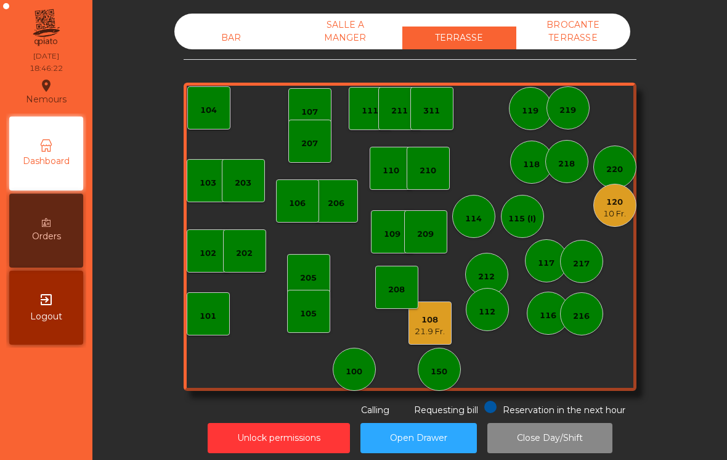
click at [617, 211] on div "10 Fr." at bounding box center [614, 214] width 23 height 12
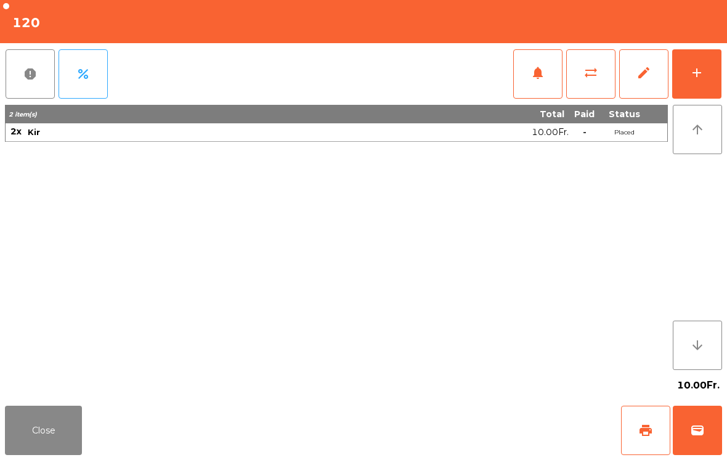
click at [704, 87] on button "add" at bounding box center [696, 73] width 49 height 49
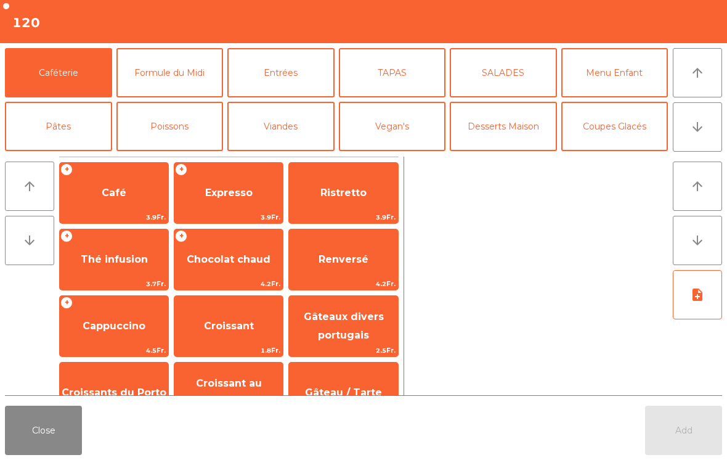
click at [683, 120] on button "arrow_downward" at bounding box center [697, 126] width 49 height 49
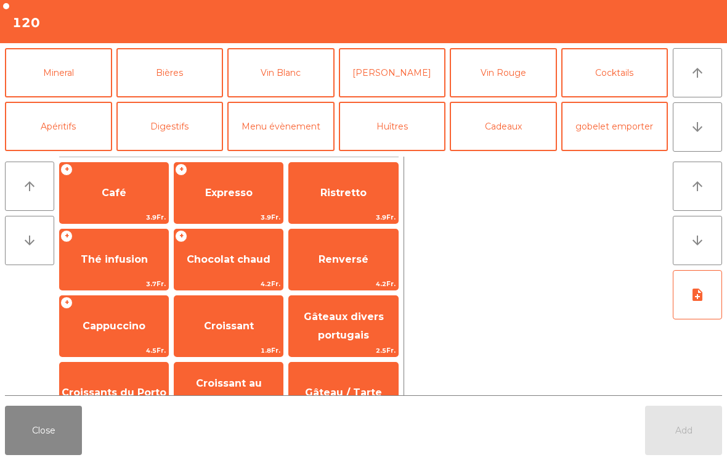
scroll to position [47, 0]
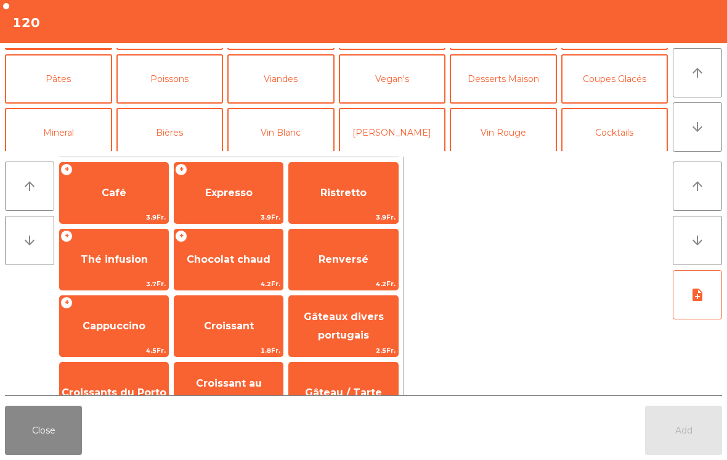
click at [278, 79] on button "Viandes" at bounding box center [280, 78] width 107 height 49
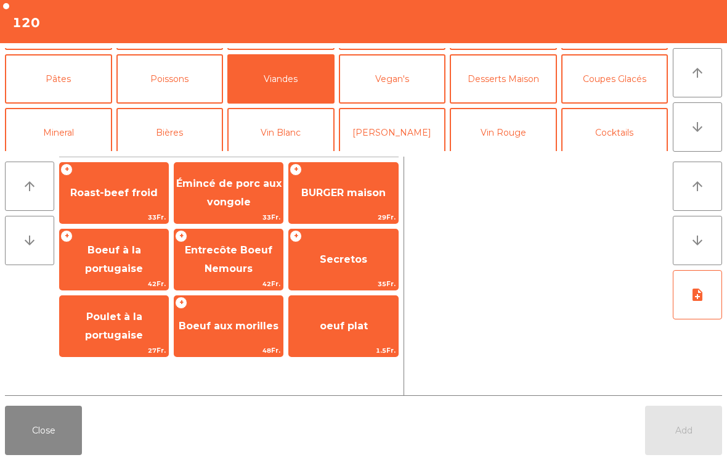
click at [357, 191] on span "BURGER maison" at bounding box center [343, 193] width 84 height 12
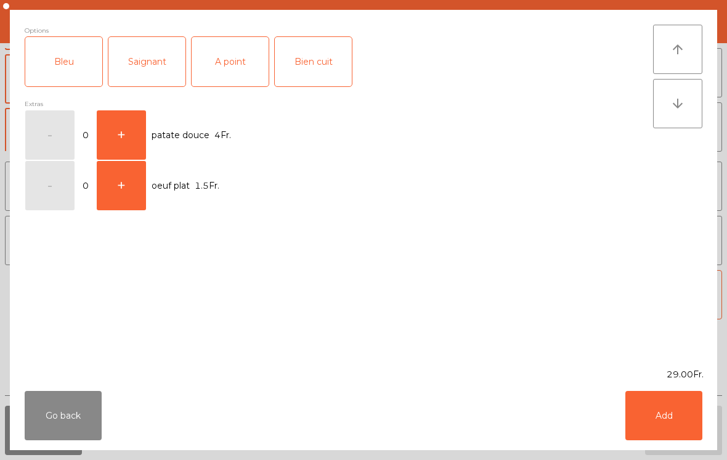
click at [230, 61] on div "A point" at bounding box center [230, 61] width 77 height 49
click at [660, 409] on button "Add" at bounding box center [663, 415] width 77 height 49
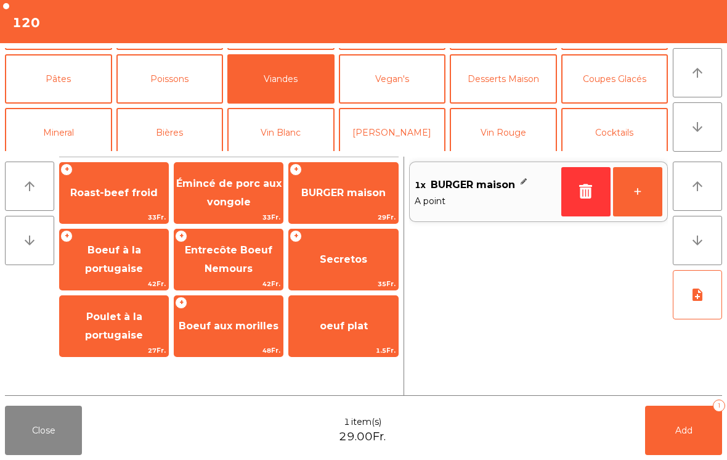
click at [633, 202] on button "+" at bounding box center [637, 191] width 49 height 49
click at [85, 125] on button "Mineral" at bounding box center [58, 132] width 107 height 49
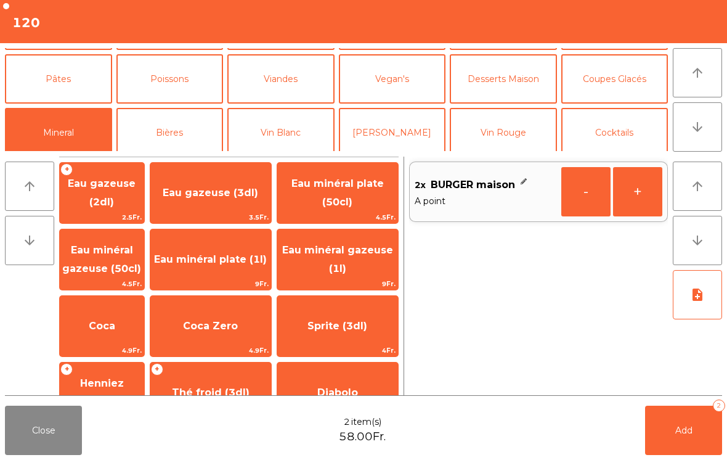
click at [371, 200] on span "Eau minéral plate (50cl)" at bounding box center [337, 193] width 121 height 52
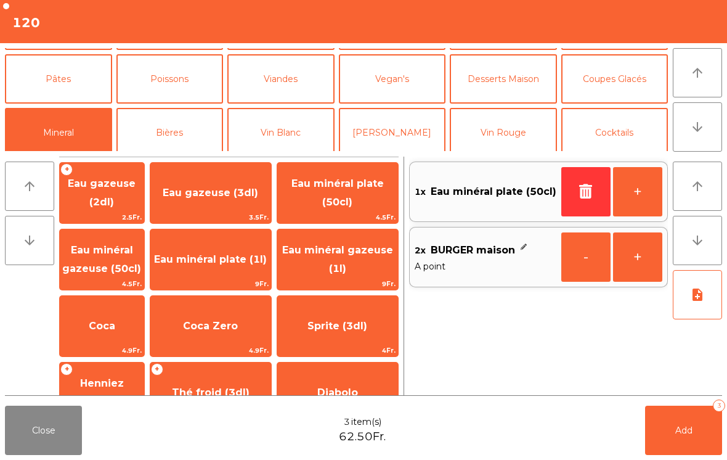
click at [698, 442] on button "Add 3" at bounding box center [683, 429] width 77 height 49
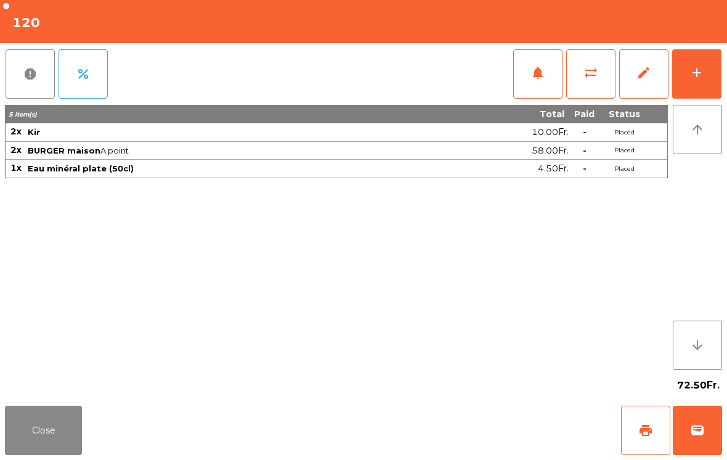
click at [66, 450] on button "Close" at bounding box center [43, 429] width 77 height 49
